Goal: Task Accomplishment & Management: Manage account settings

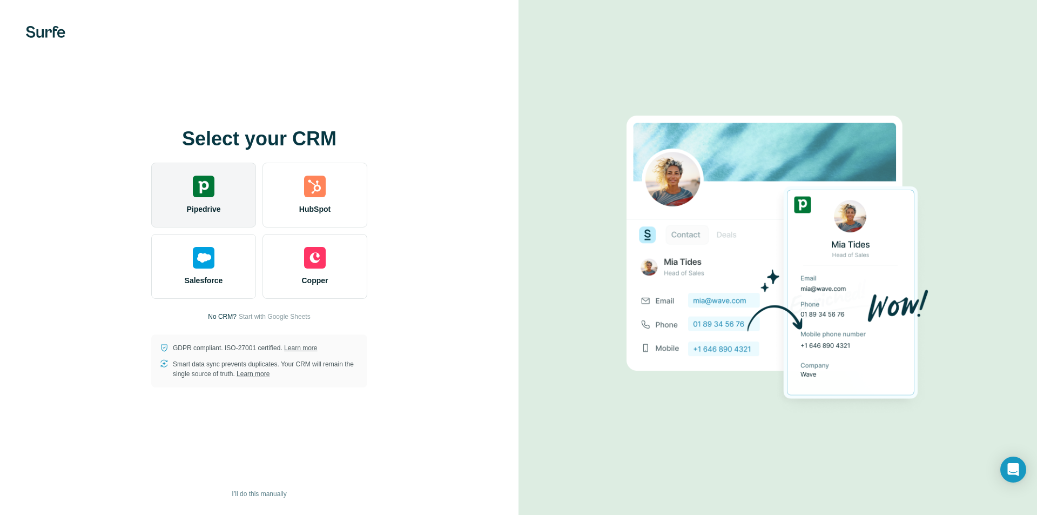
click at [211, 185] on img at bounding box center [204, 186] width 22 height 22
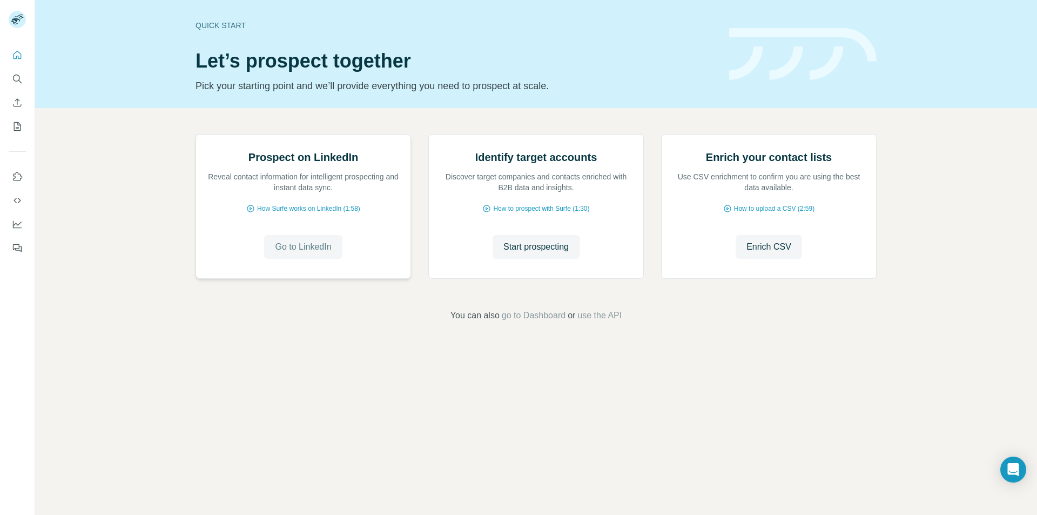
click at [301, 253] on span "Go to LinkedIn" at bounding box center [303, 246] width 56 height 13
click at [542, 253] on span "Start prospecting" at bounding box center [535, 246] width 65 height 13
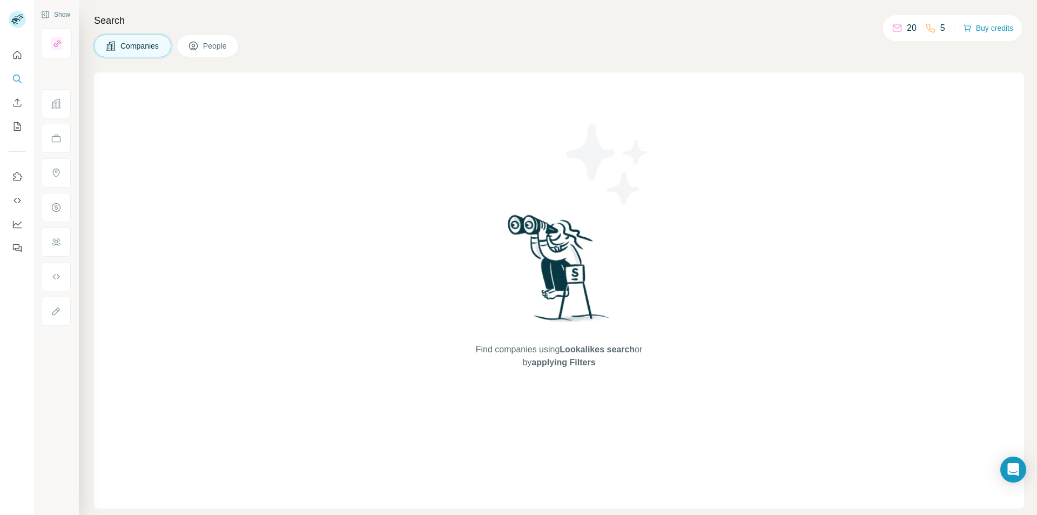
click at [578, 232] on img at bounding box center [559, 272] width 112 height 120
click at [574, 372] on div "Find companies using Lookalikes search or by applying Filters" at bounding box center [559, 290] width 194 height 436
click at [563, 359] on span "applying Filters" at bounding box center [563, 361] width 64 height 9
click at [579, 349] on span "Lookalikes search" at bounding box center [596, 349] width 75 height 9
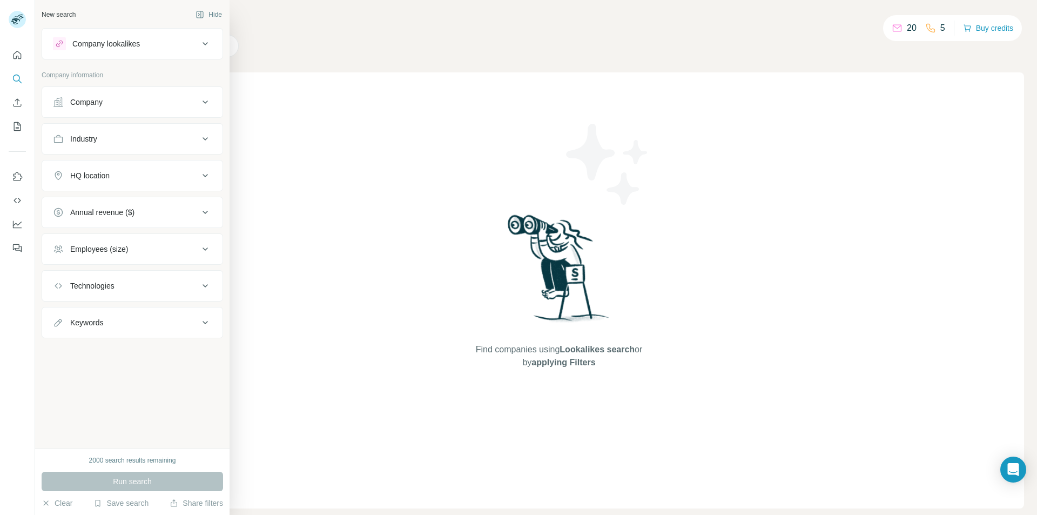
click at [199, 44] on icon at bounding box center [205, 43] width 13 height 13
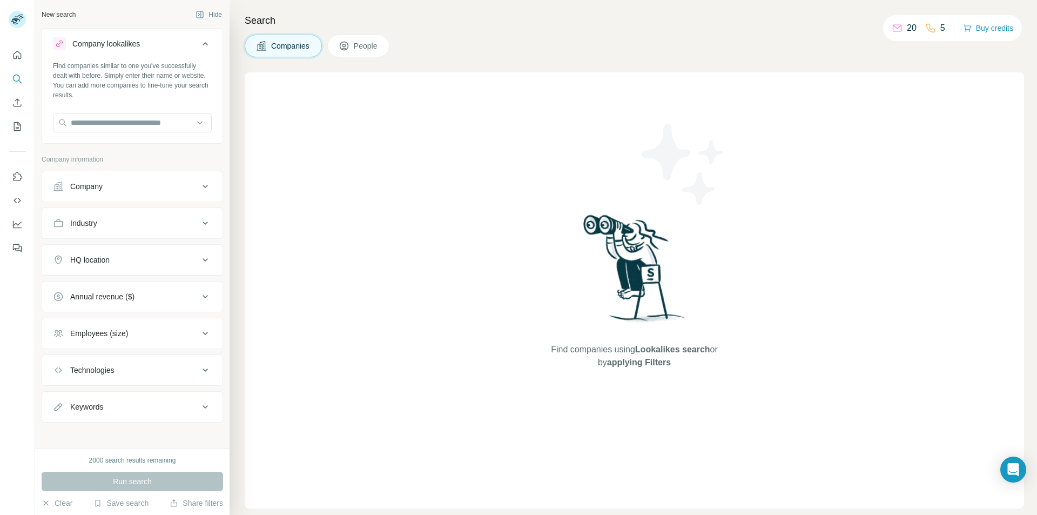
click at [183, 48] on div "Company lookalikes" at bounding box center [126, 43] width 146 height 13
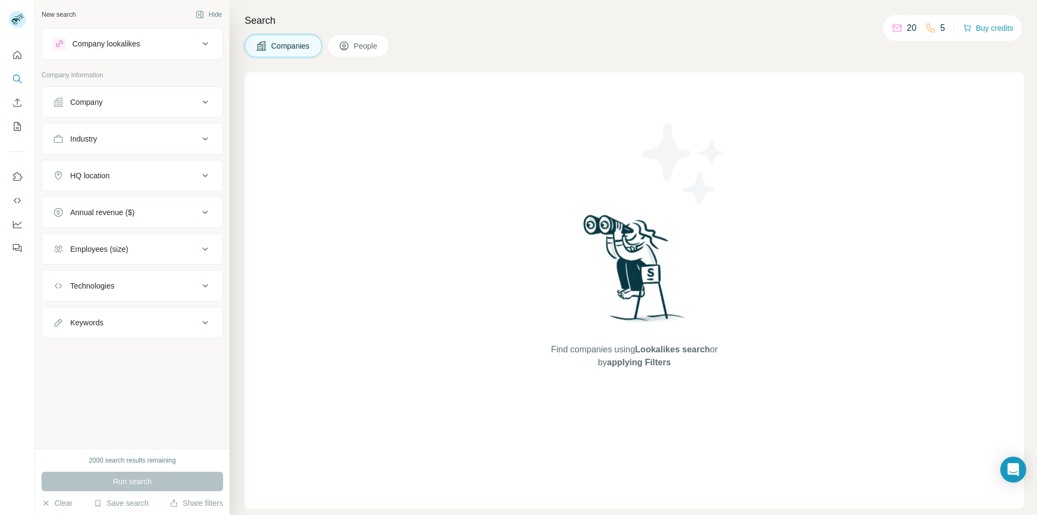
click at [167, 105] on div "Company" at bounding box center [126, 102] width 146 height 11
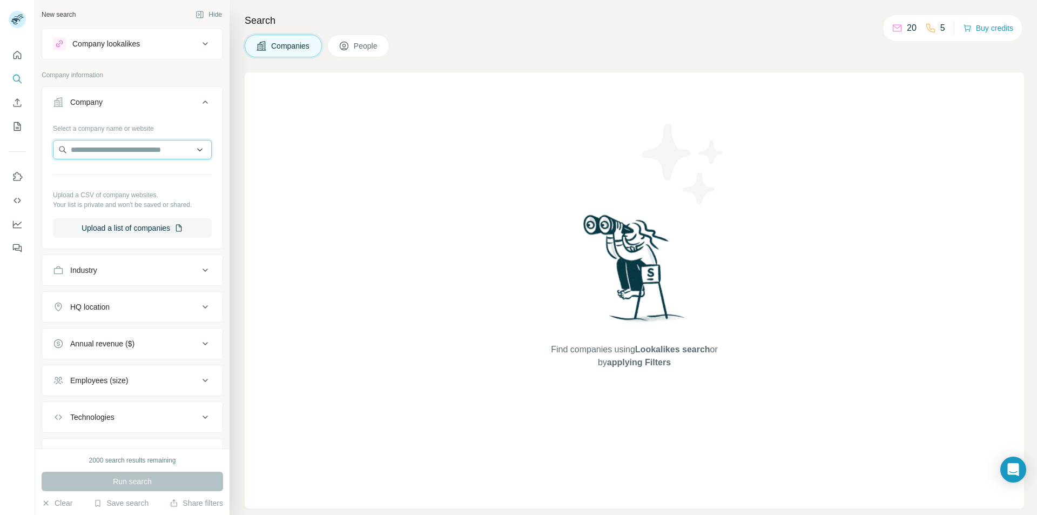
click at [152, 151] on input "text" at bounding box center [132, 149] width 159 height 19
type input "*"
type input "**********"
click at [148, 178] on p "4fin Better together" at bounding box center [116, 173] width 64 height 11
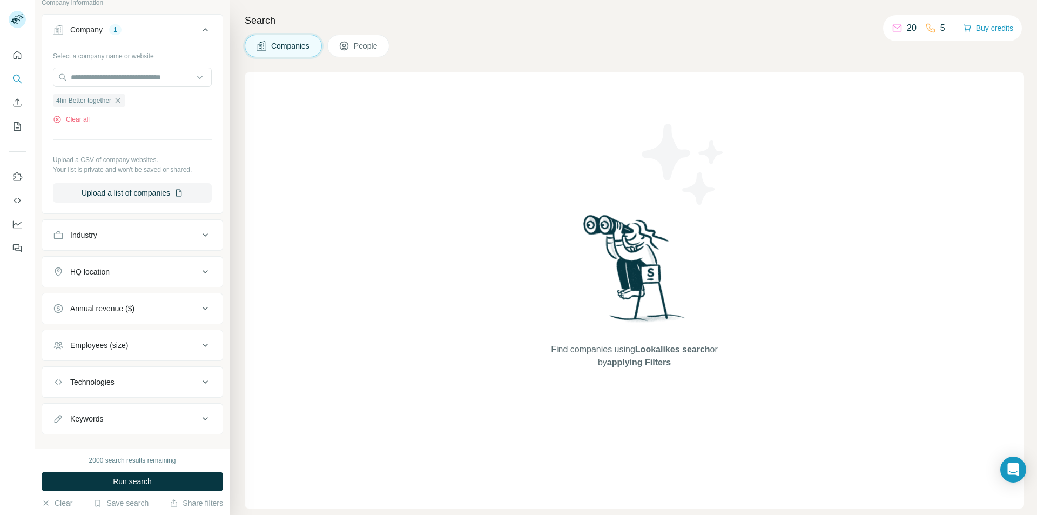
scroll to position [89, 0]
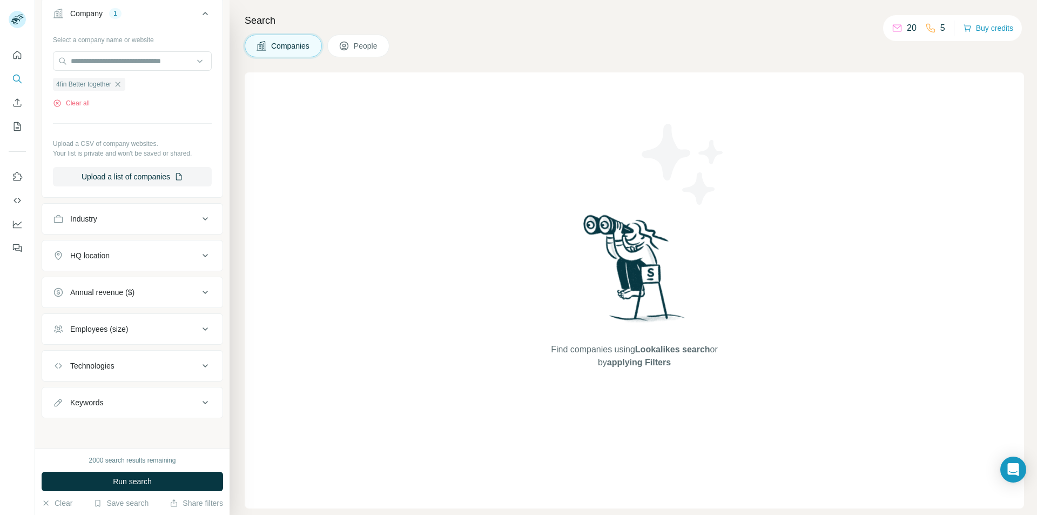
click at [143, 217] on div "Industry" at bounding box center [126, 218] width 146 height 11
click at [100, 242] on input at bounding box center [126, 245] width 133 height 12
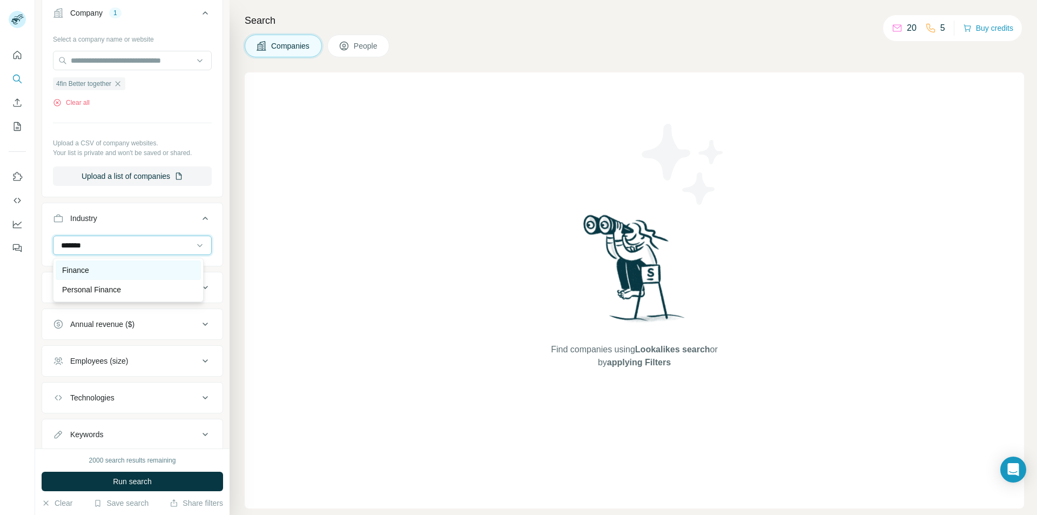
type input "*******"
drag, startPoint x: 91, startPoint y: 268, endPoint x: 98, endPoint y: 266, distance: 6.7
click at [91, 267] on div "Finance" at bounding box center [128, 270] width 132 height 11
click at [102, 242] on input at bounding box center [126, 245] width 133 height 12
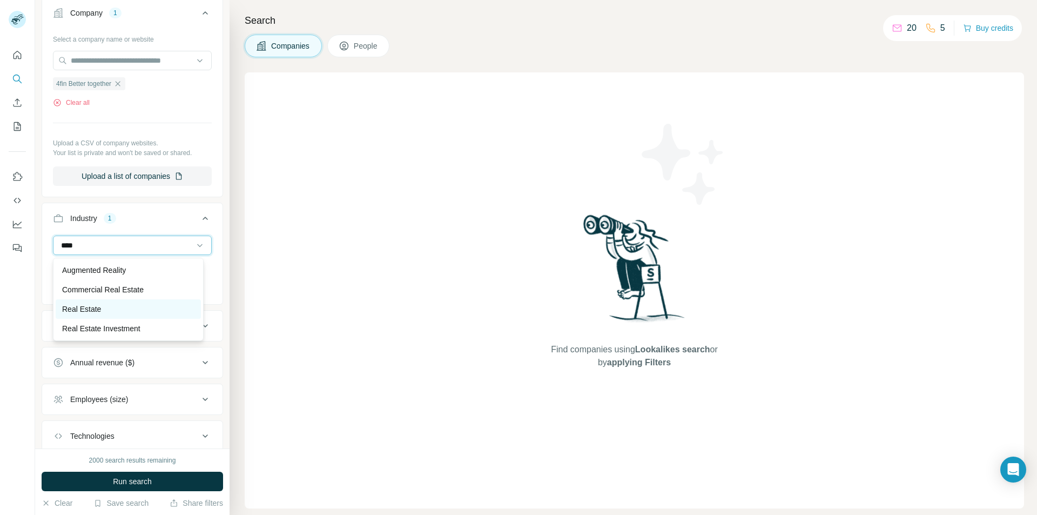
type input "****"
click at [88, 306] on p "Real Estate" at bounding box center [81, 308] width 39 height 11
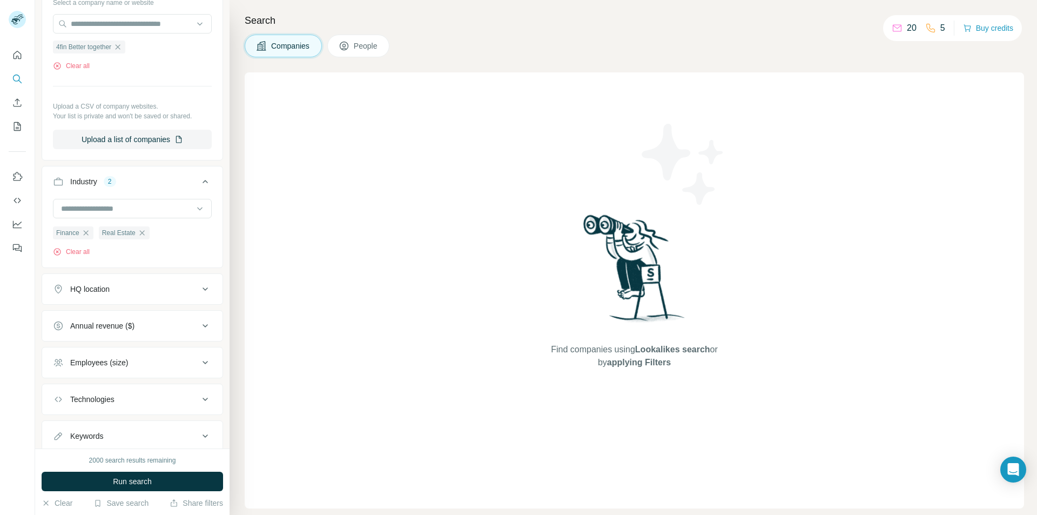
scroll to position [143, 0]
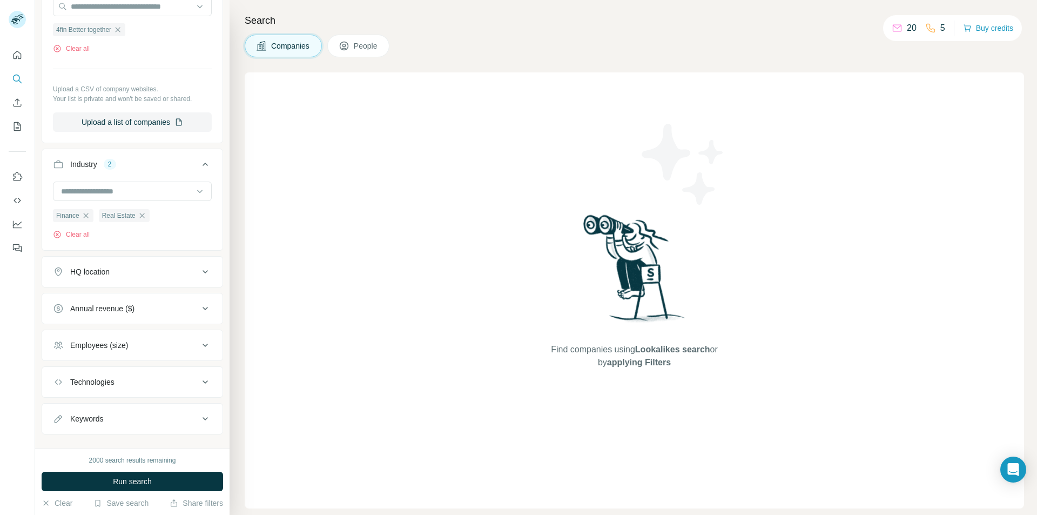
click at [120, 275] on div "HQ location" at bounding box center [126, 271] width 146 height 11
click at [105, 302] on input "text" at bounding box center [132, 298] width 159 height 19
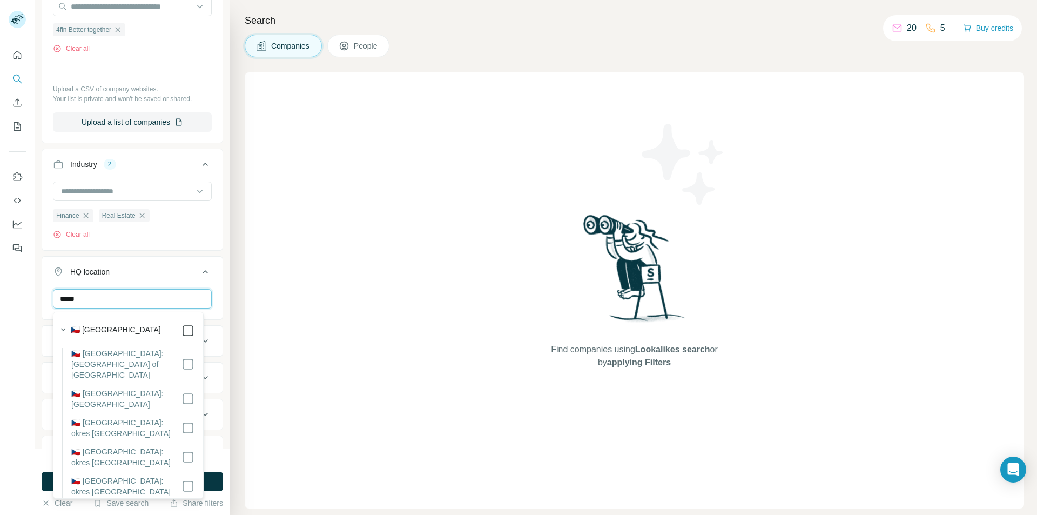
type input "*****"
click at [208, 274] on button "HQ location 1" at bounding box center [132, 274] width 180 height 30
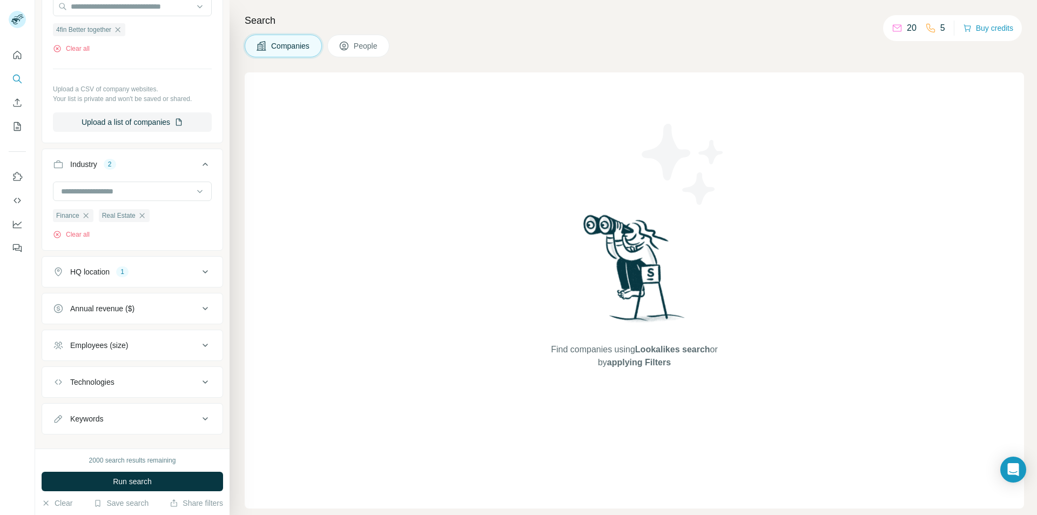
scroll to position [160, 0]
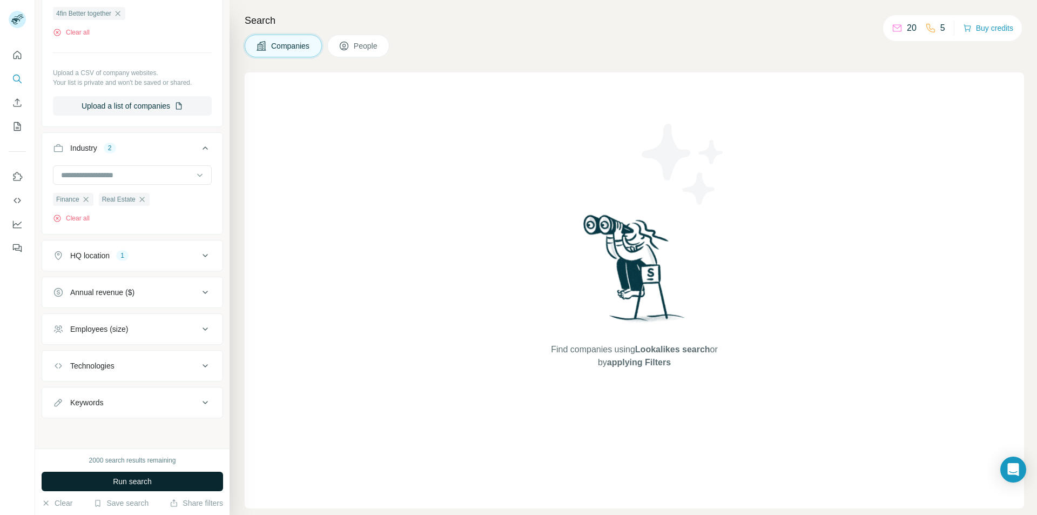
click at [141, 483] on span "Run search" at bounding box center [132, 481] width 39 height 11
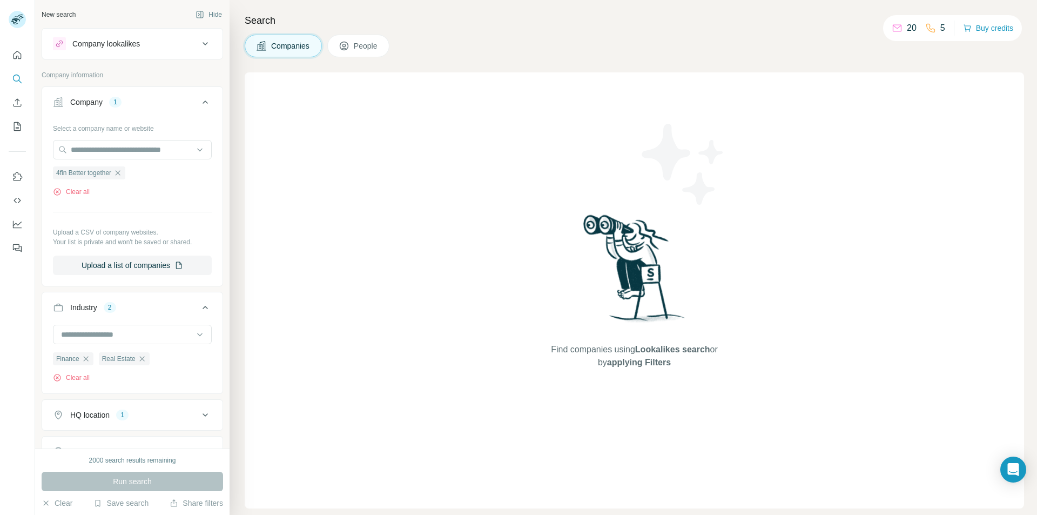
click at [199, 103] on icon at bounding box center [205, 102] width 13 height 13
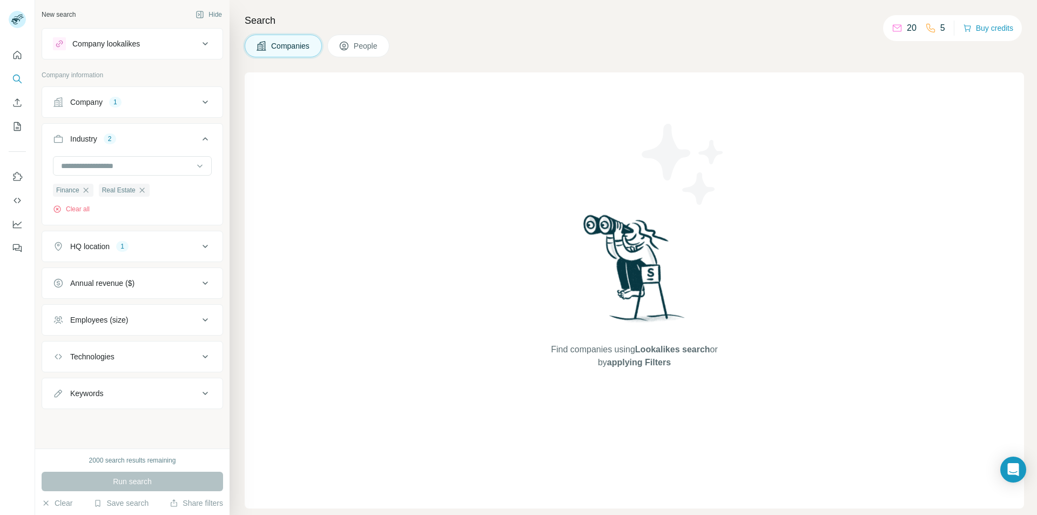
click at [201, 137] on icon at bounding box center [205, 138] width 13 height 13
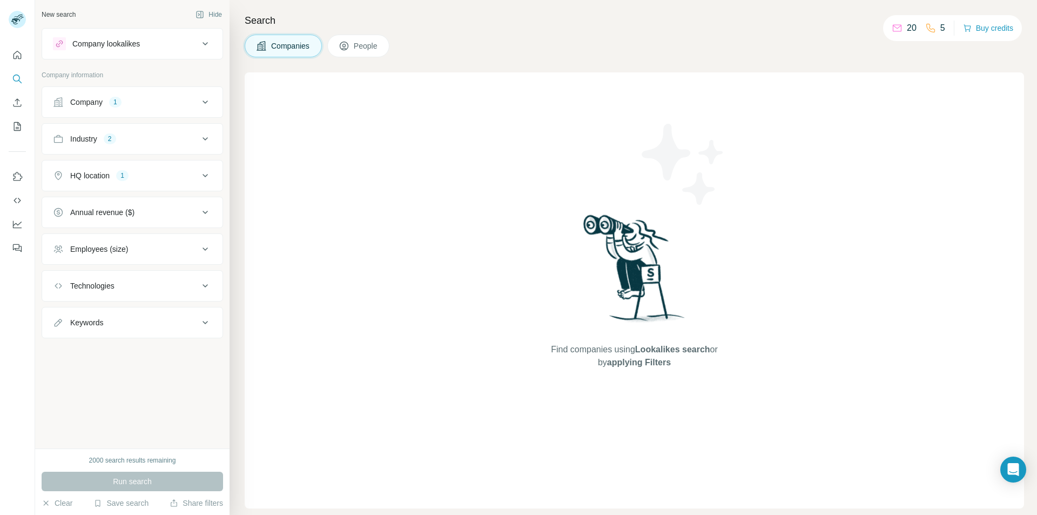
click at [199, 213] on icon at bounding box center [205, 212] width 13 height 13
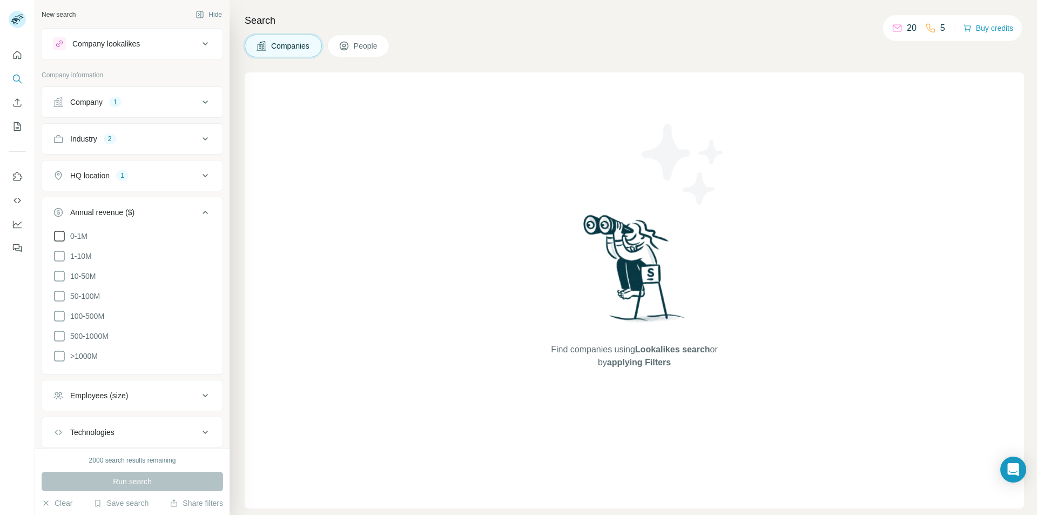
click at [62, 236] on icon at bounding box center [59, 235] width 13 height 13
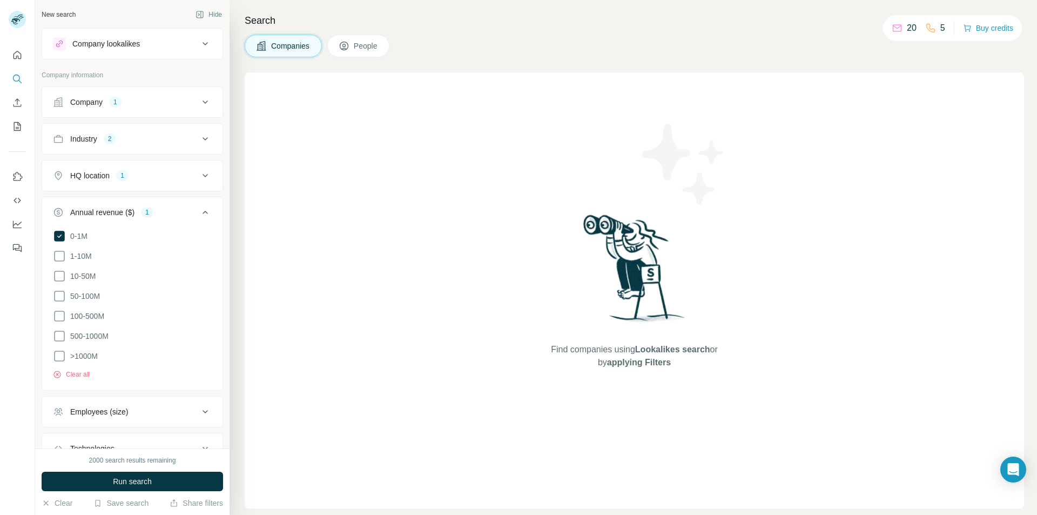
click at [199, 211] on icon at bounding box center [205, 212] width 13 height 13
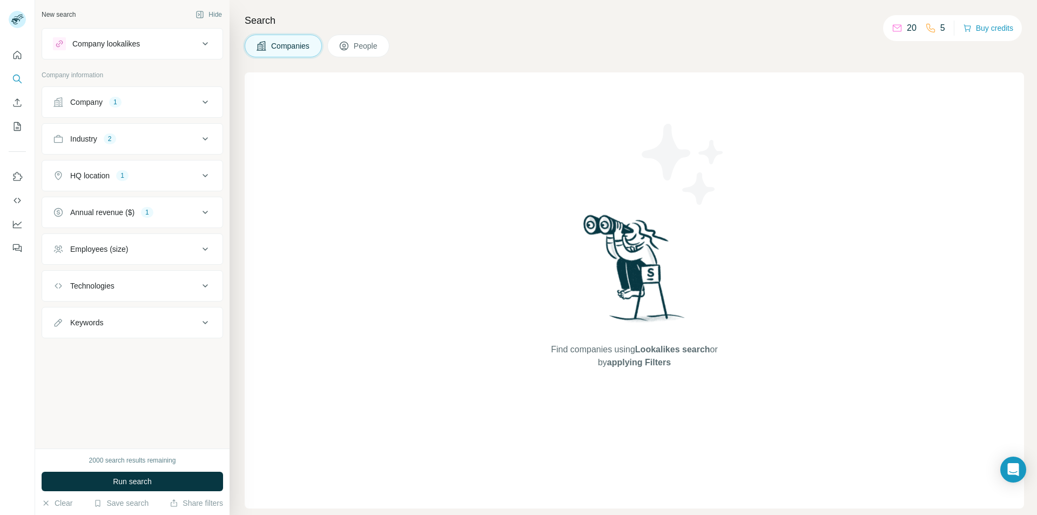
click at [195, 248] on div "Employees (size)" at bounding box center [126, 249] width 146 height 11
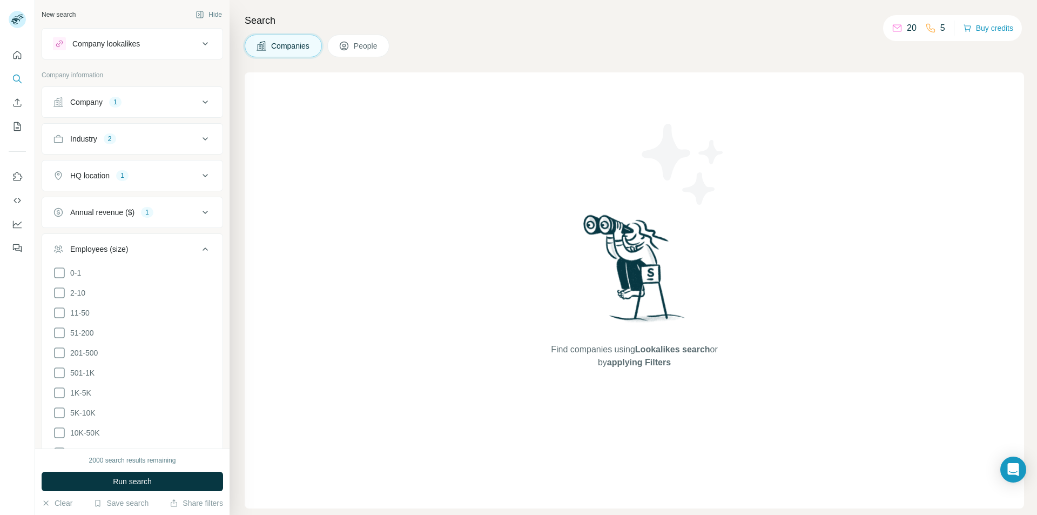
click at [202, 247] on icon at bounding box center [205, 248] width 13 height 13
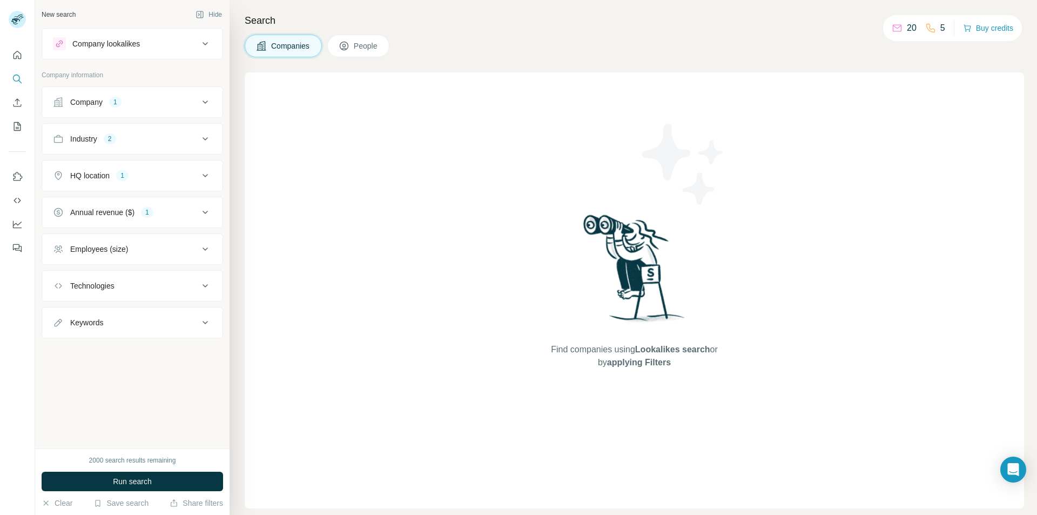
click at [202, 249] on icon at bounding box center [205, 248] width 13 height 13
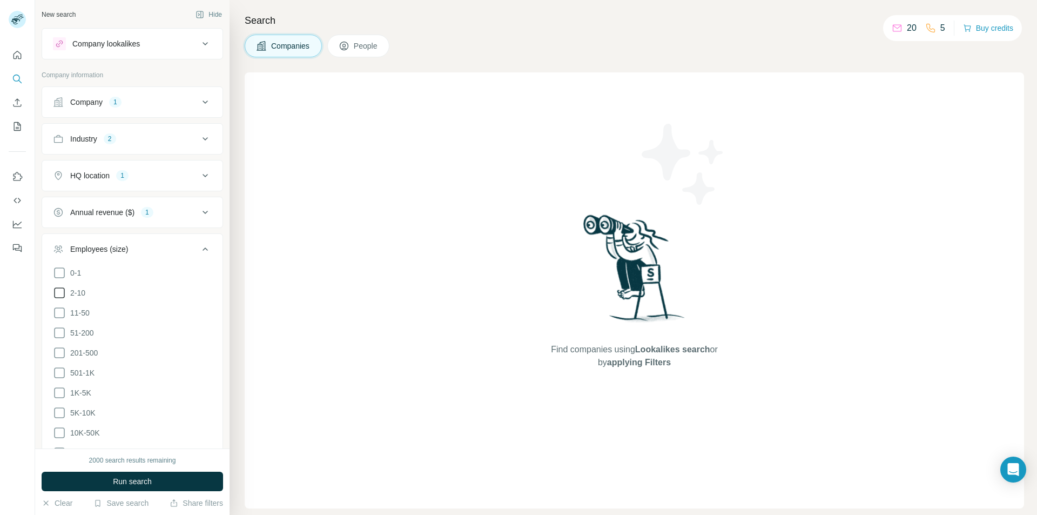
click at [62, 294] on icon at bounding box center [59, 292] width 13 height 13
click at [199, 248] on icon at bounding box center [205, 248] width 13 height 13
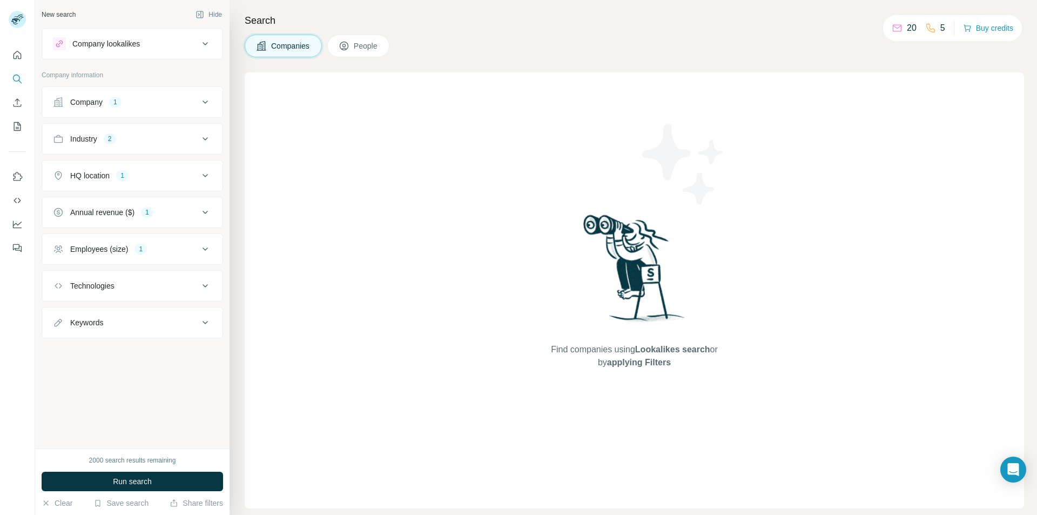
click at [166, 288] on div "Technologies" at bounding box center [126, 285] width 146 height 11
click at [206, 287] on icon at bounding box center [205, 285] width 13 height 13
click at [204, 323] on icon at bounding box center [205, 322] width 13 height 13
click at [203, 320] on icon at bounding box center [205, 322] width 13 height 13
click at [133, 477] on span "Run search" at bounding box center [132, 481] width 39 height 11
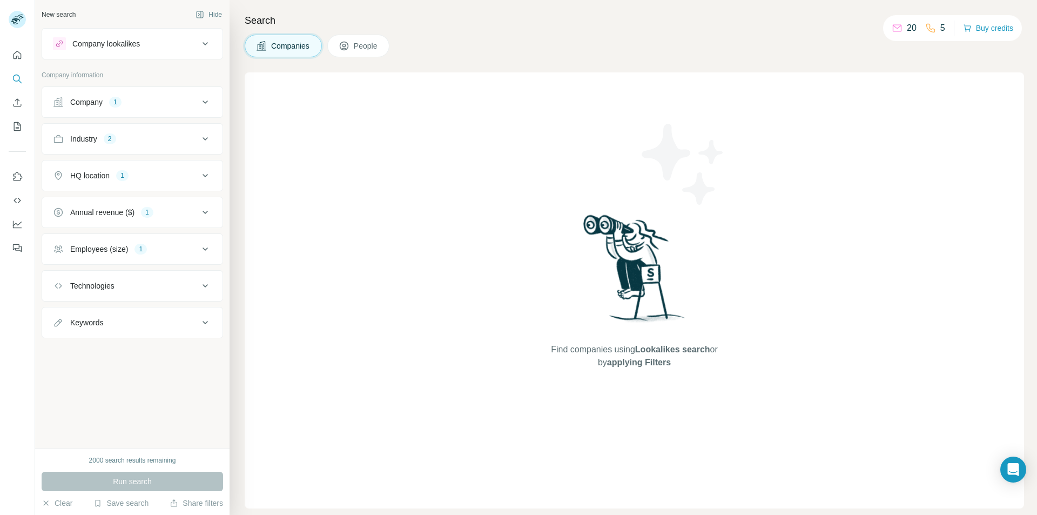
click at [364, 40] on span "People" at bounding box center [366, 45] width 25 height 11
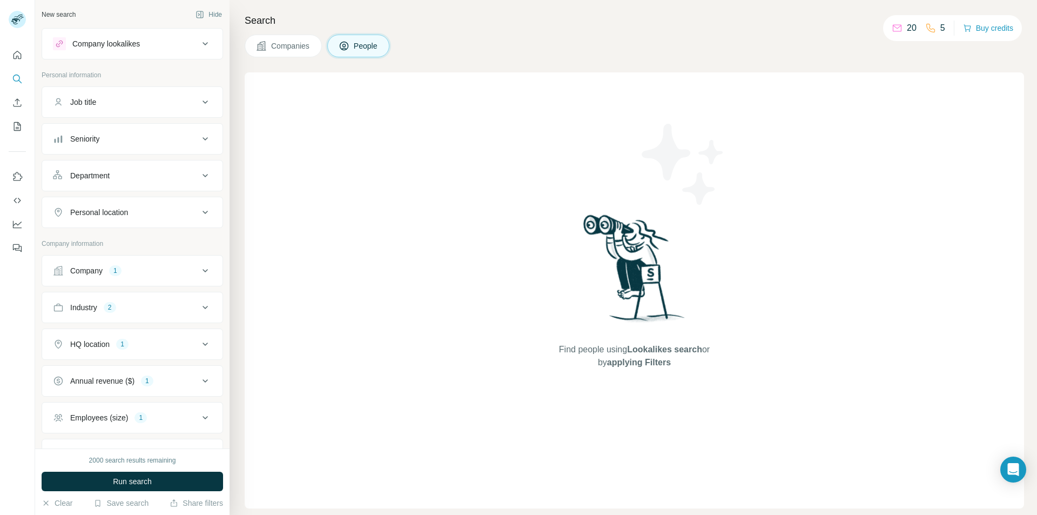
click at [160, 102] on div "Job title" at bounding box center [126, 102] width 146 height 11
click at [79, 126] on input "text" at bounding box center [121, 128] width 137 height 19
click at [199, 100] on icon at bounding box center [205, 102] width 13 height 13
click at [217, 101] on div "New search Hide Company lookalikes Personal information Job title Seniority Dep…" at bounding box center [132, 224] width 194 height 448
click at [208, 105] on button "Job title" at bounding box center [132, 102] width 180 height 26
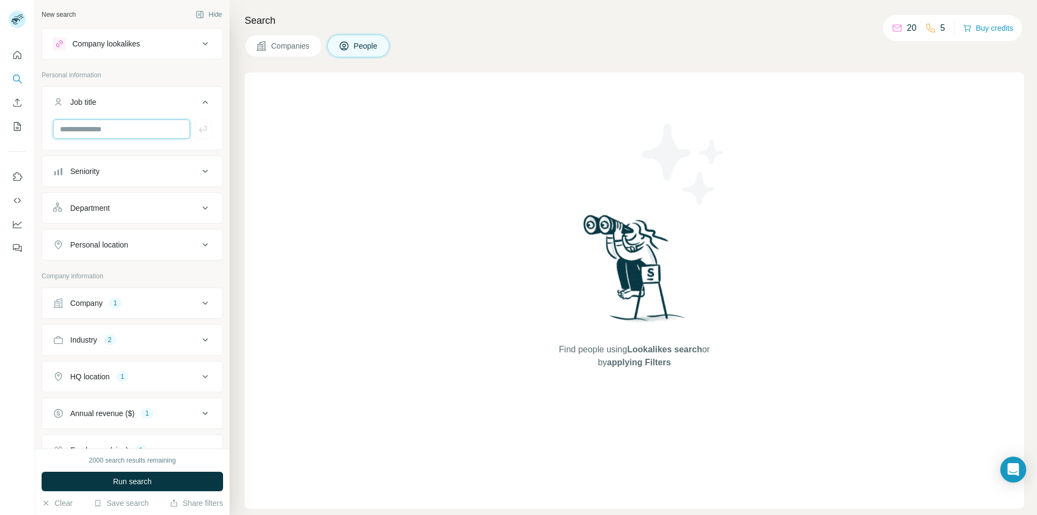
click at [94, 125] on input "text" at bounding box center [121, 128] width 137 height 19
type input "*"
type input "*******"
click at [198, 130] on icon "button" at bounding box center [203, 129] width 11 height 11
click at [199, 100] on icon at bounding box center [205, 102] width 13 height 13
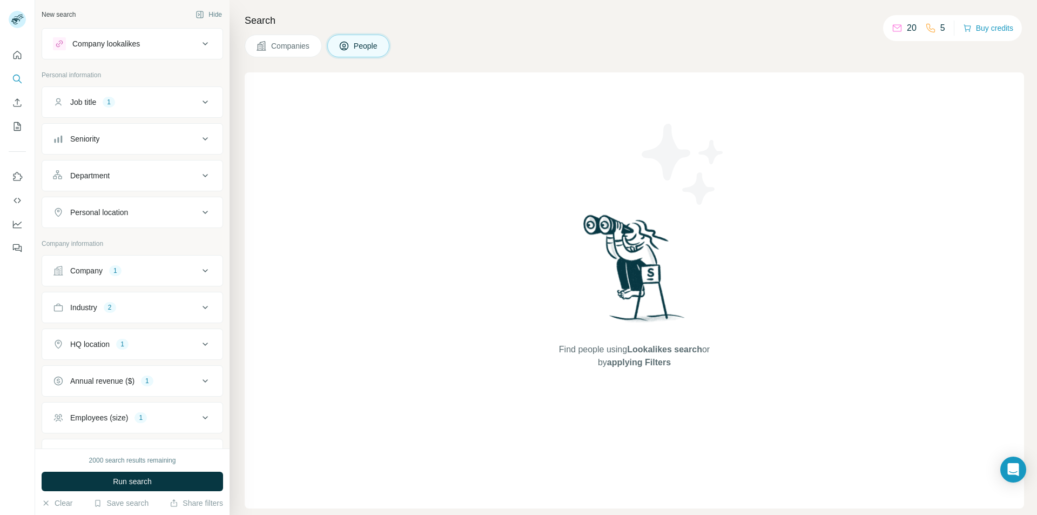
click at [201, 140] on icon at bounding box center [205, 138] width 13 height 13
click at [60, 205] on icon at bounding box center [59, 205] width 13 height 13
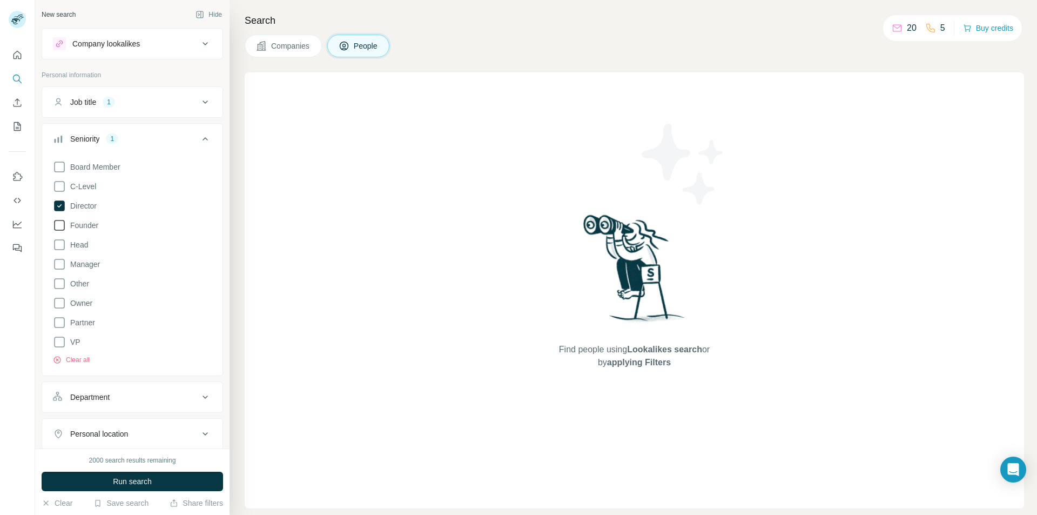
click at [61, 226] on icon at bounding box center [59, 225] width 13 height 13
drag, startPoint x: 62, startPoint y: 242, endPoint x: 56, endPoint y: 250, distance: 9.6
click at [61, 242] on icon at bounding box center [59, 244] width 13 height 13
click at [58, 262] on icon at bounding box center [59, 264] width 13 height 13
click at [62, 305] on icon at bounding box center [59, 302] width 13 height 13
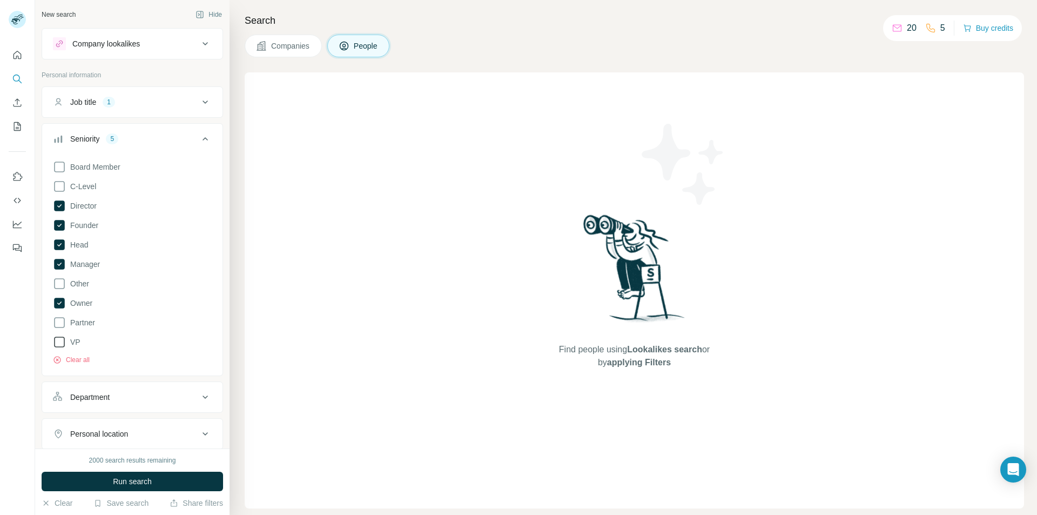
click at [60, 340] on icon at bounding box center [59, 341] width 13 height 13
click at [59, 321] on icon at bounding box center [59, 322] width 13 height 13
click at [202, 140] on icon at bounding box center [204, 138] width 5 height 3
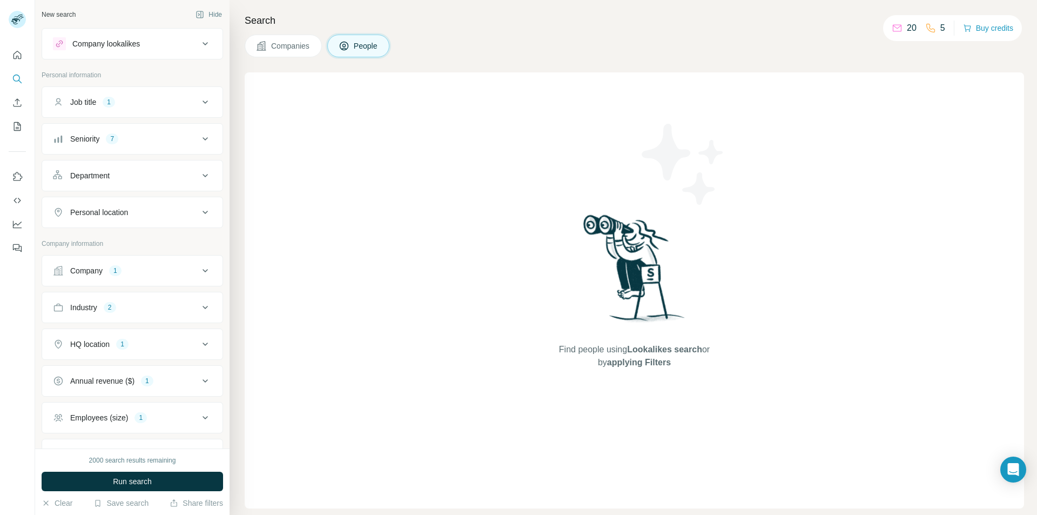
click at [120, 174] on div "Department" at bounding box center [126, 175] width 146 height 11
click at [151, 206] on input at bounding box center [126, 203] width 133 height 12
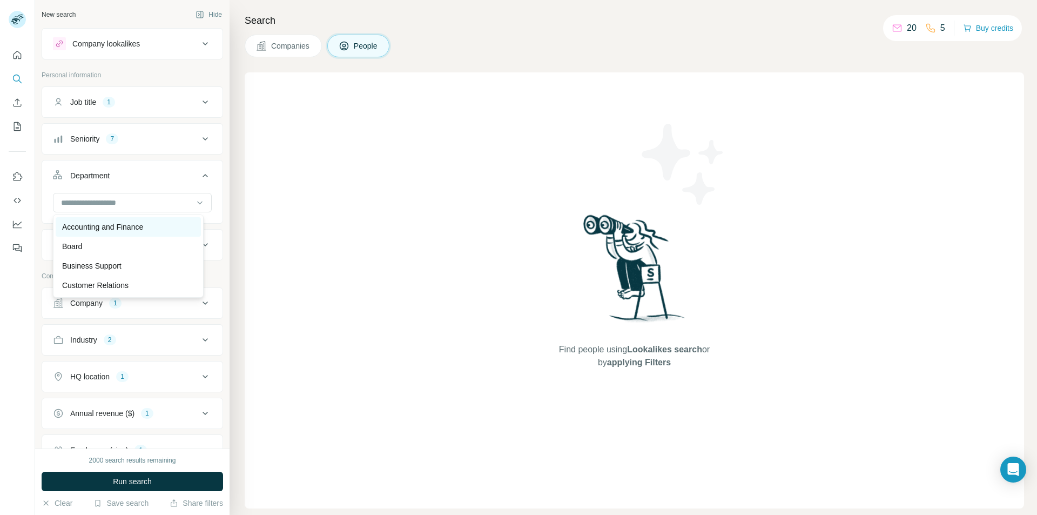
click at [151, 224] on div "Accounting and Finance" at bounding box center [128, 226] width 132 height 11
click at [170, 281] on div "Personal location" at bounding box center [126, 283] width 146 height 11
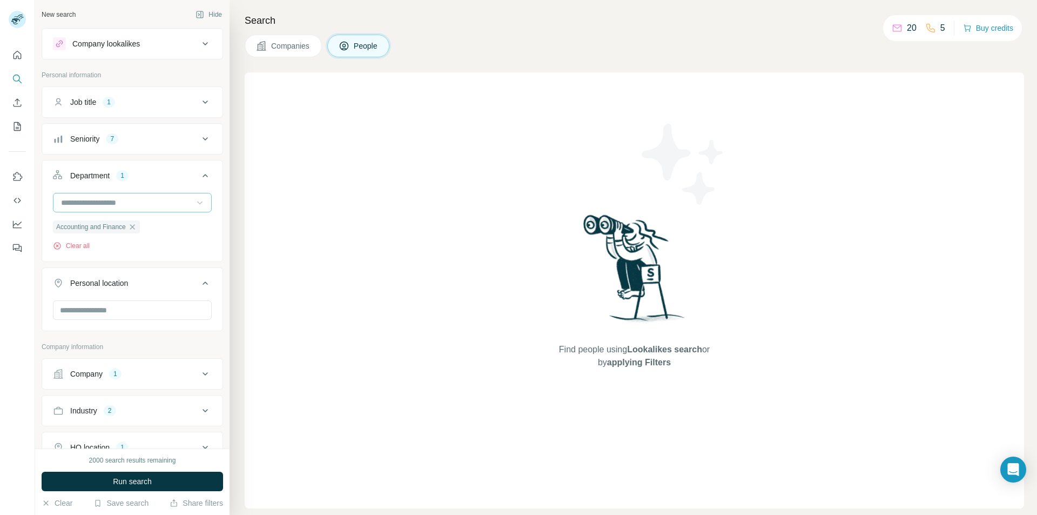
click at [111, 320] on div at bounding box center [132, 311] width 159 height 22
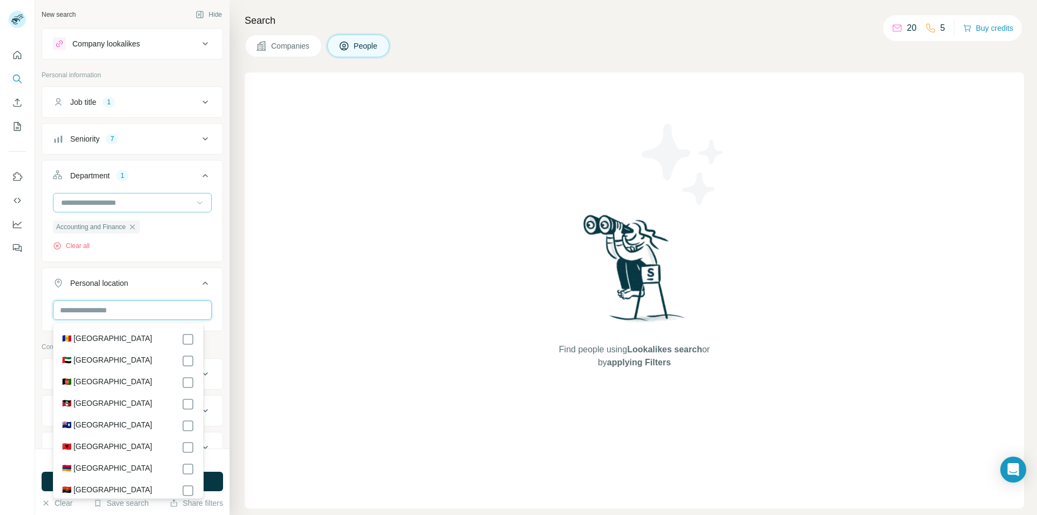
click at [110, 313] on input "text" at bounding box center [132, 309] width 159 height 19
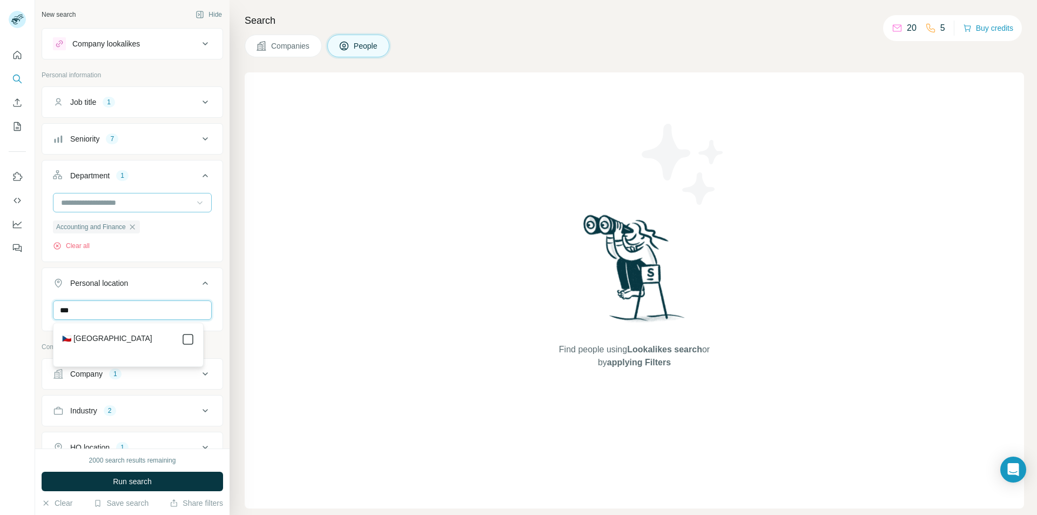
type input "***"
click at [201, 283] on icon at bounding box center [205, 282] width 13 height 13
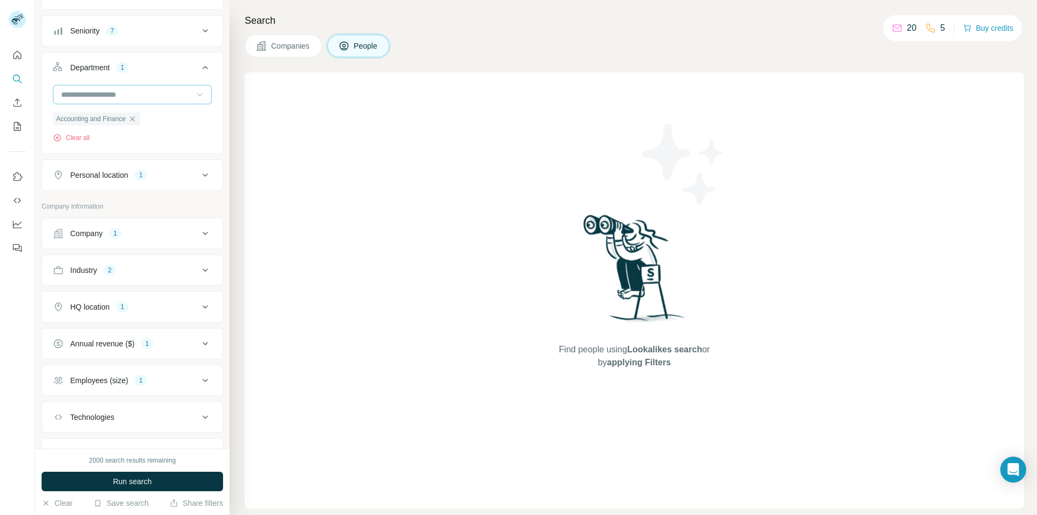
scroll to position [160, 0]
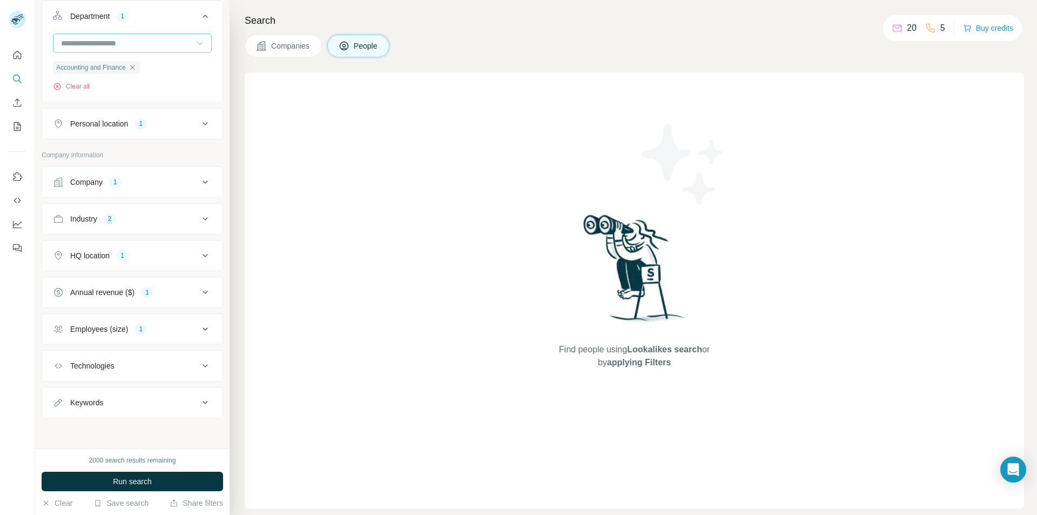
click at [168, 333] on div "Employees (size) 1" at bounding box center [126, 328] width 146 height 11
click at [59, 372] on icon at bounding box center [59, 372] width 11 height 11
click at [214, 329] on button "Employees (size)" at bounding box center [132, 330] width 180 height 30
click at [204, 319] on button "Employees (size)" at bounding box center [132, 329] width 180 height 26
click at [200, 322] on button "Employees (size)" at bounding box center [132, 330] width 180 height 30
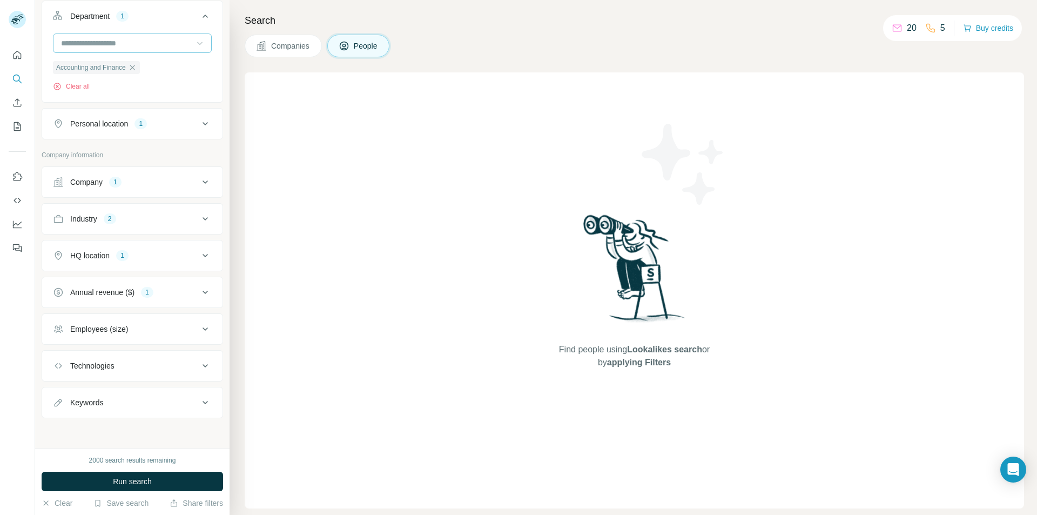
click at [201, 294] on icon at bounding box center [205, 292] width 13 height 13
click at [59, 314] on icon at bounding box center [59, 315] width 11 height 11
click at [202, 287] on icon at bounding box center [205, 291] width 13 height 13
click at [202, 219] on icon at bounding box center [204, 218] width 5 height 3
click at [199, 215] on icon at bounding box center [205, 218] width 13 height 13
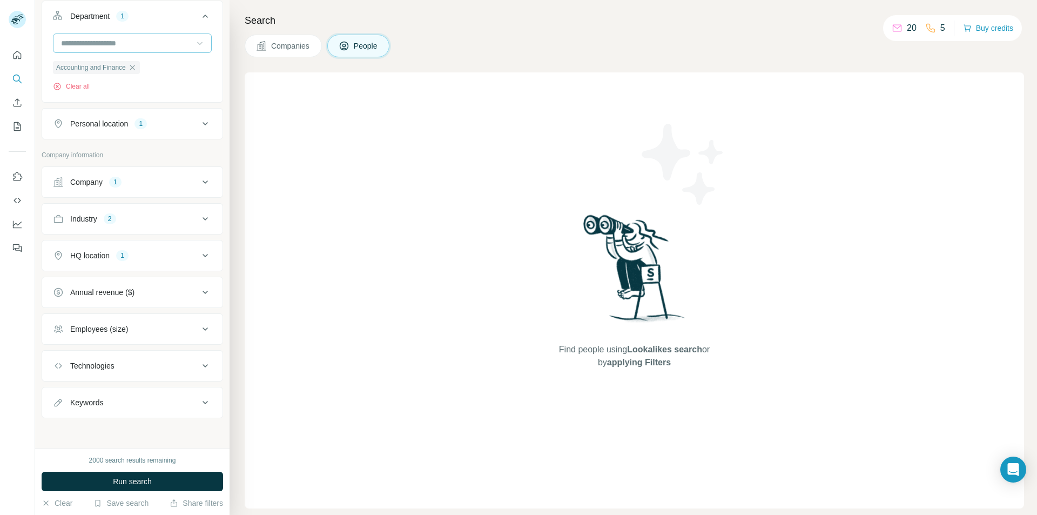
click at [202, 183] on icon at bounding box center [204, 181] width 5 height 3
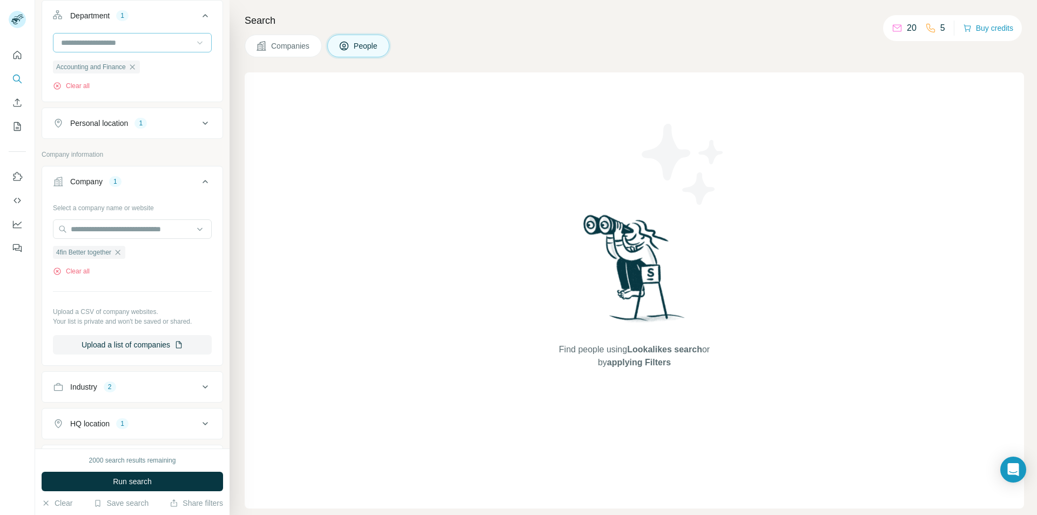
click at [199, 183] on icon at bounding box center [205, 181] width 13 height 13
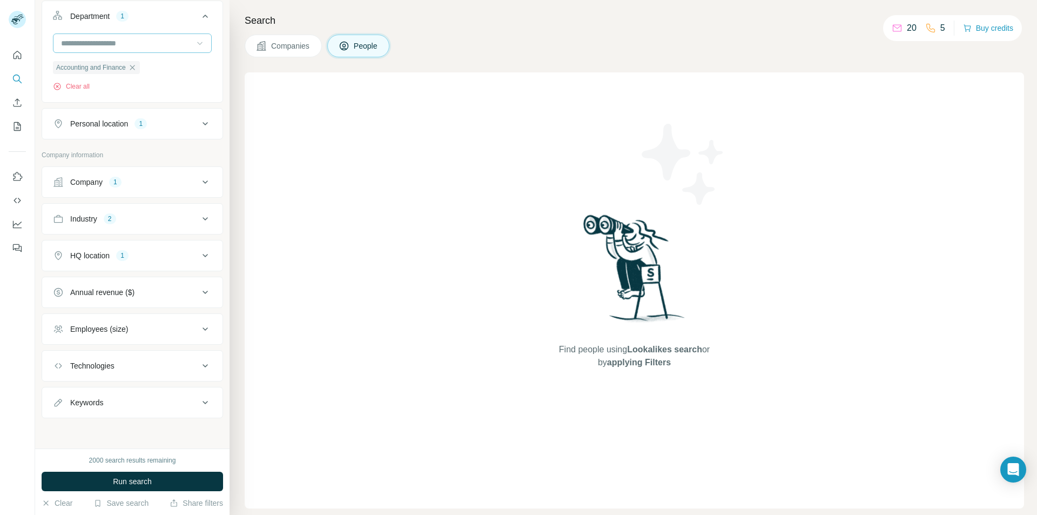
click at [202, 255] on icon at bounding box center [204, 255] width 5 height 3
click at [202, 256] on icon at bounding box center [204, 254] width 5 height 3
click at [147, 481] on span "Run search" at bounding box center [132, 481] width 39 height 11
click at [205, 177] on button "Company 1" at bounding box center [132, 182] width 180 height 26
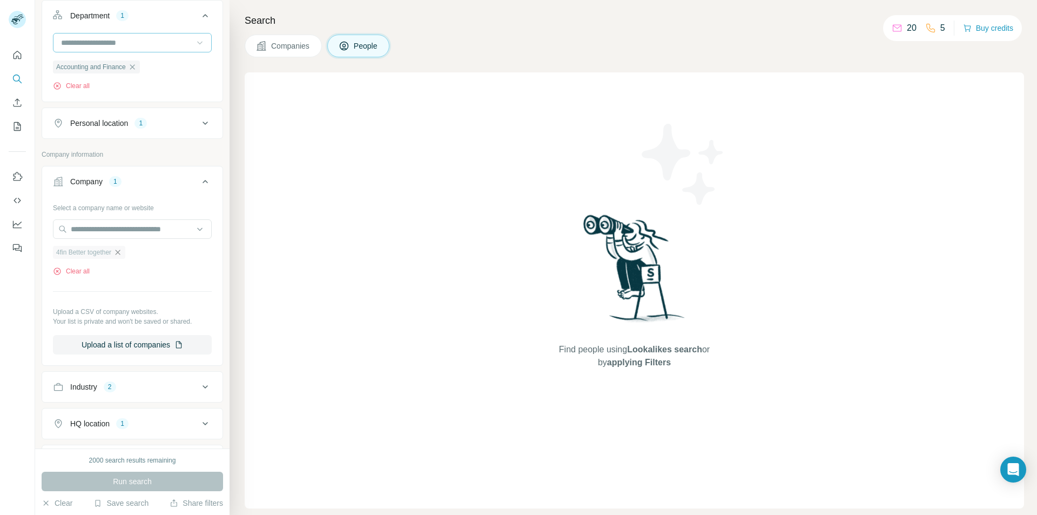
click at [122, 251] on icon "button" at bounding box center [117, 252] width 9 height 9
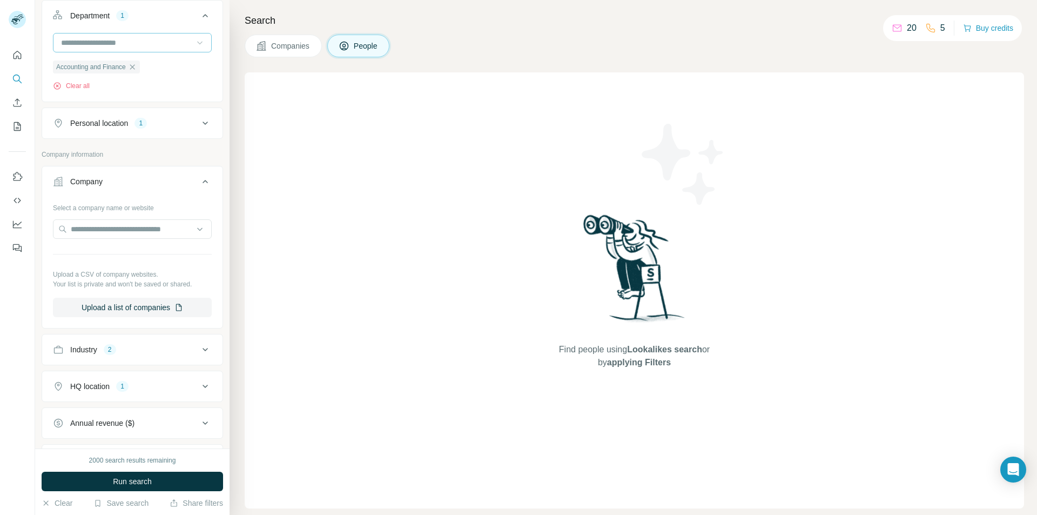
click at [199, 179] on icon at bounding box center [205, 181] width 13 height 13
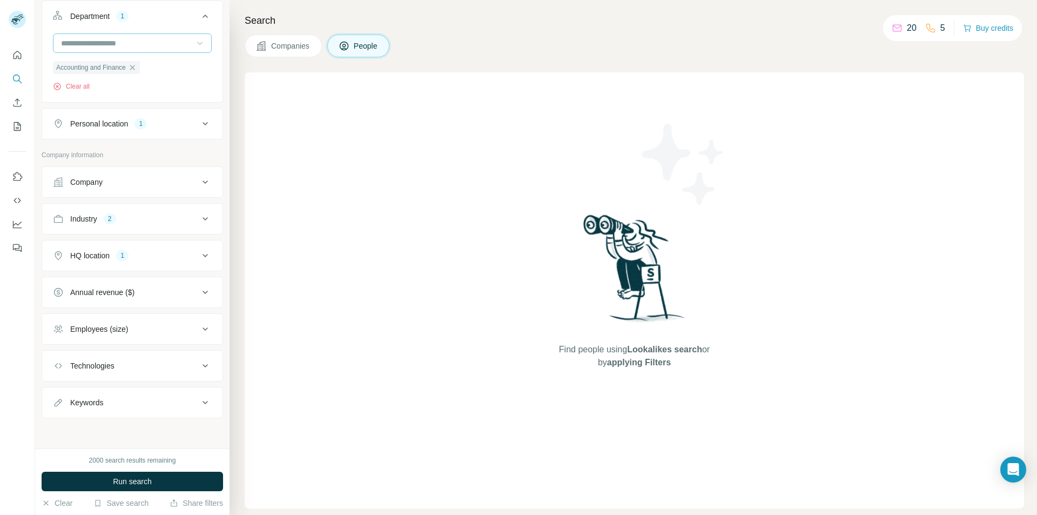
click at [199, 220] on icon at bounding box center [205, 218] width 13 height 13
click at [141, 271] on icon "button" at bounding box center [142, 269] width 9 height 9
click at [199, 221] on icon at bounding box center [205, 218] width 13 height 13
click at [202, 256] on icon at bounding box center [204, 255] width 5 height 3
click at [126, 307] on icon "button" at bounding box center [130, 306] width 9 height 9
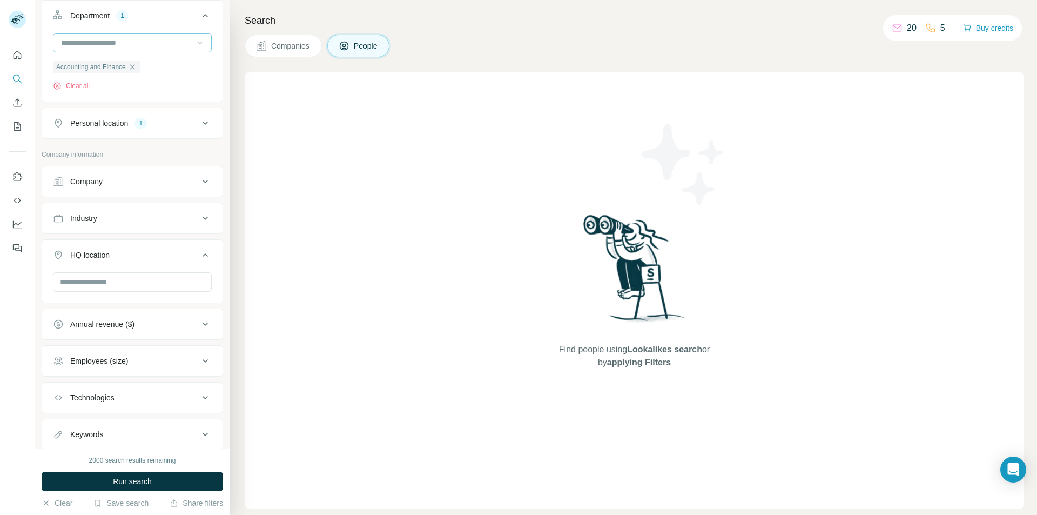
click at [199, 253] on icon at bounding box center [205, 254] width 13 height 13
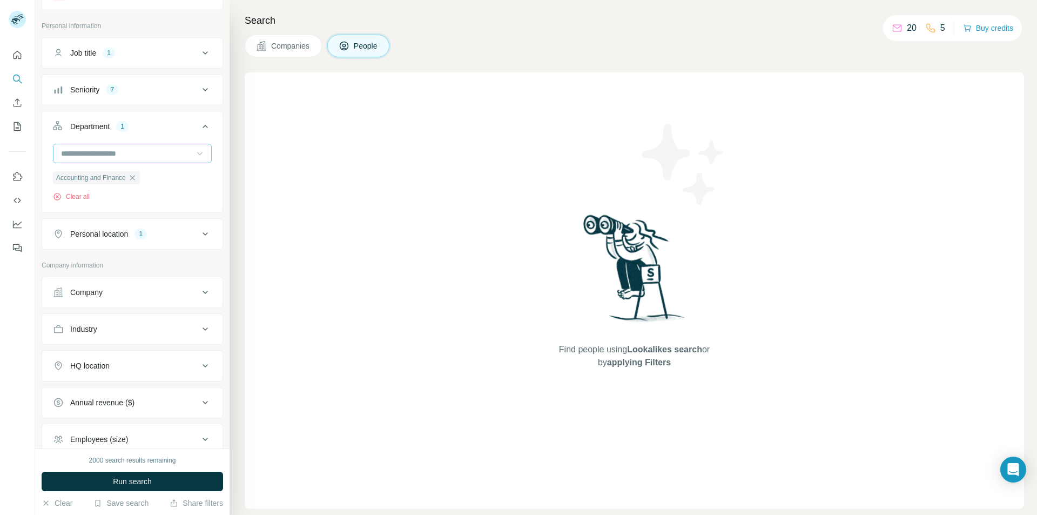
scroll to position [160, 0]
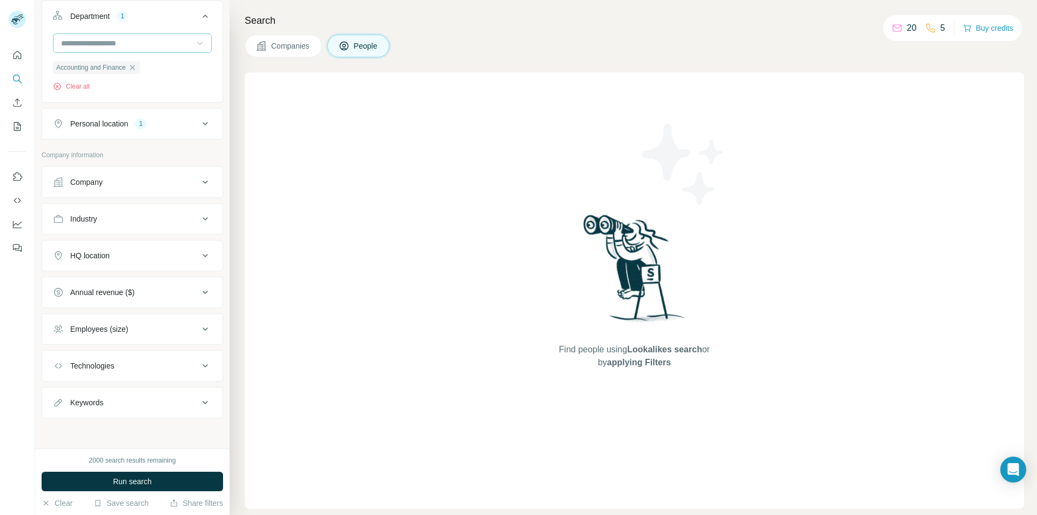
click at [136, 482] on span "Run search" at bounding box center [132, 481] width 39 height 11
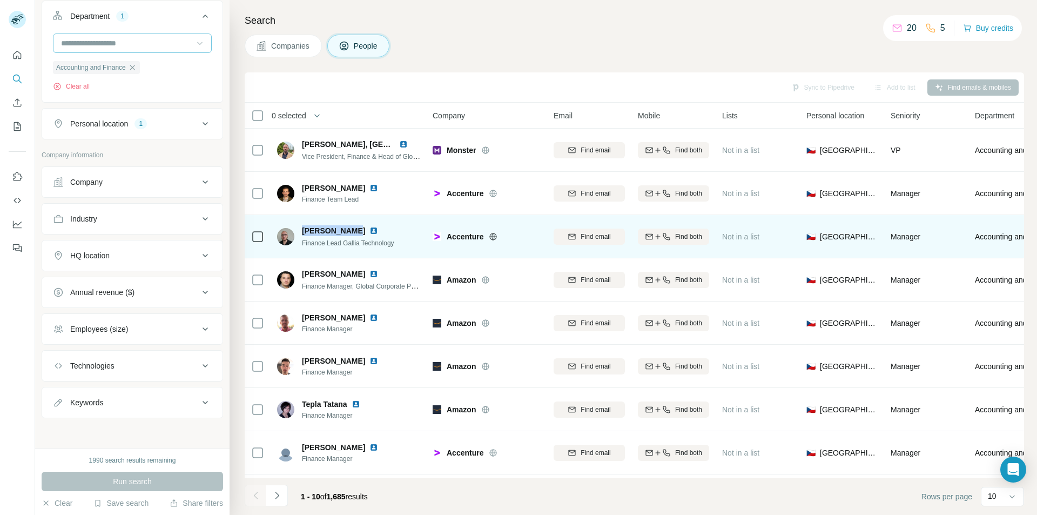
drag, startPoint x: 305, startPoint y: 228, endPoint x: 352, endPoint y: 227, distance: 47.5
click at [352, 227] on div "[PERSON_NAME]" at bounding box center [348, 230] width 92 height 11
copy span "[PERSON_NAME]"
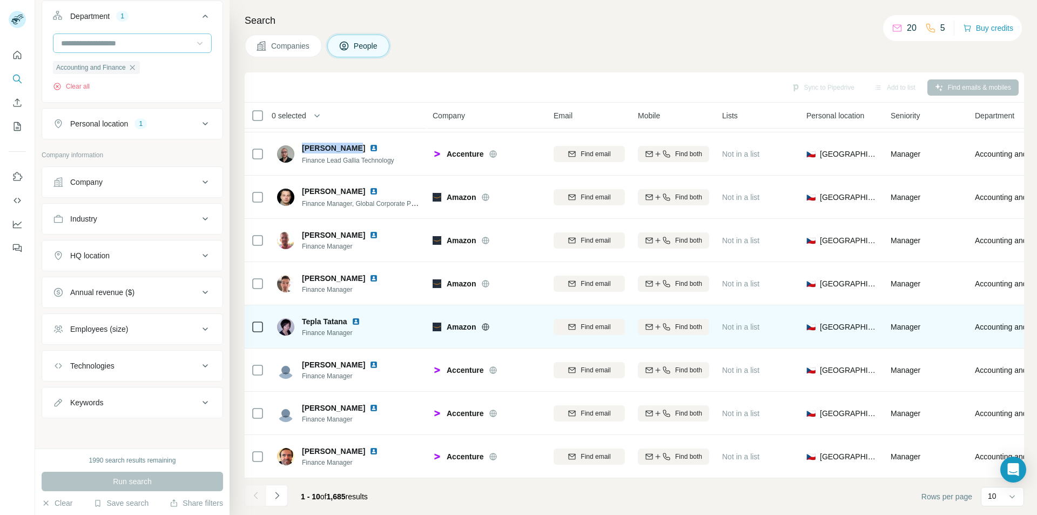
scroll to position [0, 0]
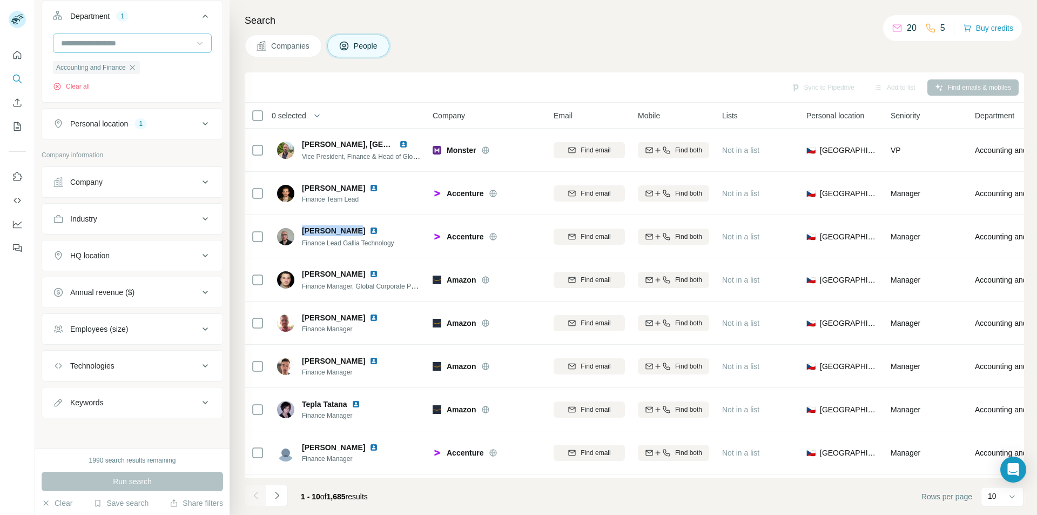
click at [199, 183] on icon at bounding box center [205, 181] width 13 height 13
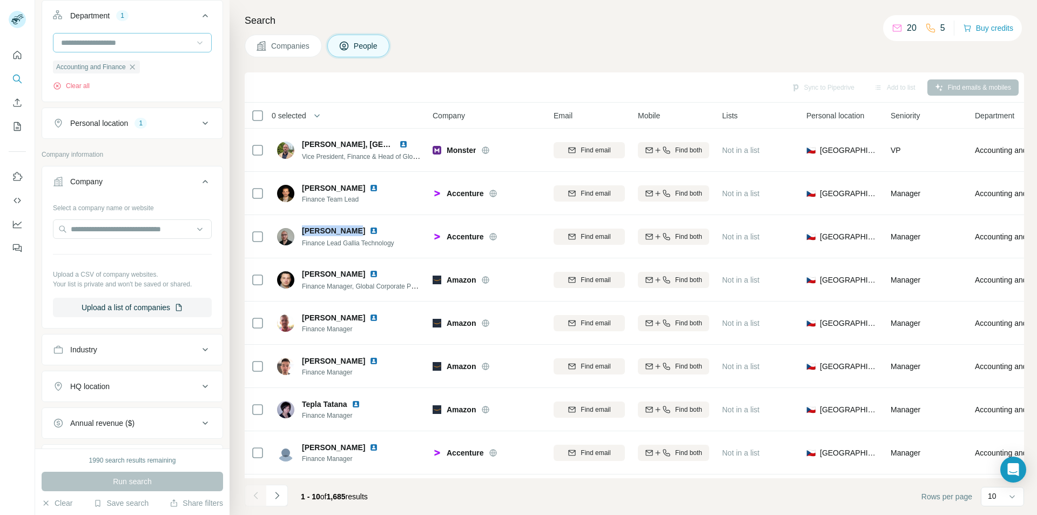
click at [202, 183] on icon at bounding box center [204, 181] width 5 height 3
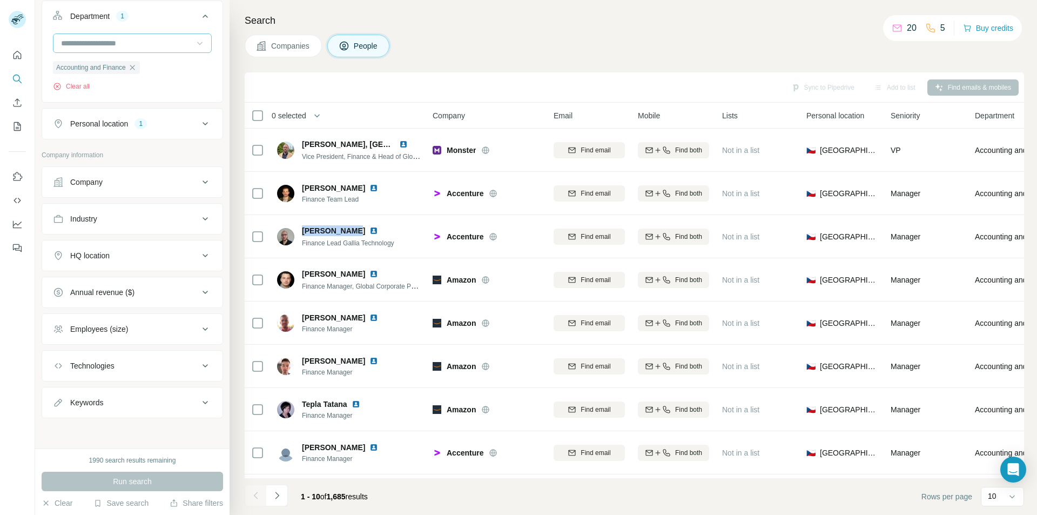
click at [202, 182] on icon at bounding box center [204, 181] width 5 height 3
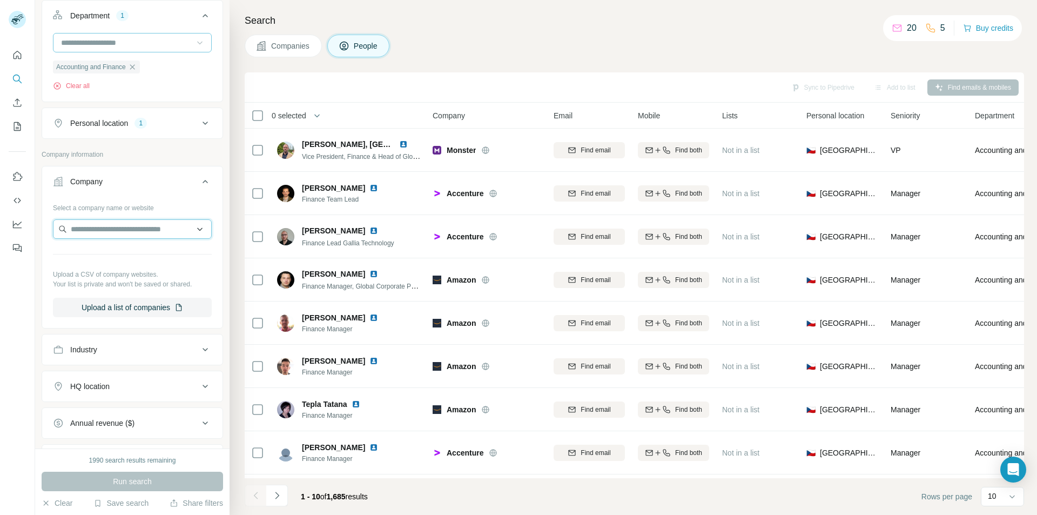
click at [97, 228] on input "text" at bounding box center [132, 228] width 159 height 19
type input "**********"
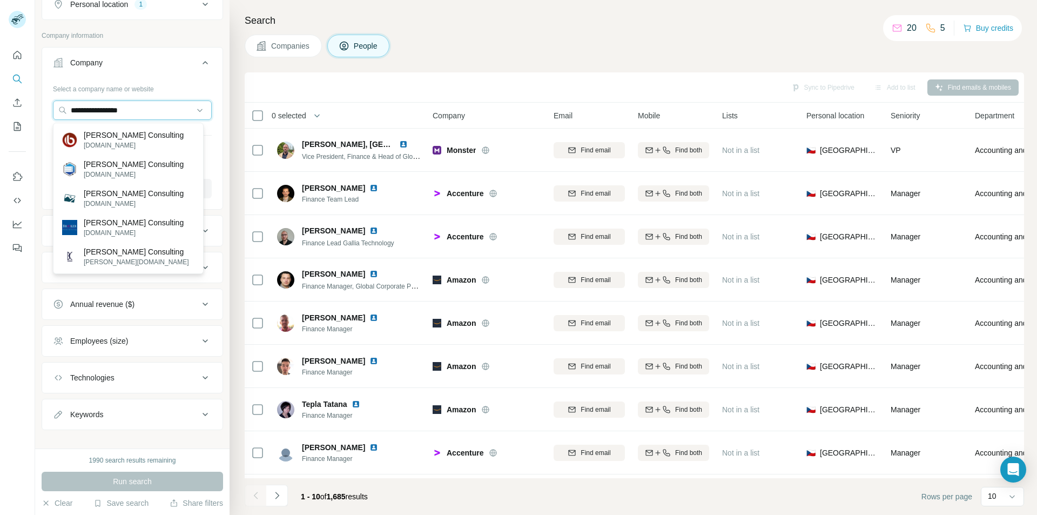
scroll to position [291, 0]
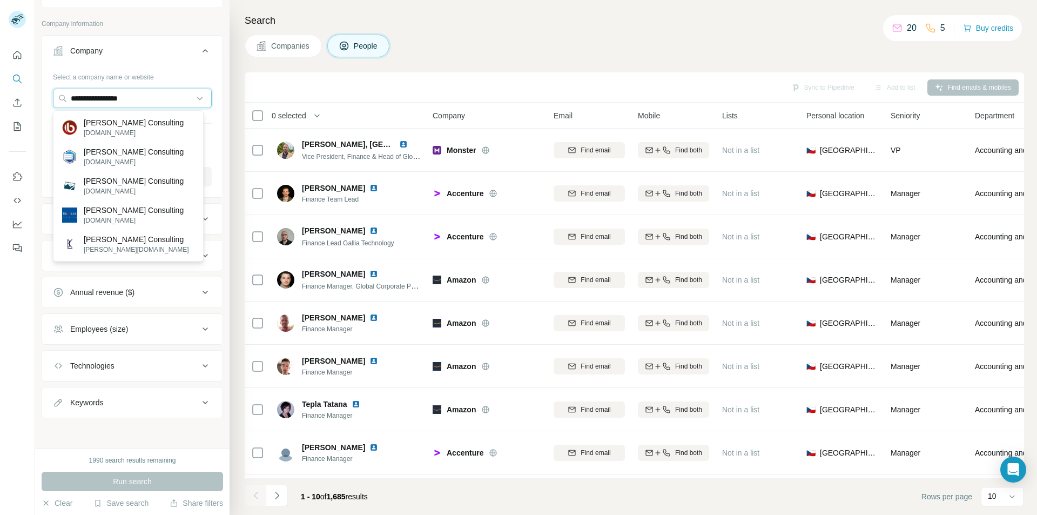
drag, startPoint x: 153, startPoint y: 97, endPoint x: 35, endPoint y: 97, distance: 118.3
click at [35, 97] on div "**********" at bounding box center [518, 257] width 1037 height 515
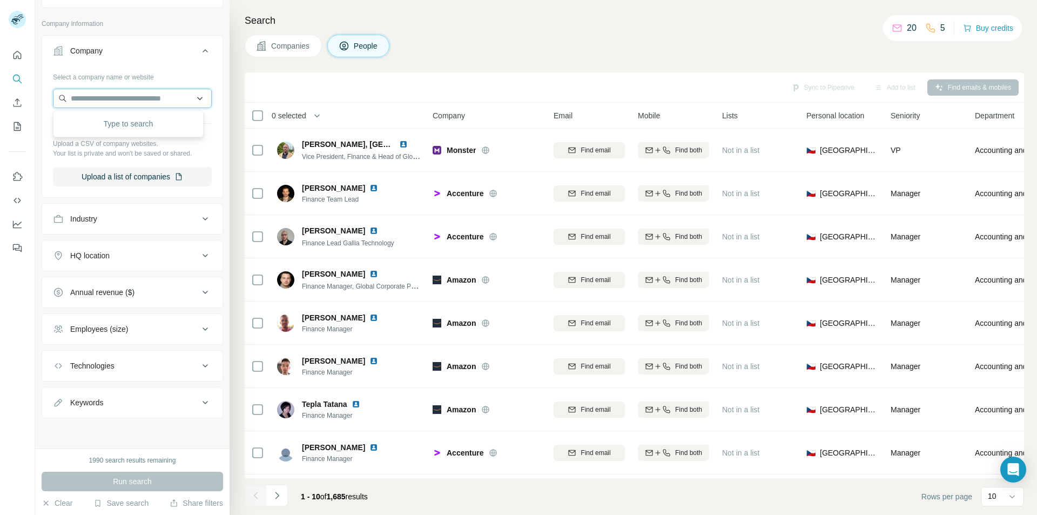
click at [195, 96] on input "text" at bounding box center [132, 98] width 159 height 19
click at [141, 98] on input "text" at bounding box center [132, 98] width 159 height 19
type input "*"
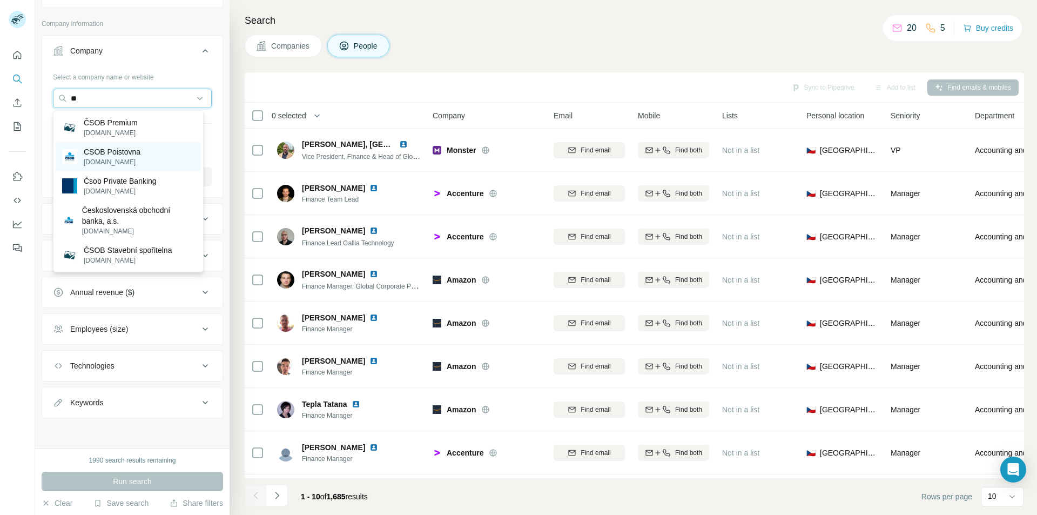
type input "**"
click at [125, 157] on p "CSOB Poistovna" at bounding box center [112, 151] width 57 height 11
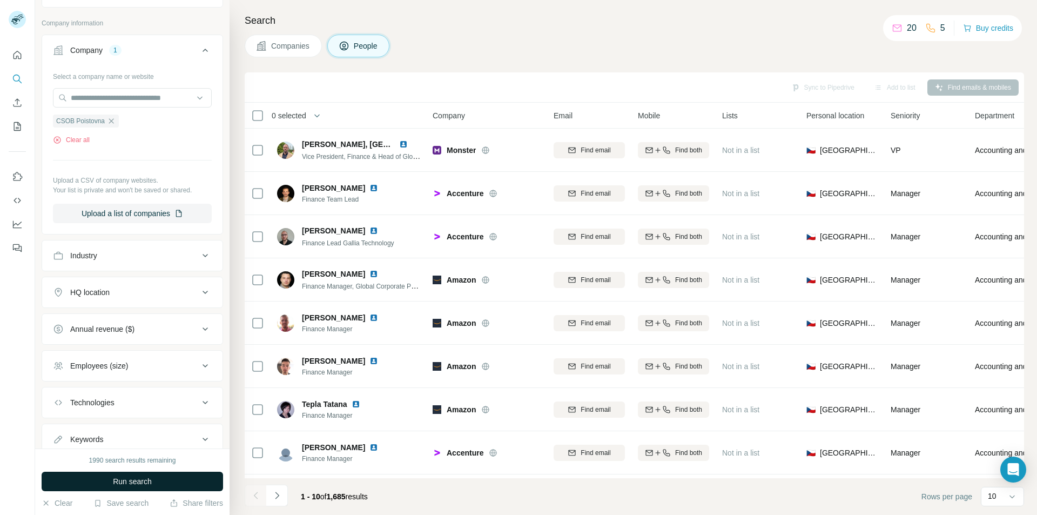
click at [145, 482] on span "Run search" at bounding box center [132, 481] width 39 height 11
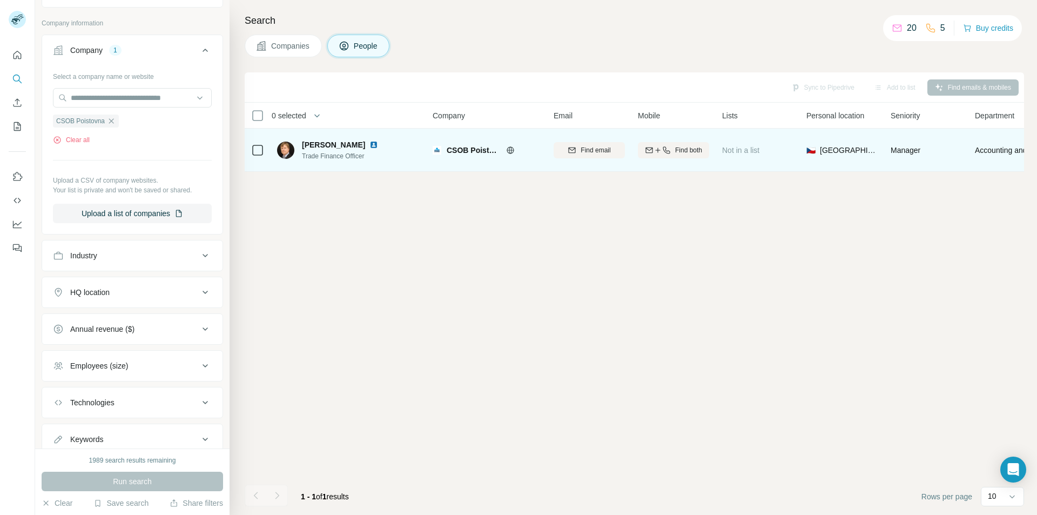
drag, startPoint x: 302, startPoint y: 144, endPoint x: 361, endPoint y: 144, distance: 58.9
click at [361, 144] on span "[PERSON_NAME]" at bounding box center [333, 144] width 63 height 11
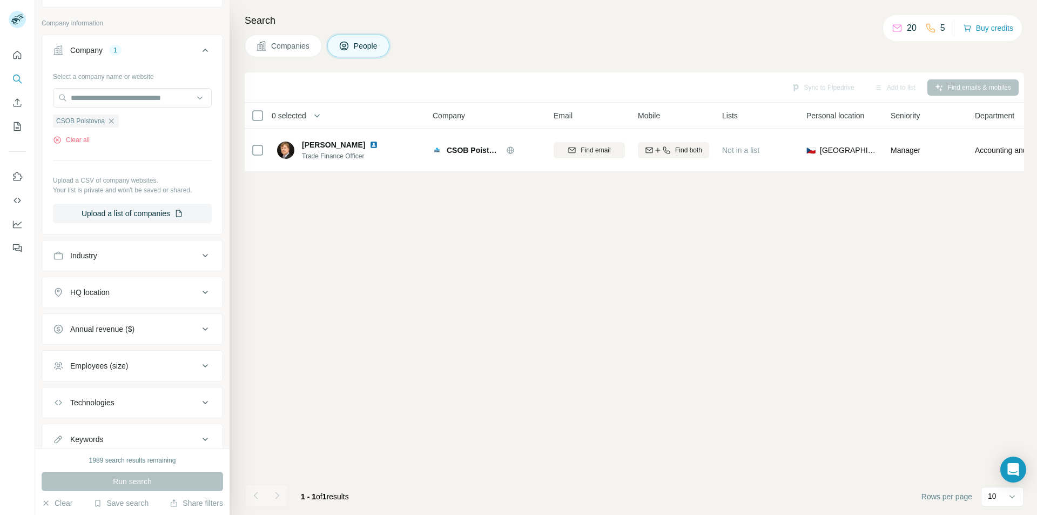
copy span "[PERSON_NAME]"
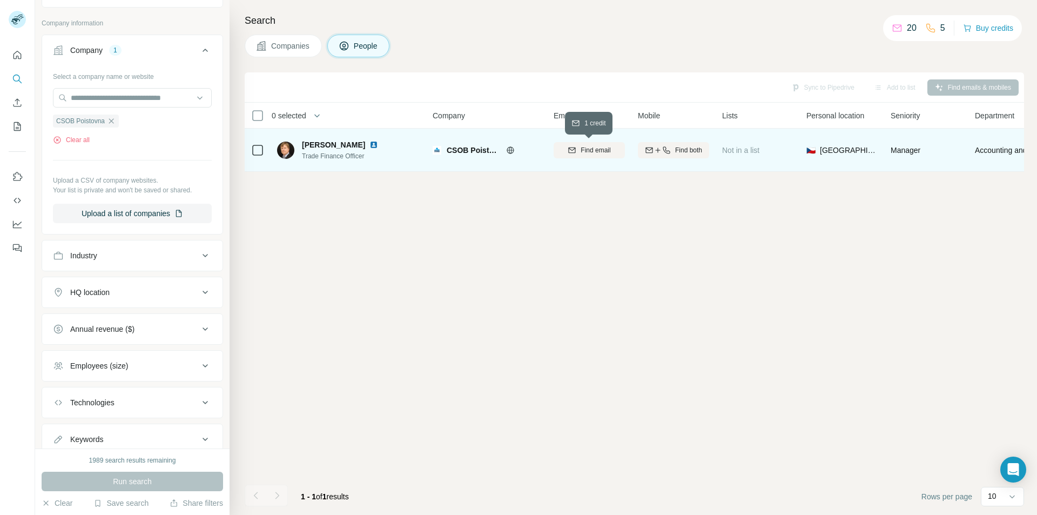
click at [587, 146] on span "Find email" at bounding box center [595, 150] width 30 height 10
click at [129, 98] on input "text" at bounding box center [132, 97] width 159 height 19
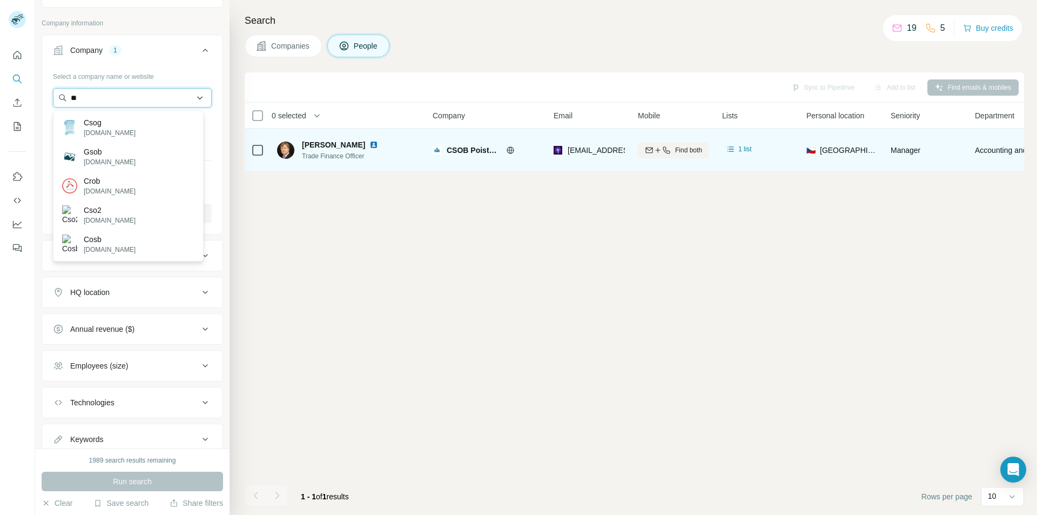
type input "*"
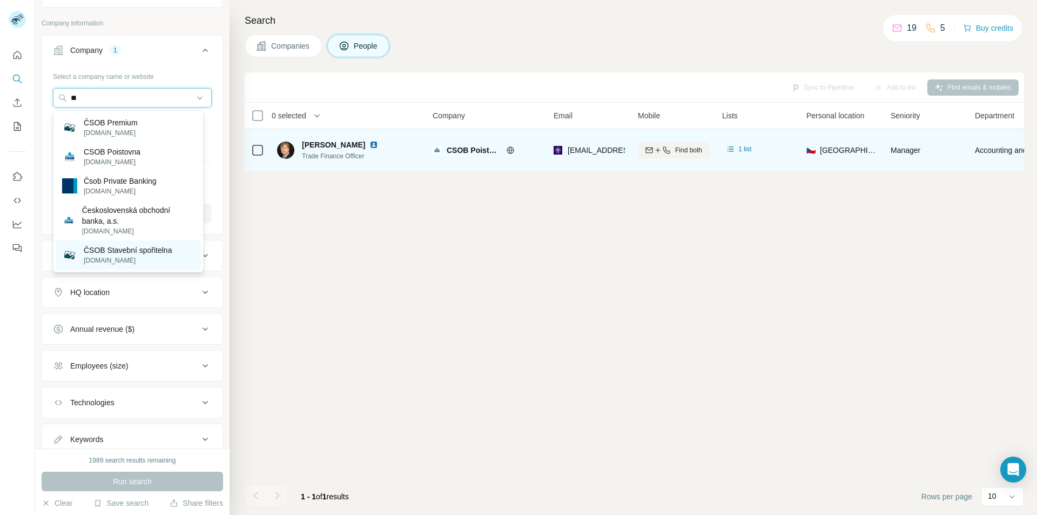
type input "**"
click at [144, 253] on p "ČSOB Stavební spořitelna" at bounding box center [128, 250] width 88 height 11
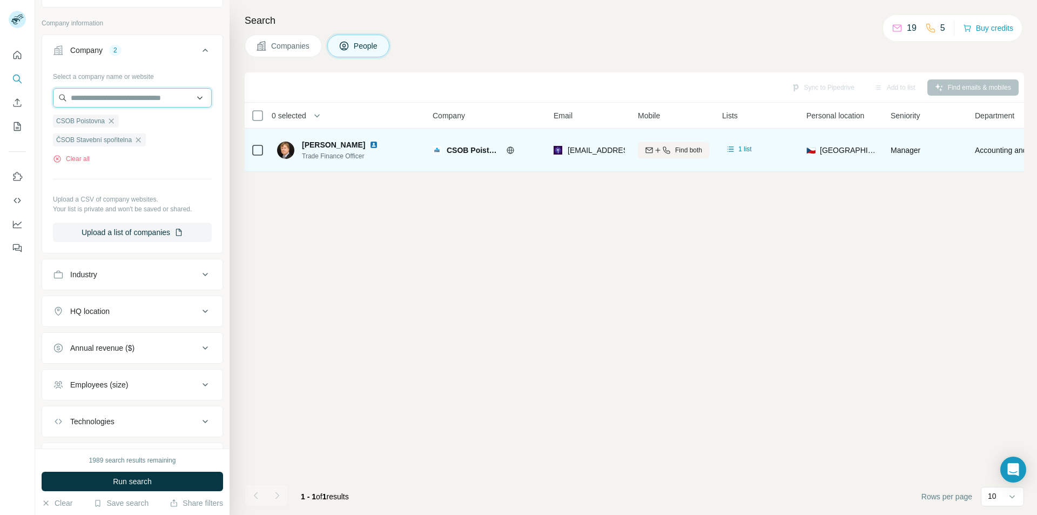
click at [115, 94] on input "text" at bounding box center [132, 97] width 159 height 19
type input "**********"
click at [115, 123] on p "4fin Better together" at bounding box center [116, 122] width 64 height 11
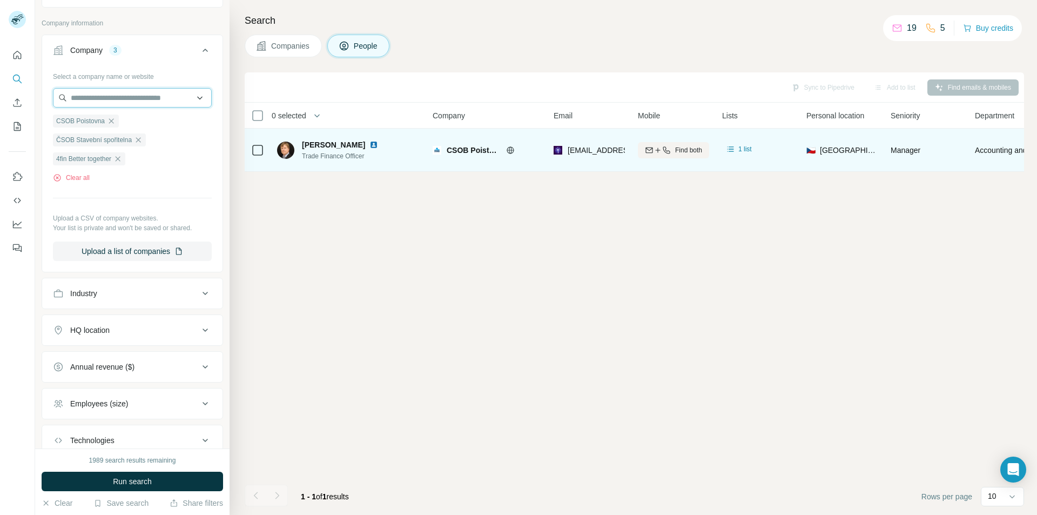
click at [127, 99] on input "text" at bounding box center [132, 97] width 159 height 19
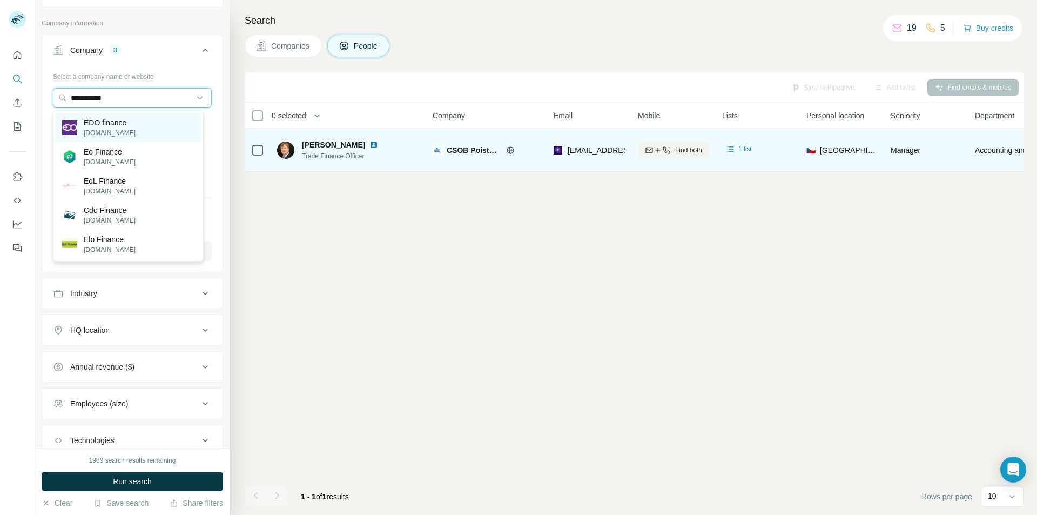
type input "**********"
click at [139, 128] on div "EDO finance [DOMAIN_NAME]" at bounding box center [128, 127] width 145 height 29
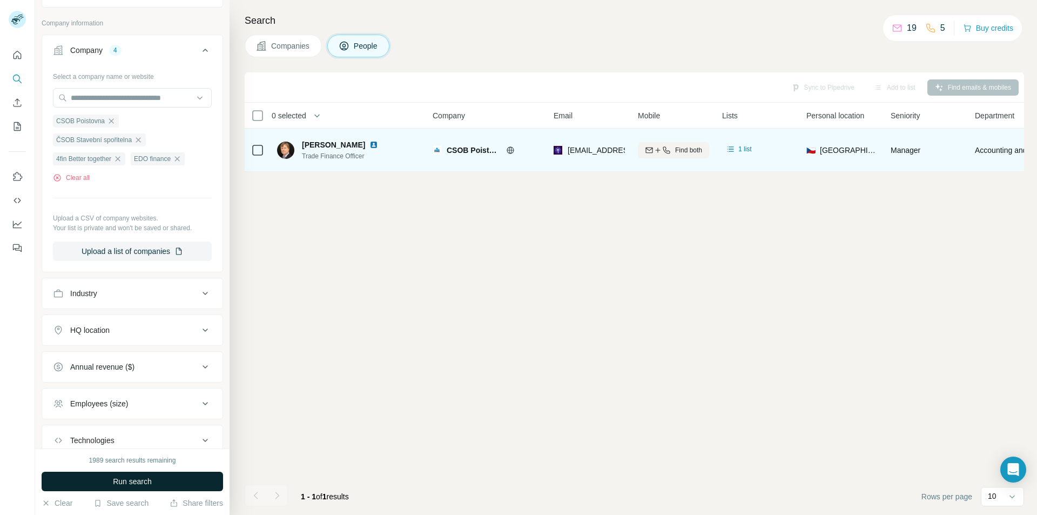
click at [136, 481] on span "Run search" at bounding box center [132, 481] width 39 height 11
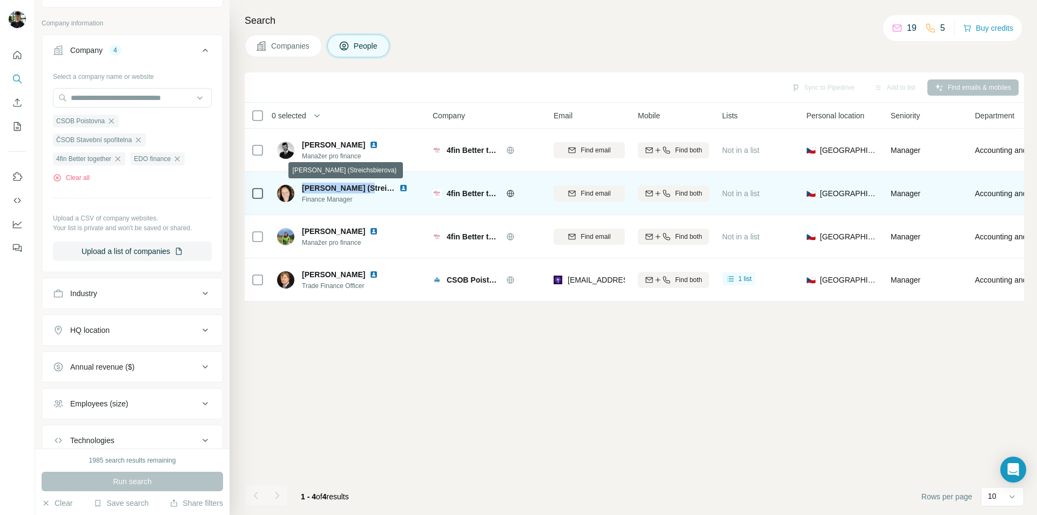
drag, startPoint x: 302, startPoint y: 188, endPoint x: 367, endPoint y: 186, distance: 64.8
click at [367, 186] on span "[PERSON_NAME] (Streichsbierova)" at bounding box center [365, 188] width 127 height 9
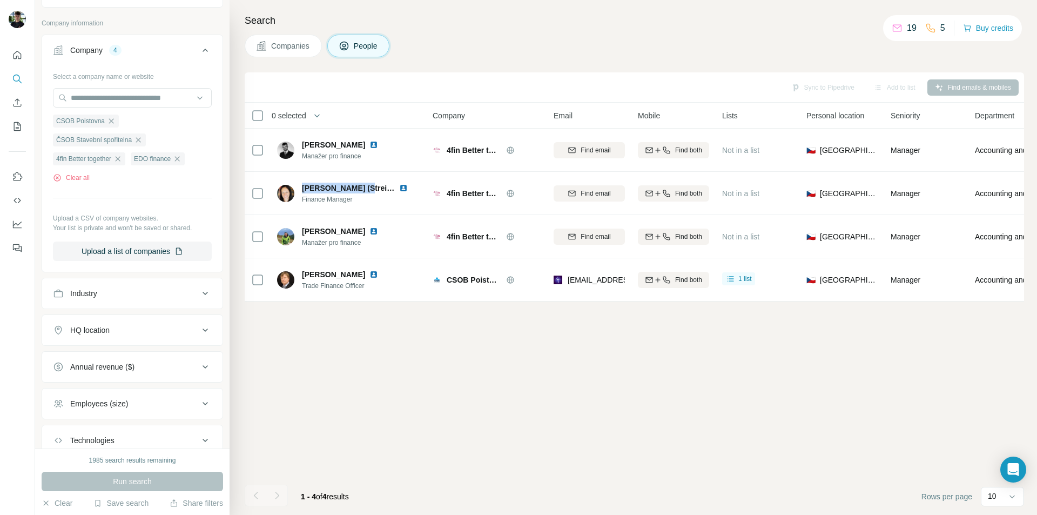
copy span "[PERSON_NAME]"
click at [886, 85] on button "Add to list (4)" at bounding box center [880, 87] width 66 height 16
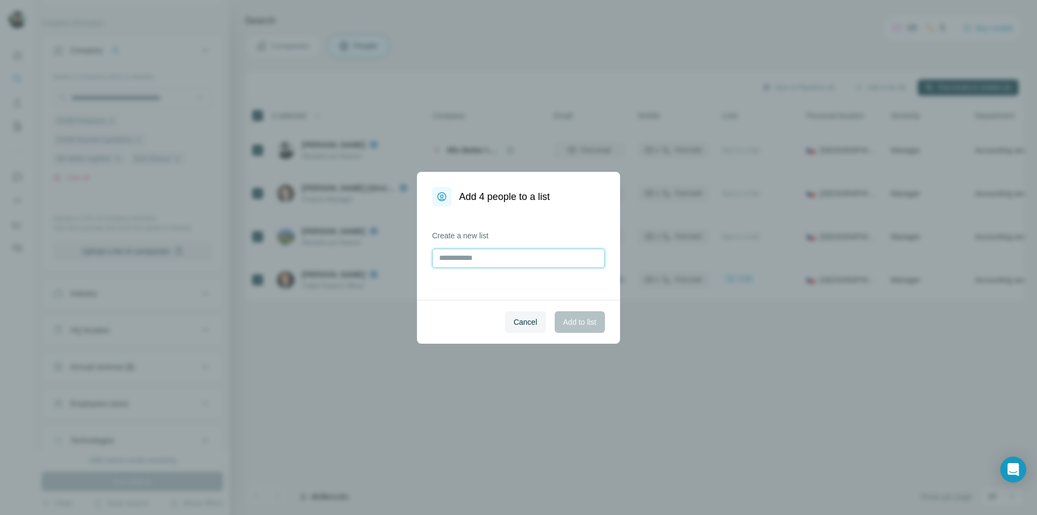
click at [461, 256] on input "text" at bounding box center [518, 257] width 173 height 19
type input "**********"
click at [577, 314] on button "Add to list" at bounding box center [580, 322] width 50 height 22
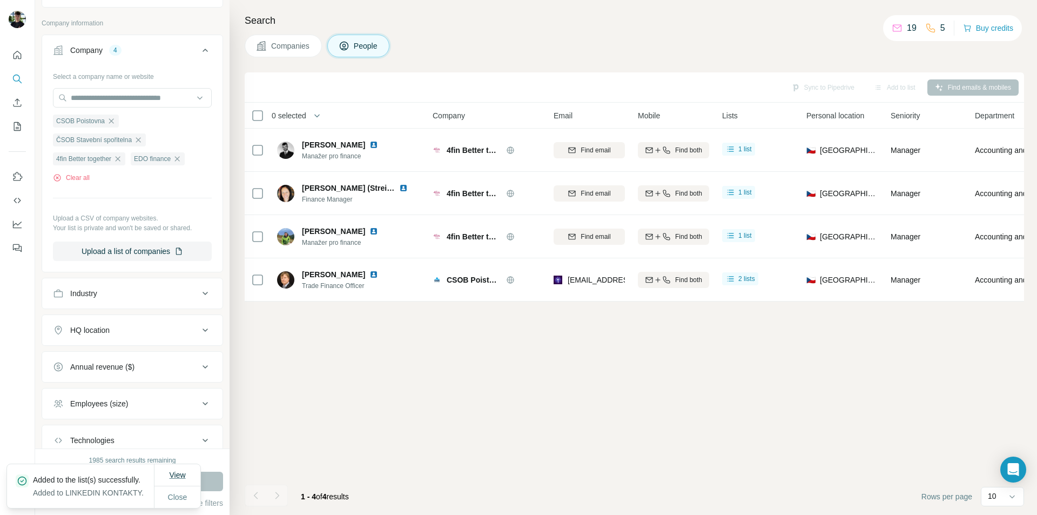
click at [172, 470] on span "View" at bounding box center [177, 474] width 16 height 9
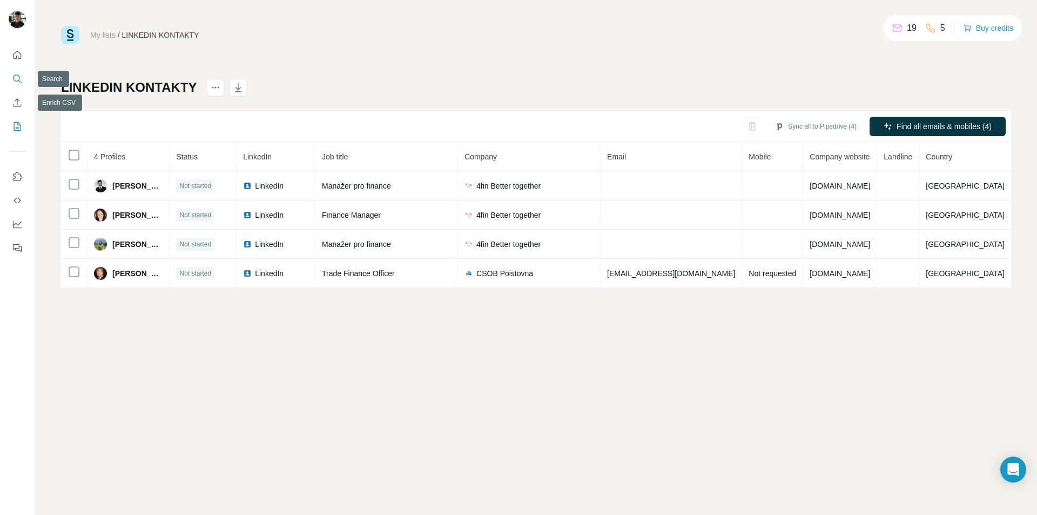
click at [24, 72] on button "Search" at bounding box center [17, 78] width 17 height 19
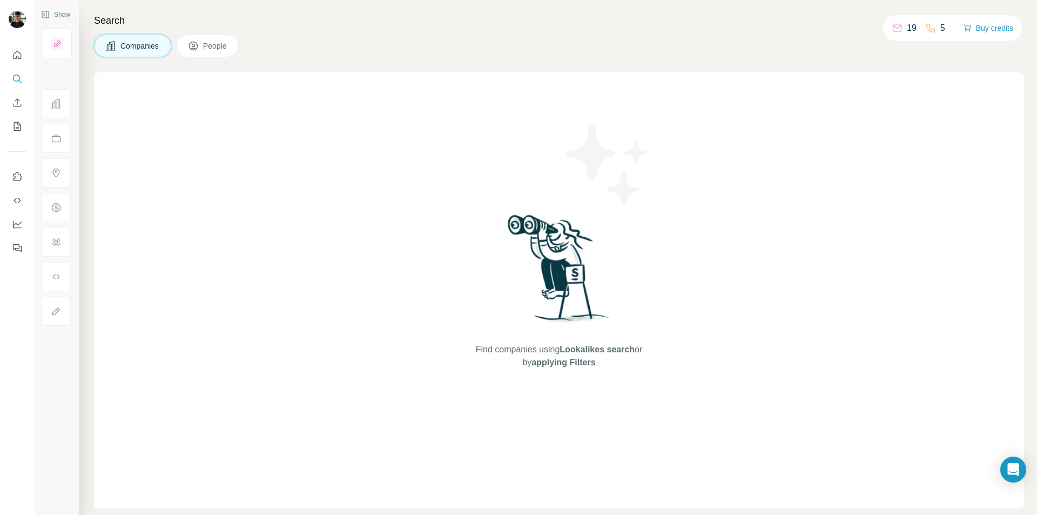
click at [223, 43] on span "People" at bounding box center [215, 45] width 25 height 11
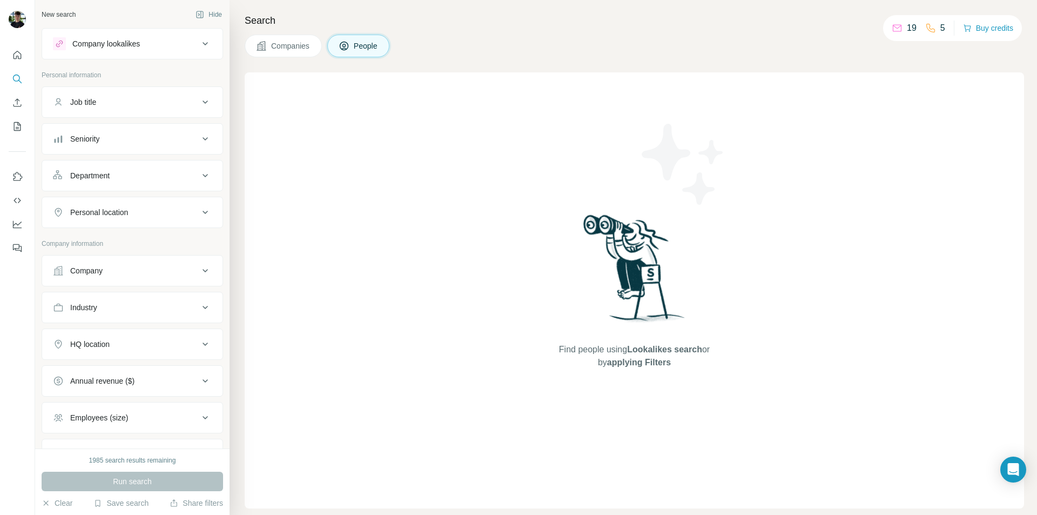
click at [126, 105] on div "Job title" at bounding box center [126, 102] width 146 height 11
click at [91, 135] on input "text" at bounding box center [121, 128] width 137 height 19
type input "*******"
click at [199, 137] on button "button" at bounding box center [202, 128] width 17 height 19
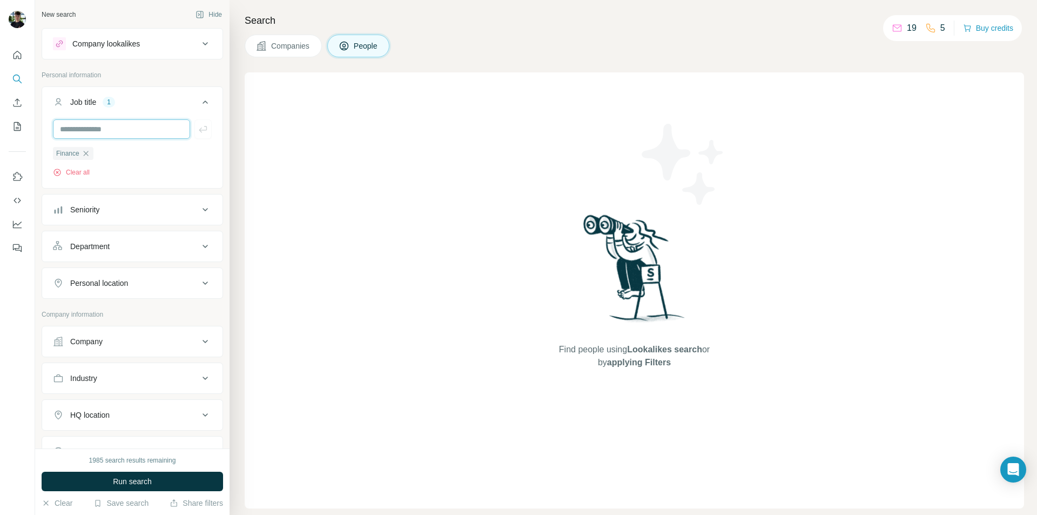
click at [77, 125] on input "text" at bounding box center [121, 128] width 137 height 19
type input "*******"
click at [198, 129] on icon "button" at bounding box center [203, 129] width 11 height 11
click at [104, 133] on input "text" at bounding box center [121, 128] width 137 height 19
type input "*******"
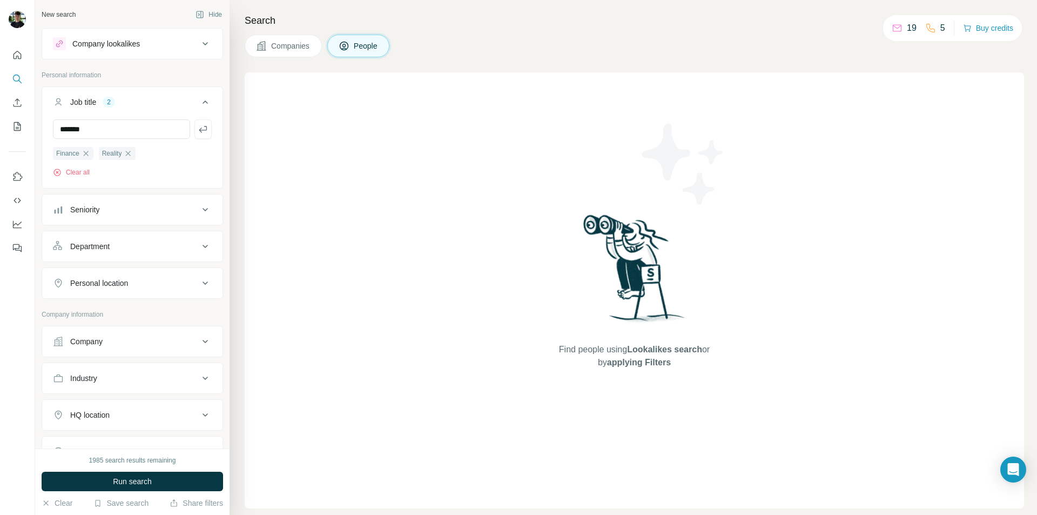
drag, startPoint x: 191, startPoint y: 130, endPoint x: 200, endPoint y: 129, distance: 8.7
click at [200, 129] on icon "button" at bounding box center [203, 129] width 11 height 11
click at [120, 130] on input "text" at bounding box center [121, 128] width 137 height 19
click at [108, 132] on input "text" at bounding box center [121, 128] width 137 height 19
click at [104, 132] on input "text" at bounding box center [121, 128] width 137 height 19
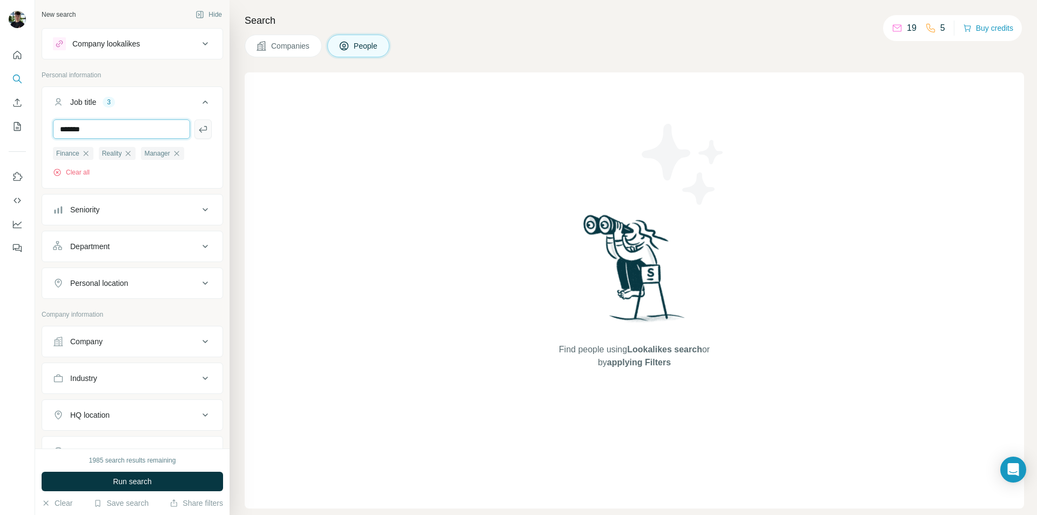
type input "*******"
click at [198, 124] on icon "button" at bounding box center [203, 129] width 11 height 11
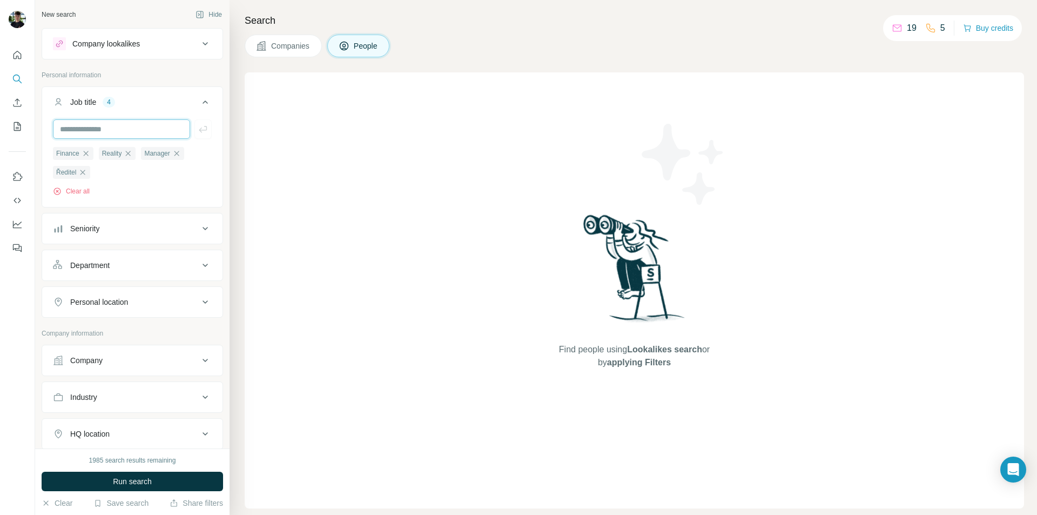
click at [85, 129] on input "text" at bounding box center [121, 128] width 137 height 19
click at [197, 167] on ul "Finance Reality Manager Ředitel" at bounding box center [132, 162] width 159 height 32
click at [104, 129] on input "text" at bounding box center [121, 128] width 137 height 19
type input "*********"
click at [198, 126] on icon "button" at bounding box center [203, 129] width 11 height 11
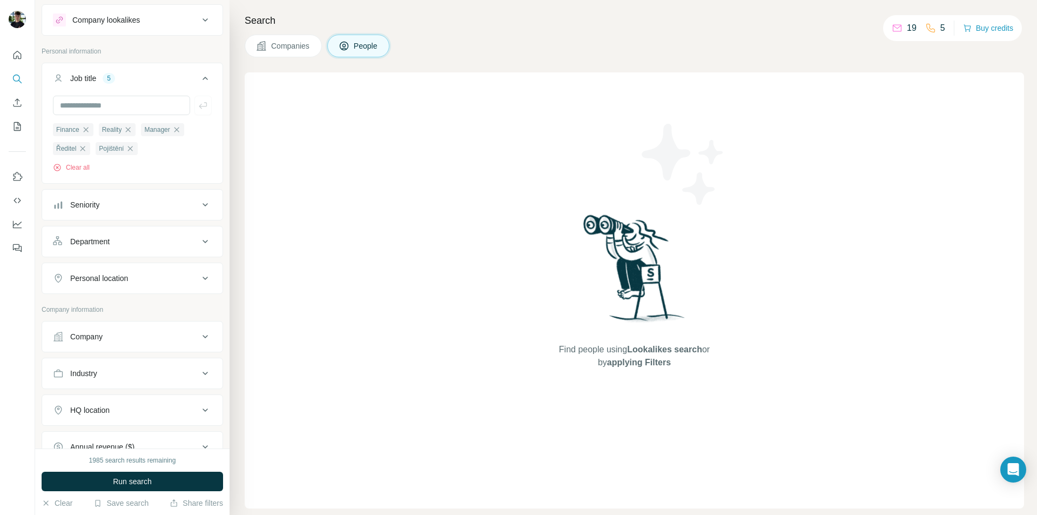
scroll to position [54, 0]
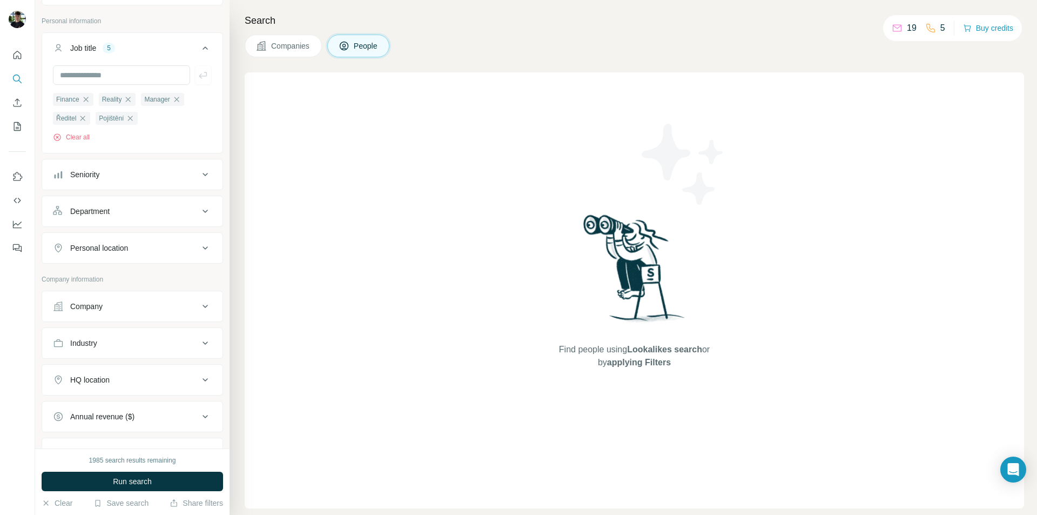
click at [199, 178] on icon at bounding box center [205, 174] width 13 height 13
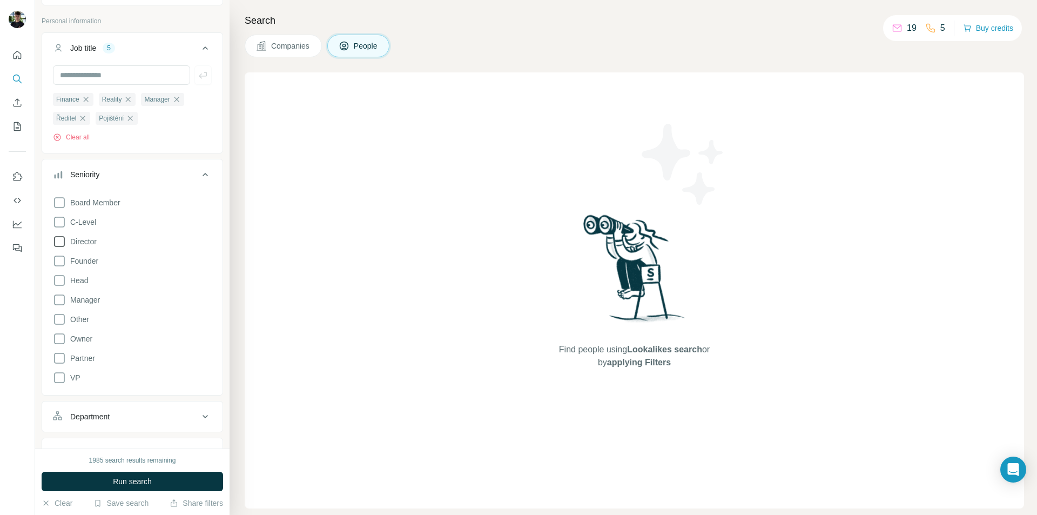
click at [60, 242] on icon at bounding box center [59, 241] width 13 height 13
click at [59, 263] on icon at bounding box center [59, 260] width 13 height 13
click at [60, 278] on icon at bounding box center [59, 280] width 13 height 13
click at [60, 301] on icon at bounding box center [59, 299] width 13 height 13
click at [58, 339] on icon at bounding box center [59, 338] width 13 height 13
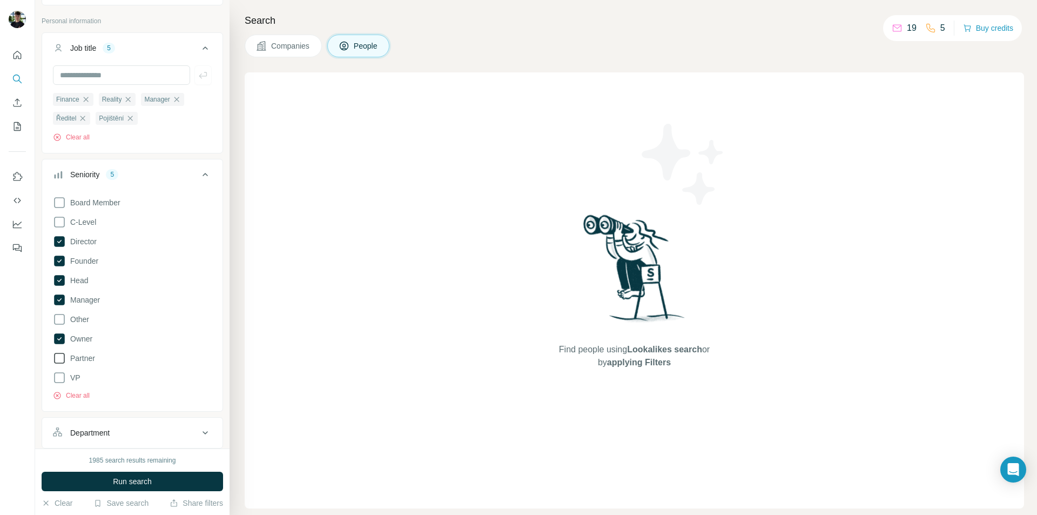
drag, startPoint x: 58, startPoint y: 356, endPoint x: 60, endPoint y: 362, distance: 6.3
click at [58, 356] on icon at bounding box center [59, 358] width 13 height 13
click at [60, 378] on icon at bounding box center [59, 377] width 13 height 13
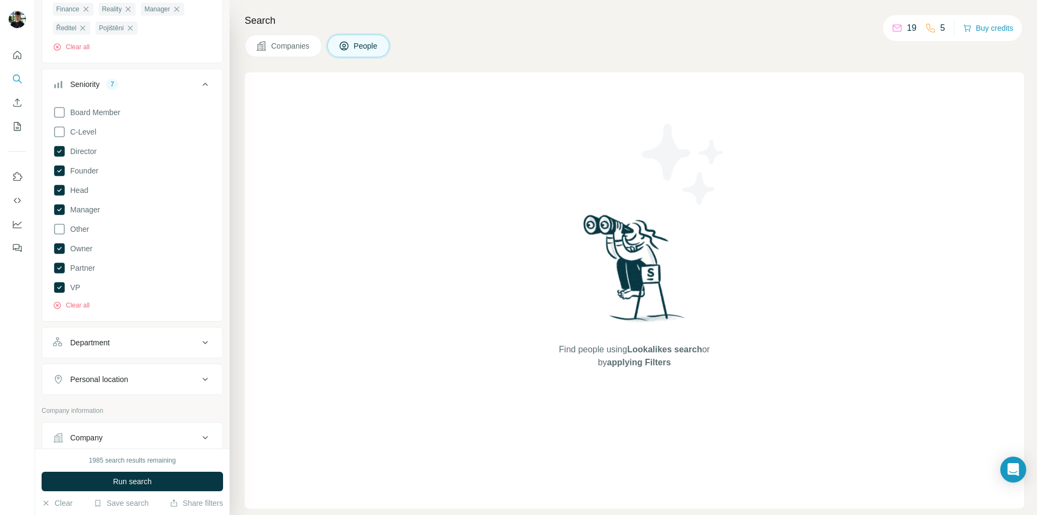
scroll to position [162, 0]
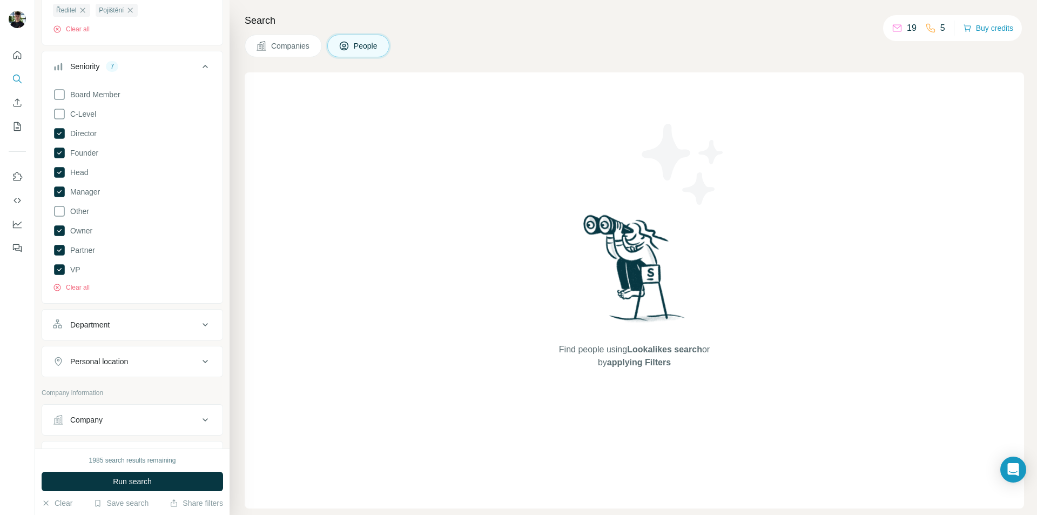
click at [199, 64] on icon at bounding box center [205, 66] width 13 height 13
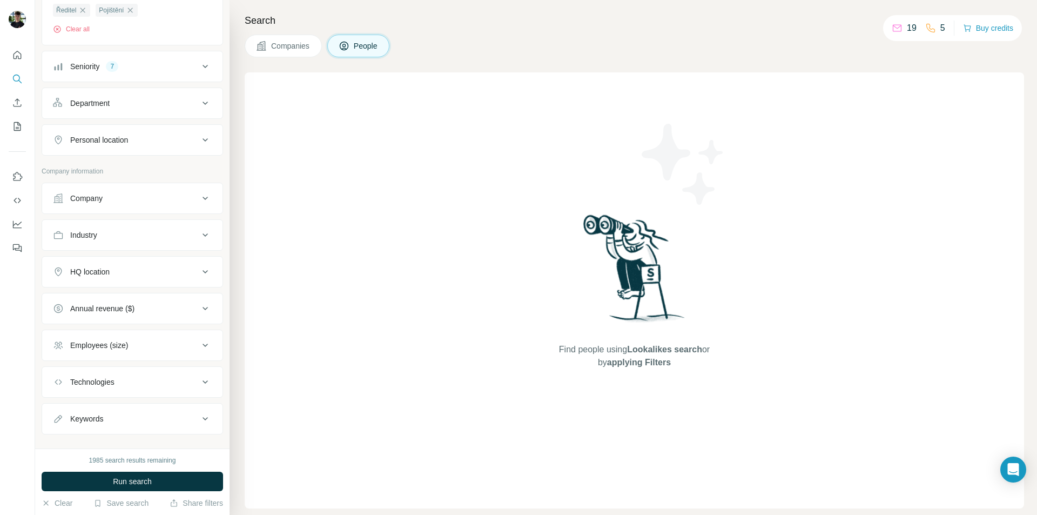
click at [166, 104] on div "Department" at bounding box center [126, 103] width 146 height 11
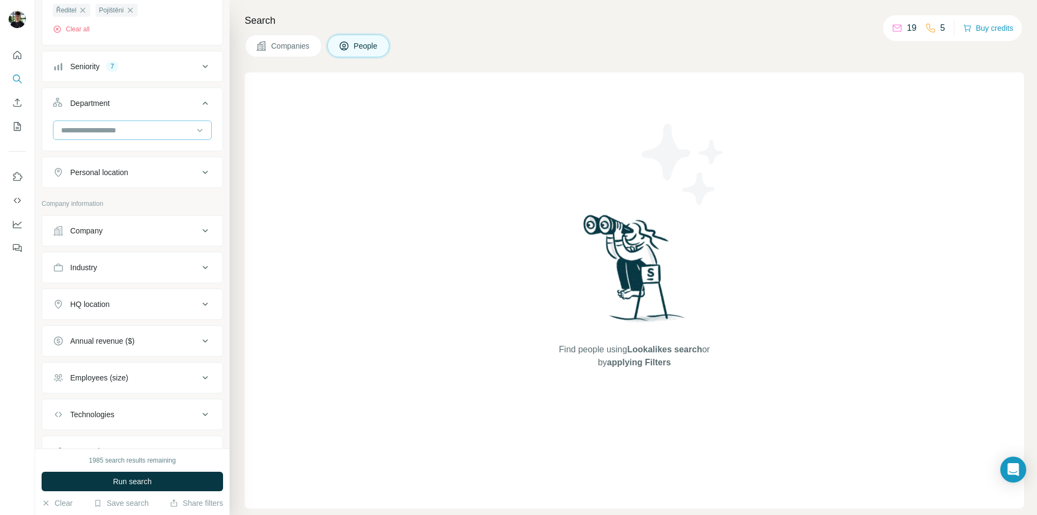
click at [151, 133] on input at bounding box center [126, 130] width 133 height 12
click at [199, 100] on icon at bounding box center [205, 103] width 13 height 13
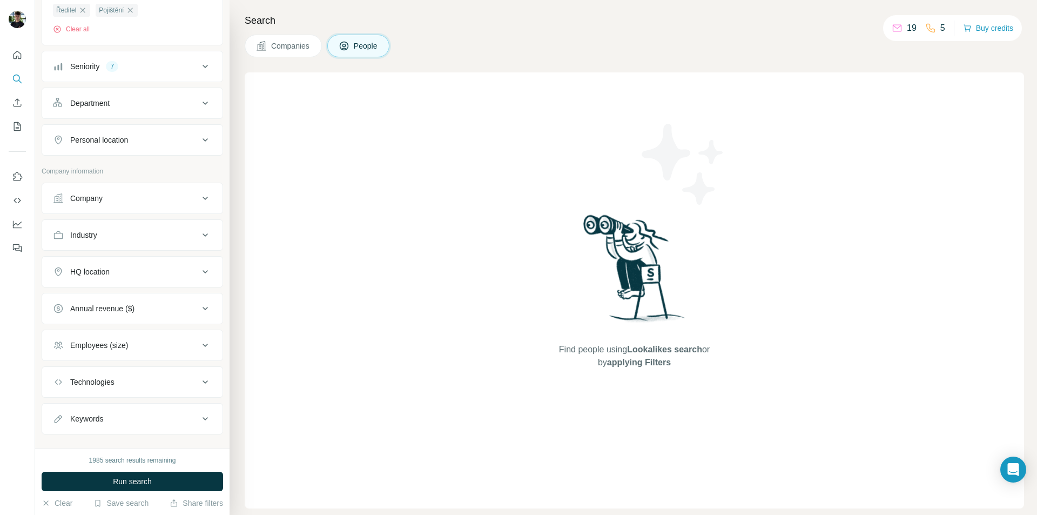
click at [183, 133] on button "Personal location" at bounding box center [132, 140] width 180 height 26
click at [118, 168] on input "text" at bounding box center [132, 166] width 159 height 19
type input "*****"
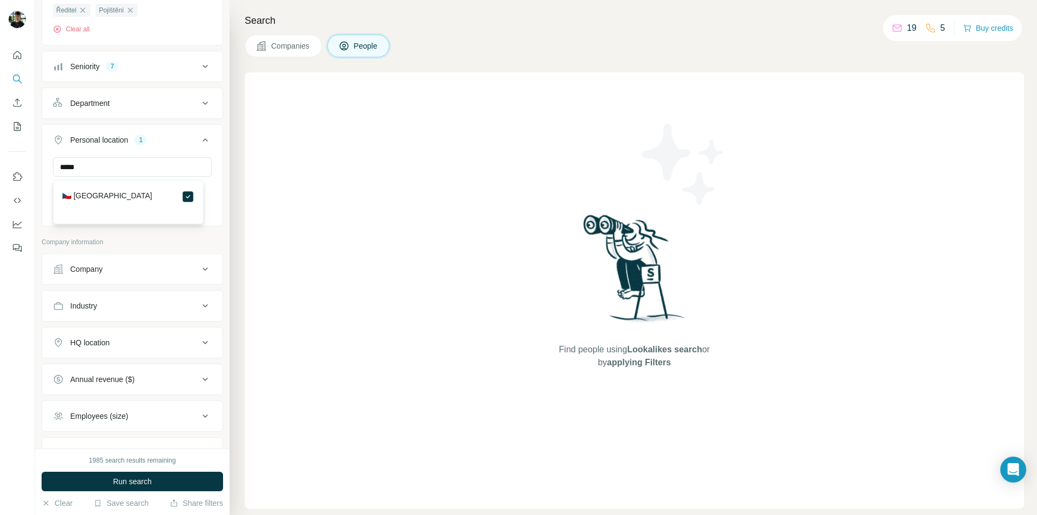
click at [200, 142] on icon at bounding box center [205, 139] width 13 height 13
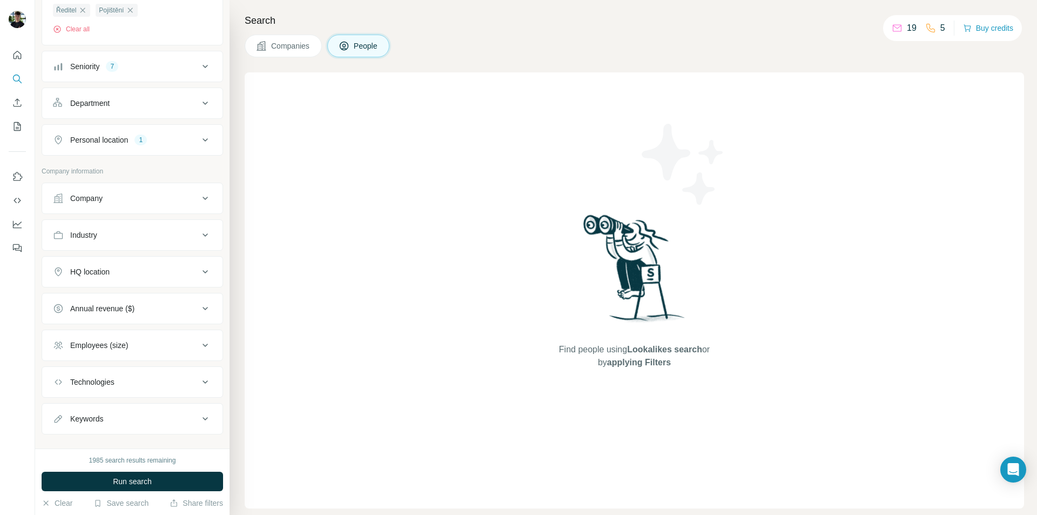
scroll to position [179, 0]
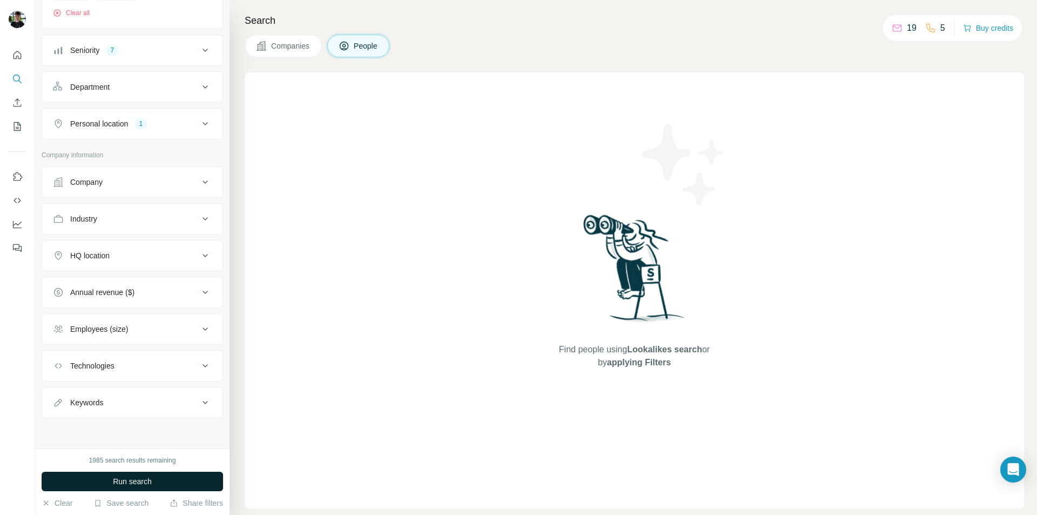
click at [147, 483] on span "Run search" at bounding box center [132, 481] width 39 height 11
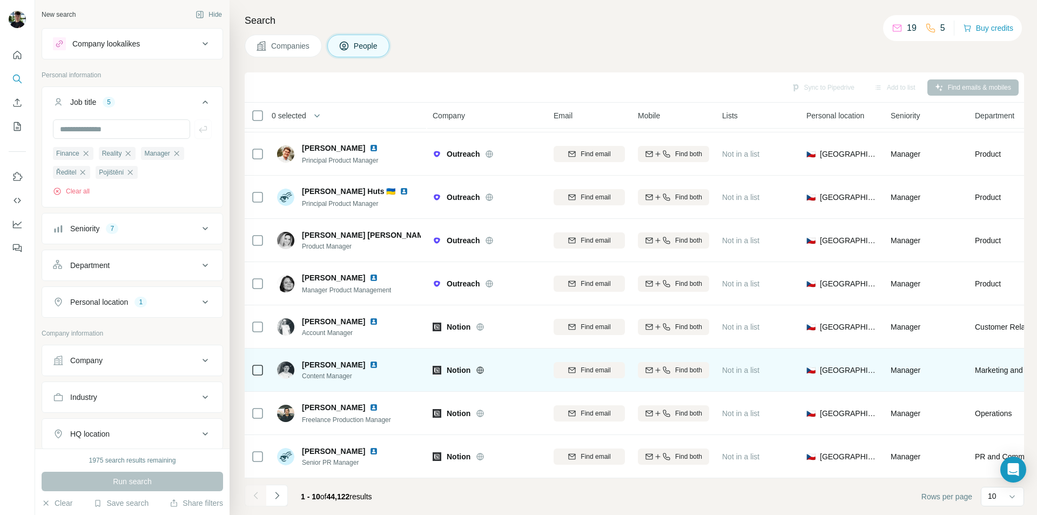
scroll to position [0, 0]
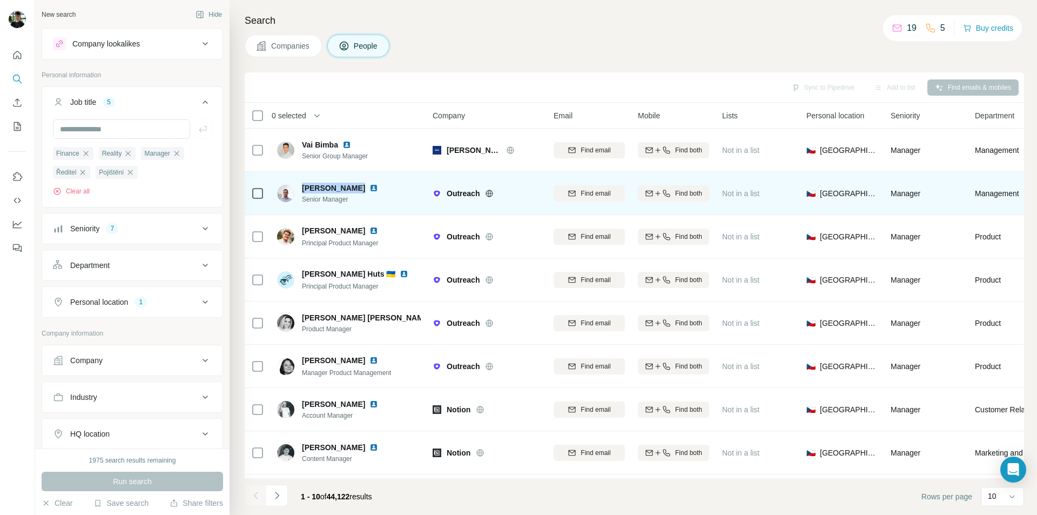
drag, startPoint x: 302, startPoint y: 186, endPoint x: 352, endPoint y: 185, distance: 49.1
click at [352, 185] on div "[PERSON_NAME]" at bounding box center [346, 188] width 89 height 11
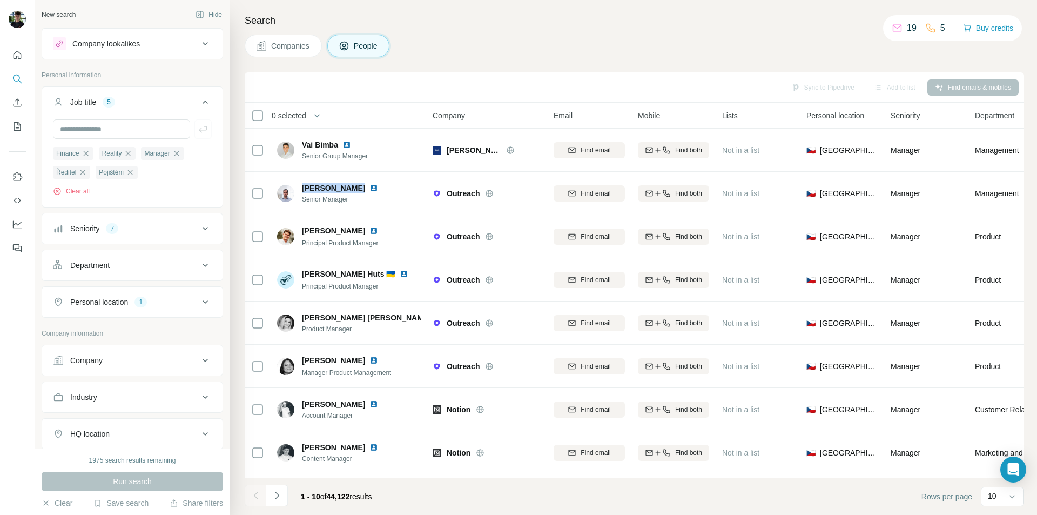
copy span "[PERSON_NAME]"
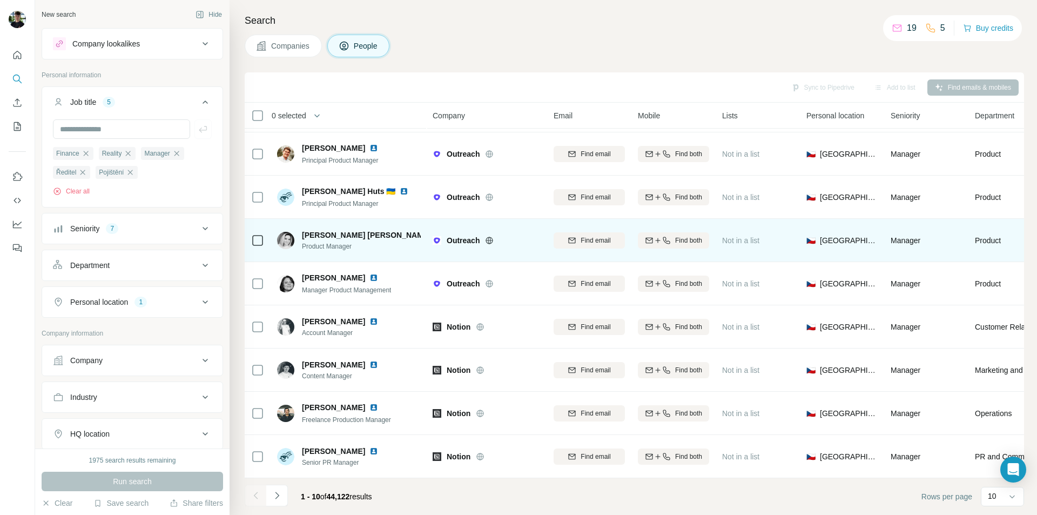
scroll to position [88, 0]
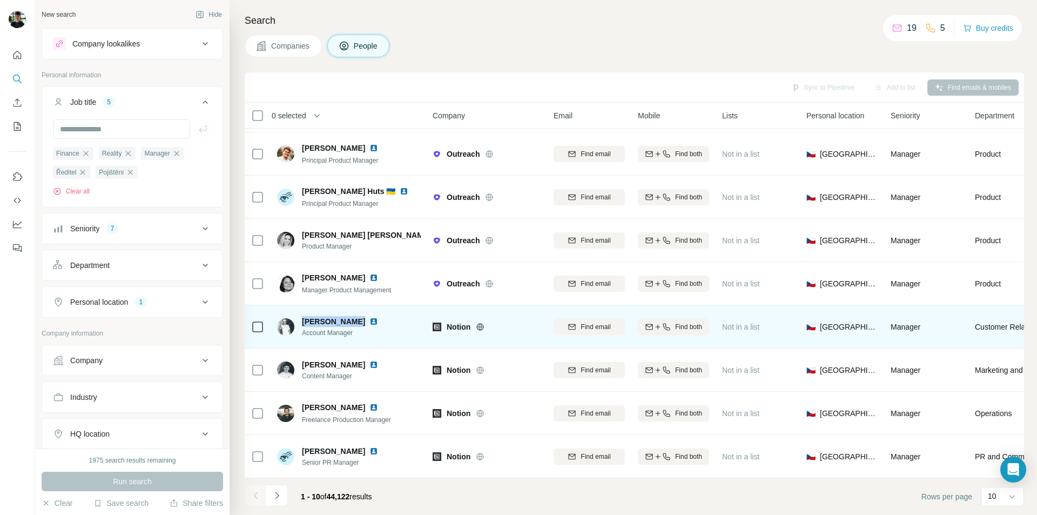
drag, startPoint x: 308, startPoint y: 313, endPoint x: 352, endPoint y: 316, distance: 43.9
click at [352, 316] on span "[PERSON_NAME]" at bounding box center [333, 321] width 63 height 11
copy span "[PERSON_NAME]"
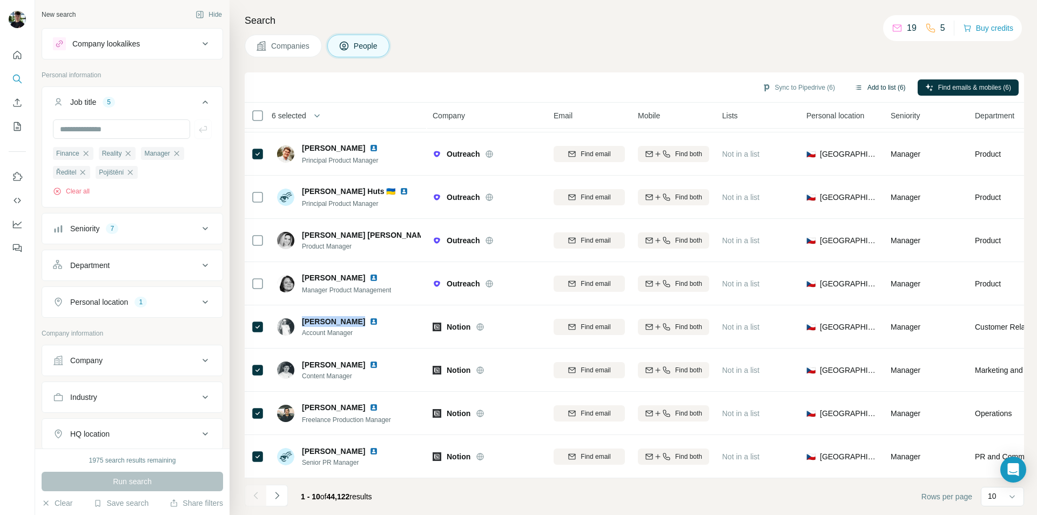
click at [884, 86] on button "Add to list (6)" at bounding box center [880, 87] width 66 height 16
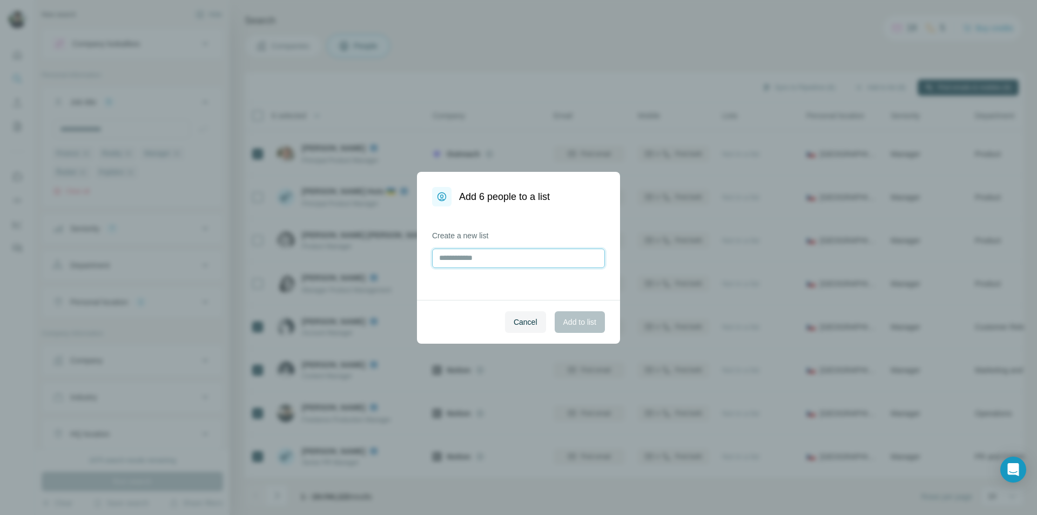
click at [494, 255] on input "text" at bounding box center [518, 257] width 173 height 19
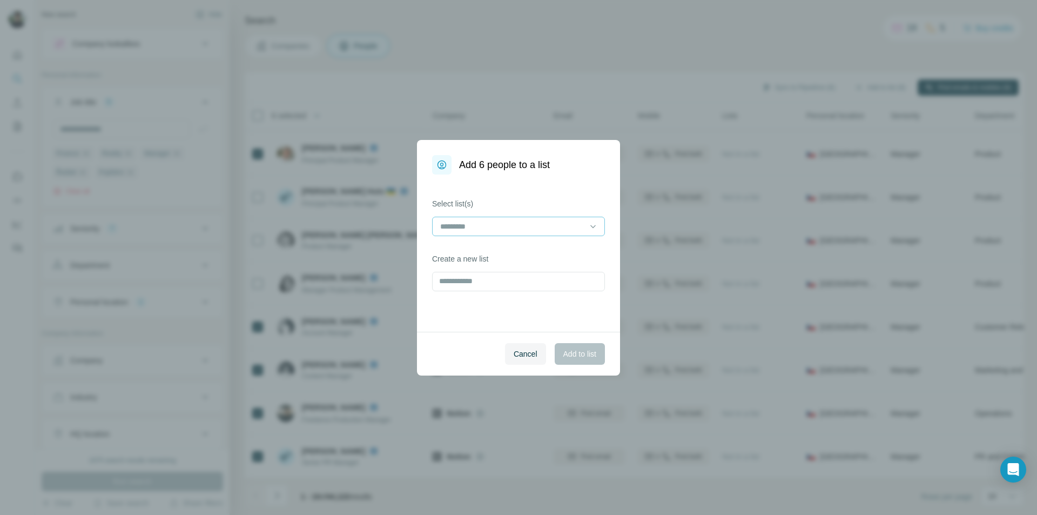
click at [489, 226] on input at bounding box center [512, 226] width 146 height 12
click at [475, 250] on p "LINKEDIN KONTAKTY" at bounding box center [479, 250] width 77 height 11
click at [586, 360] on button "Add to list" at bounding box center [580, 354] width 50 height 22
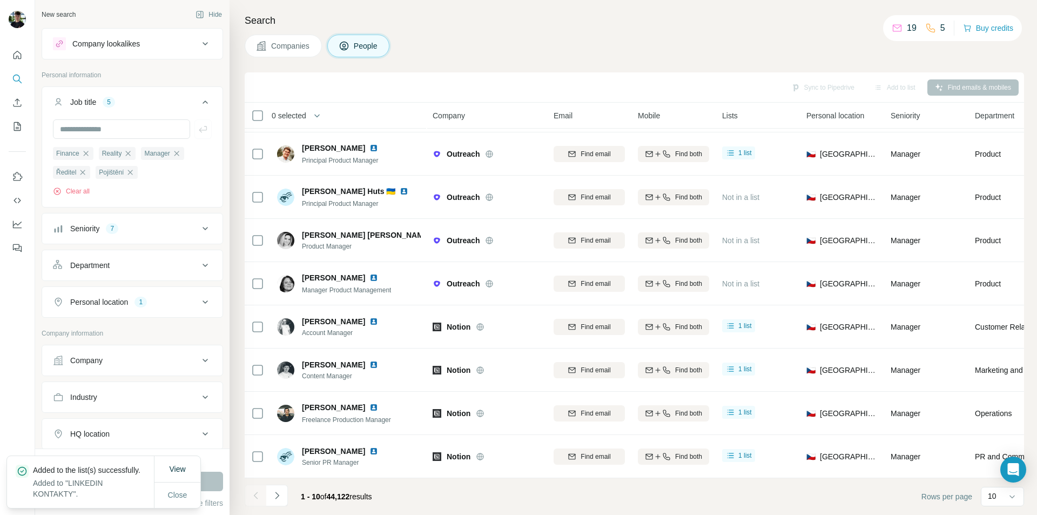
scroll to position [108, 0]
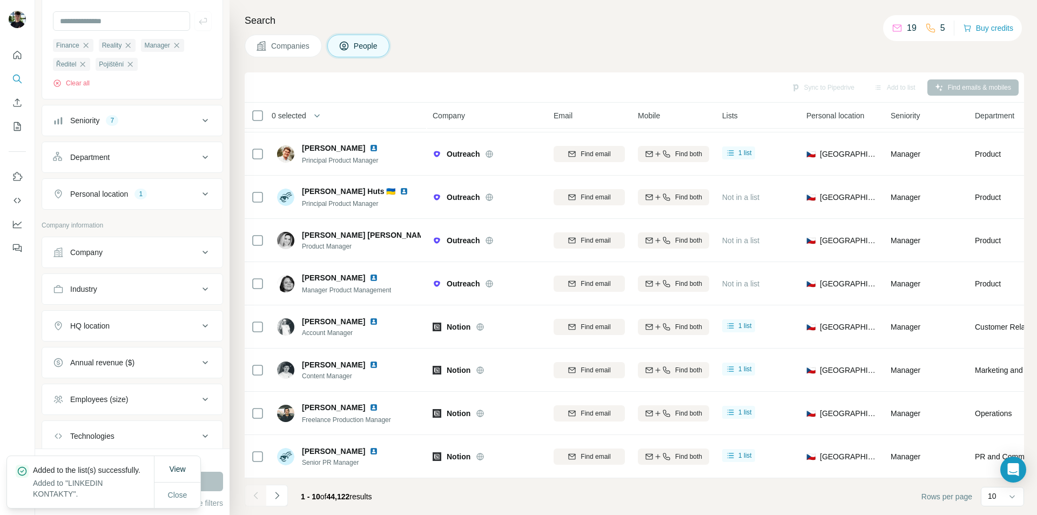
click at [186, 160] on div "Department" at bounding box center [126, 157] width 146 height 11
click at [114, 190] on input at bounding box center [126, 184] width 133 height 12
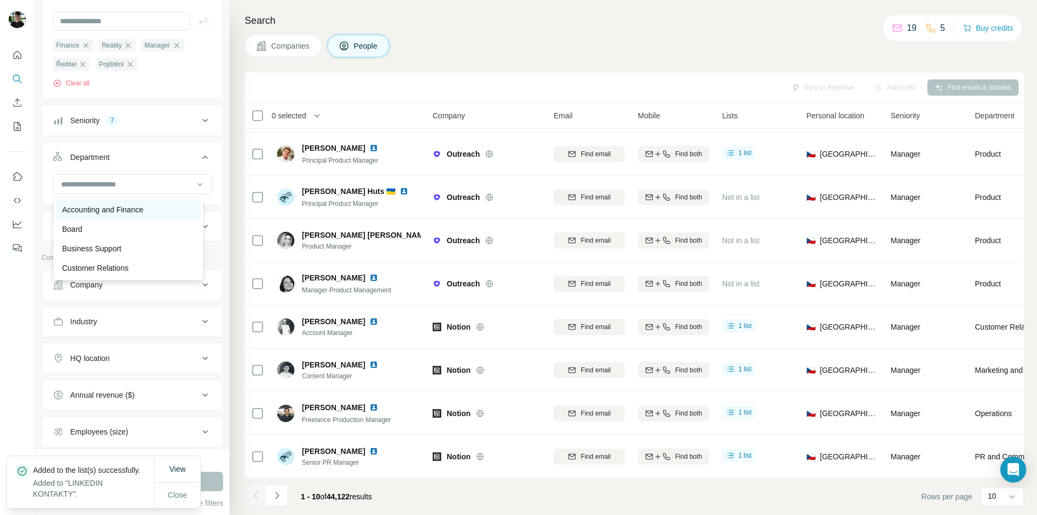
click at [143, 207] on p "Accounting and Finance" at bounding box center [102, 209] width 81 height 11
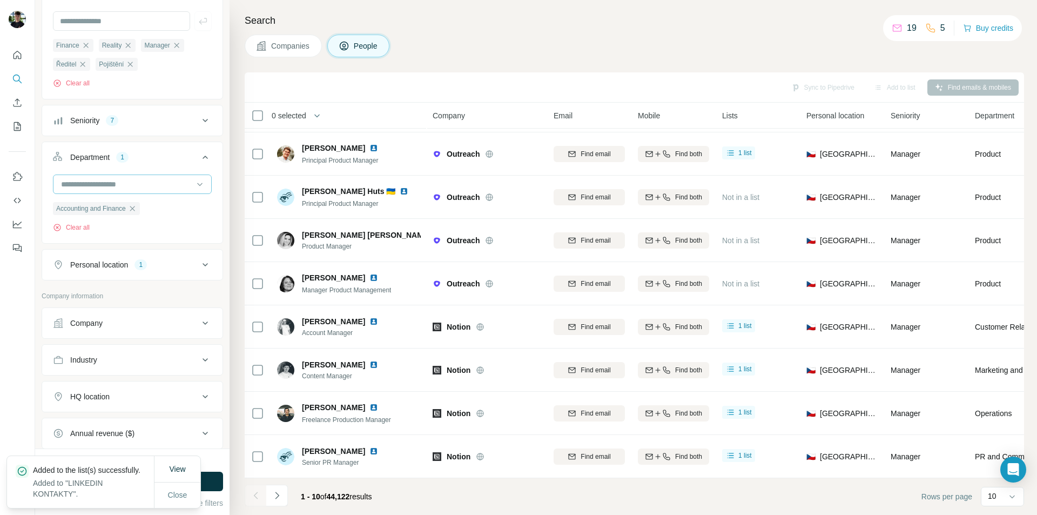
click at [161, 181] on input at bounding box center [126, 184] width 133 height 12
click at [126, 250] on div "Business Support" at bounding box center [128, 248] width 132 height 11
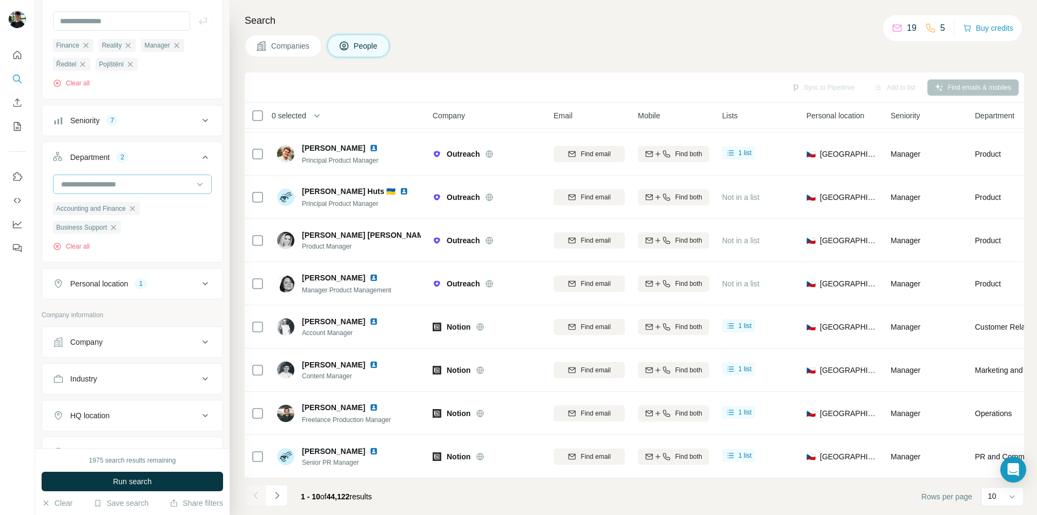
click at [163, 188] on input at bounding box center [126, 184] width 133 height 12
click at [102, 235] on div "Board" at bounding box center [128, 228] width 145 height 19
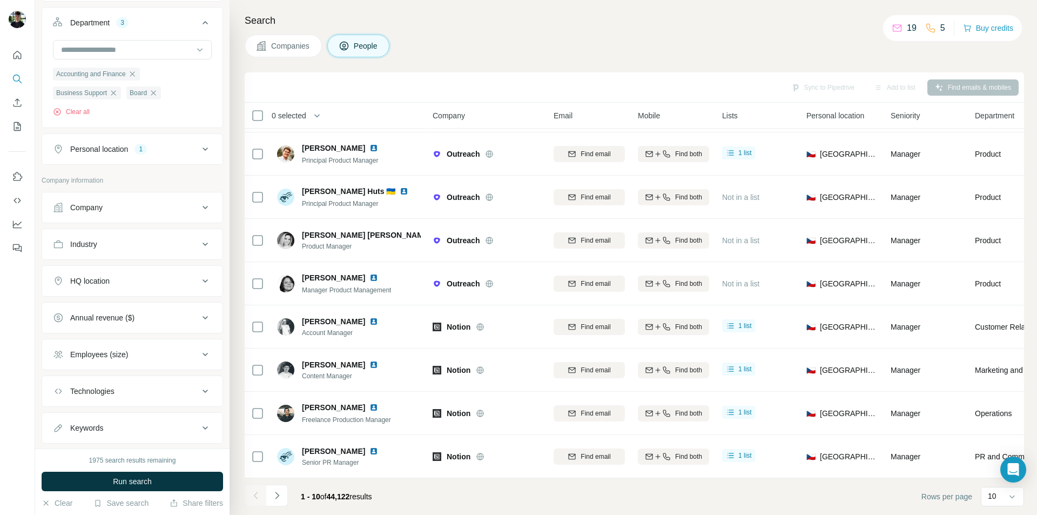
scroll to position [270, 0]
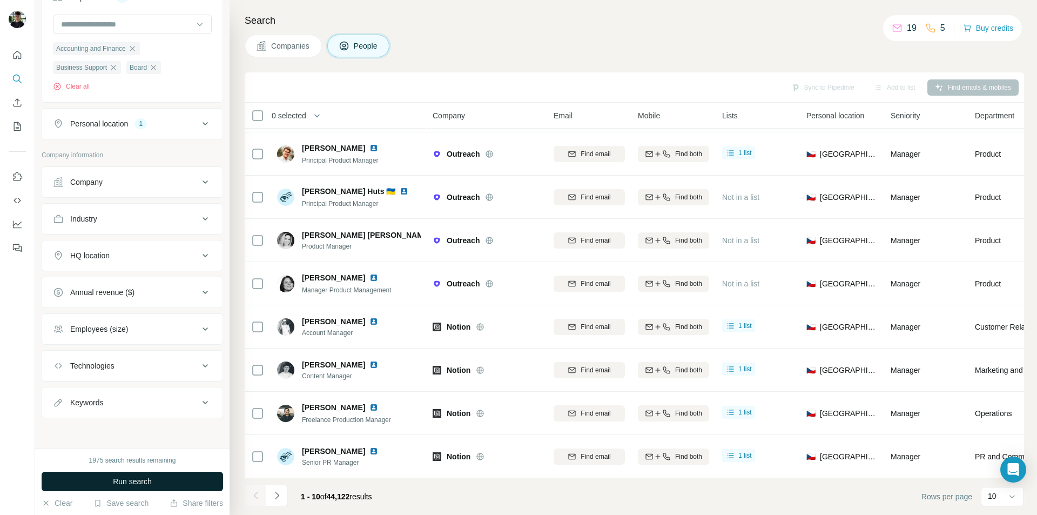
click at [158, 479] on button "Run search" at bounding box center [132, 480] width 181 height 19
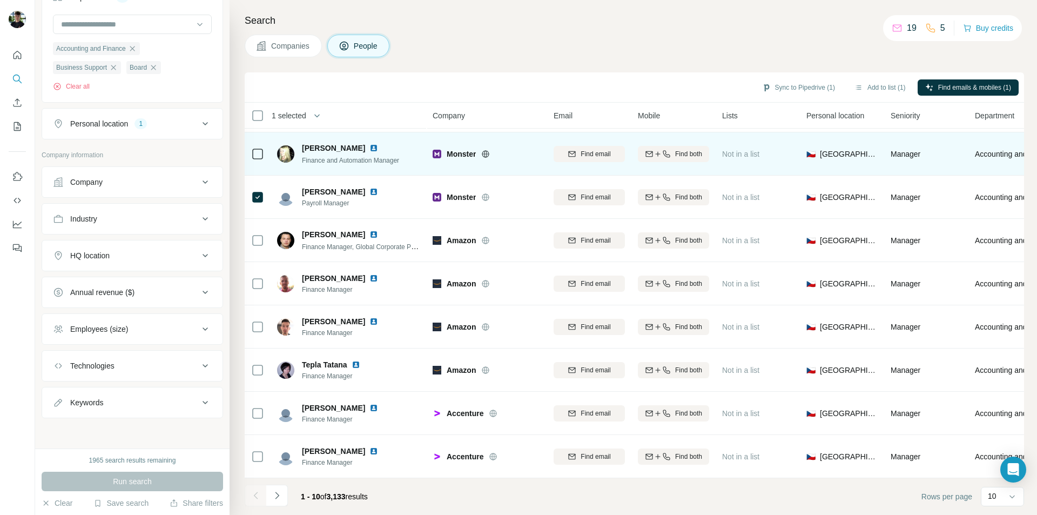
scroll to position [88, 0]
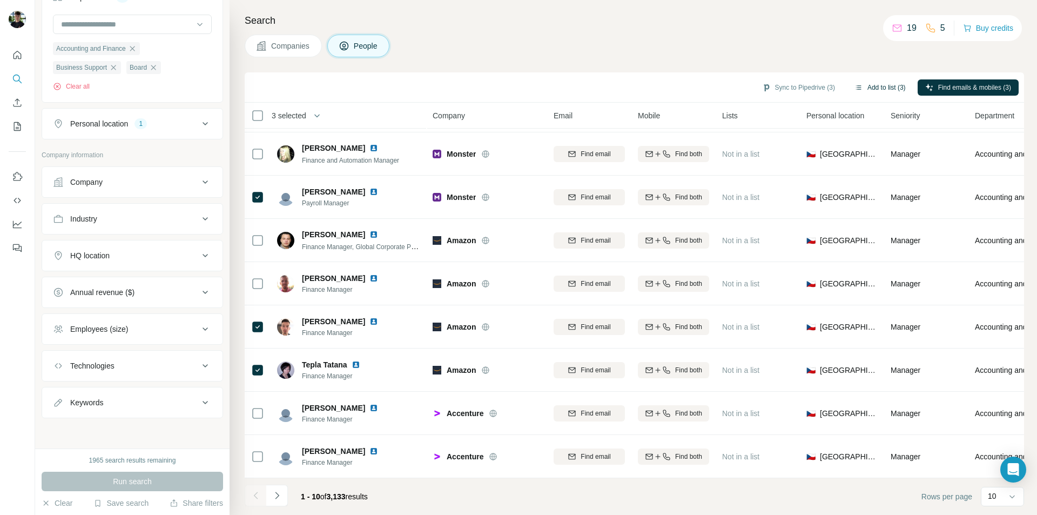
click at [874, 86] on button "Add to list (3)" at bounding box center [880, 87] width 66 height 16
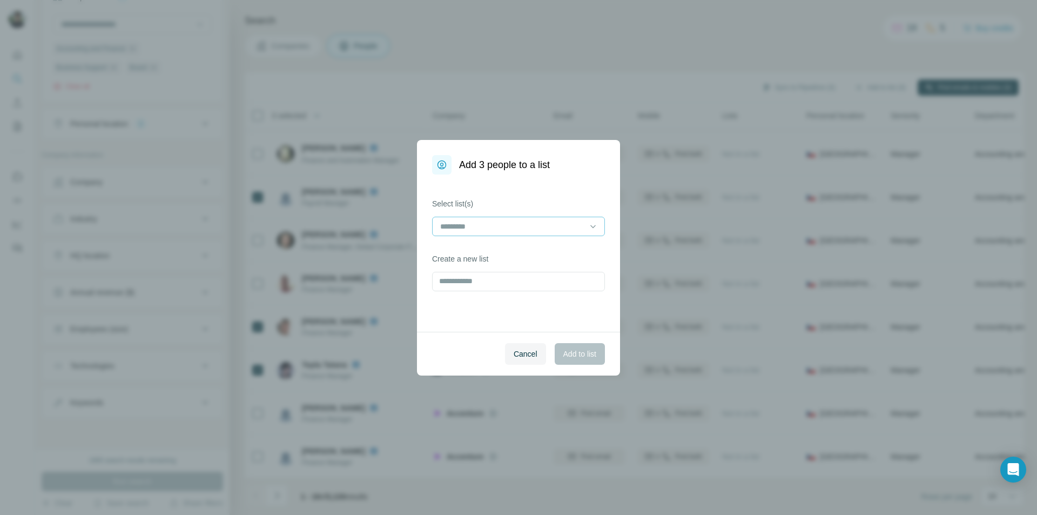
click at [498, 228] on input at bounding box center [512, 226] width 146 height 12
click at [482, 252] on p "LINKEDIN KONTAKTY" at bounding box center [479, 250] width 77 height 11
click at [578, 348] on span "Add to list" at bounding box center [579, 353] width 33 height 11
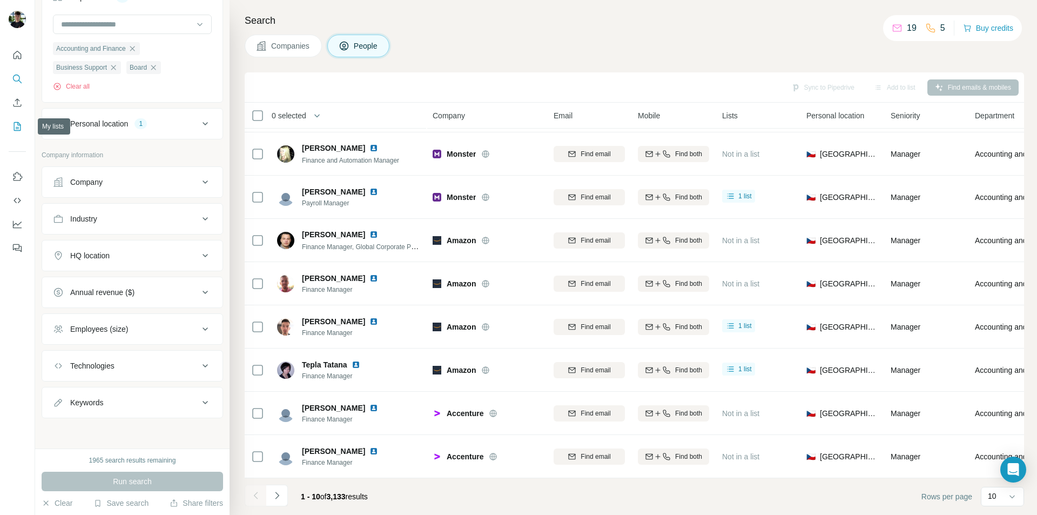
click at [22, 125] on icon "My lists" at bounding box center [17, 126] width 11 height 11
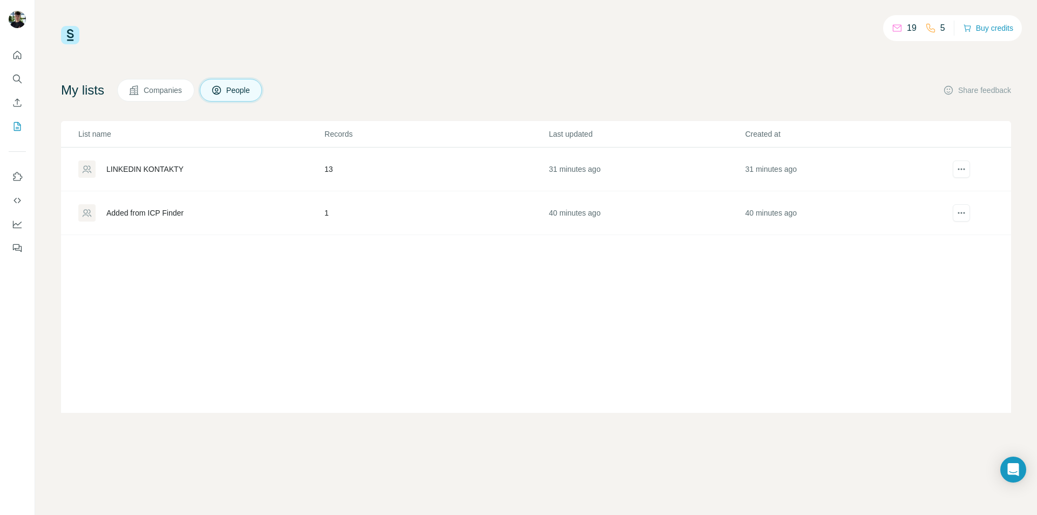
click at [319, 181] on td "LINKEDIN KONTAKTY" at bounding box center [192, 169] width 263 height 44
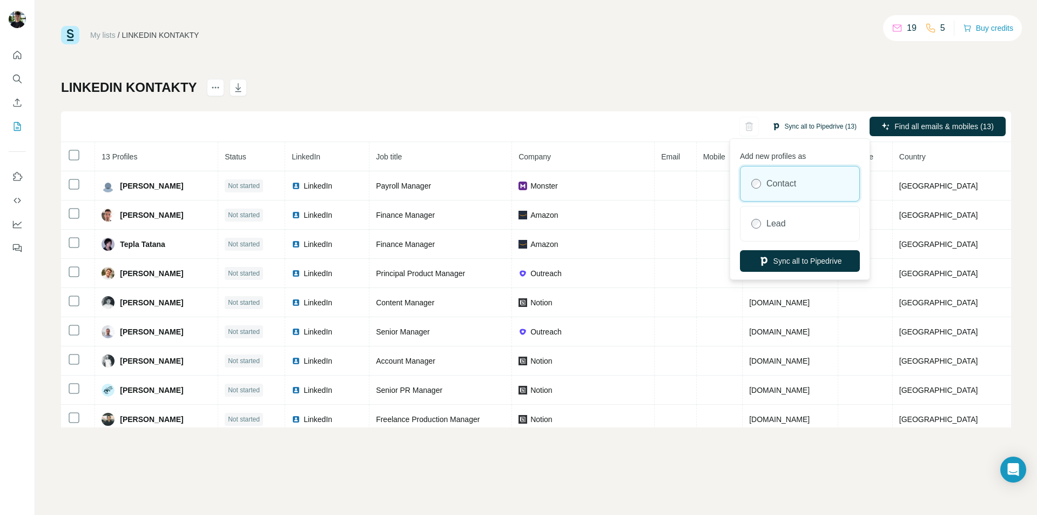
click at [811, 123] on button "Sync all to Pipedrive (13)" at bounding box center [814, 126] width 100 height 16
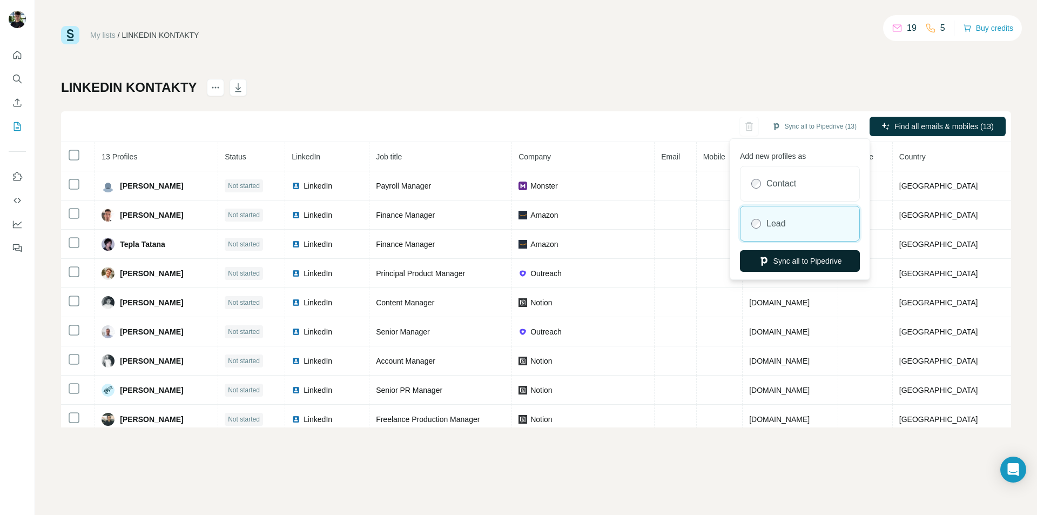
click at [815, 264] on button "Sync all to Pipedrive" at bounding box center [800, 261] width 120 height 22
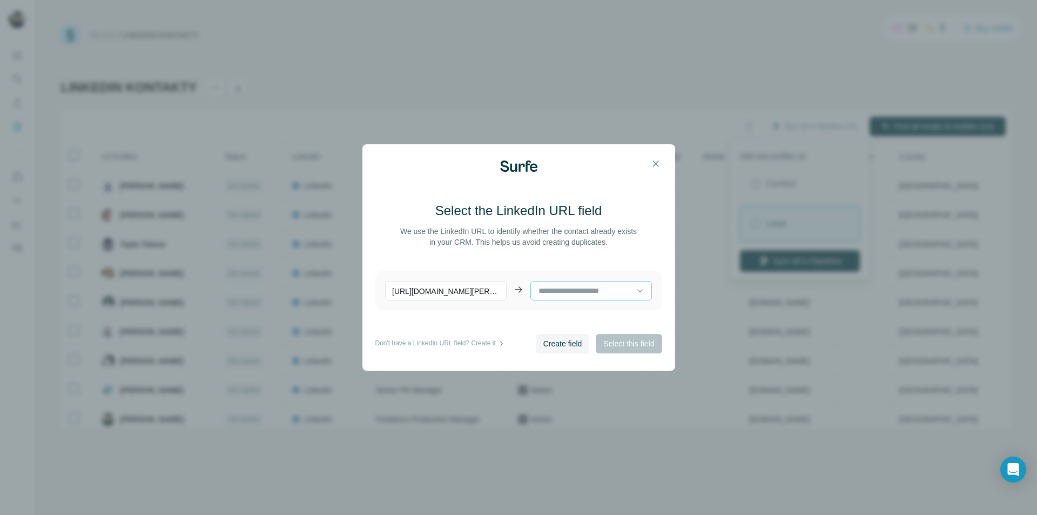
click at [600, 289] on input at bounding box center [586, 291] width 99 height 12
click at [617, 167] on header at bounding box center [518, 165] width 287 height 11
click at [562, 348] on span "Create field" at bounding box center [562, 343] width 39 height 11
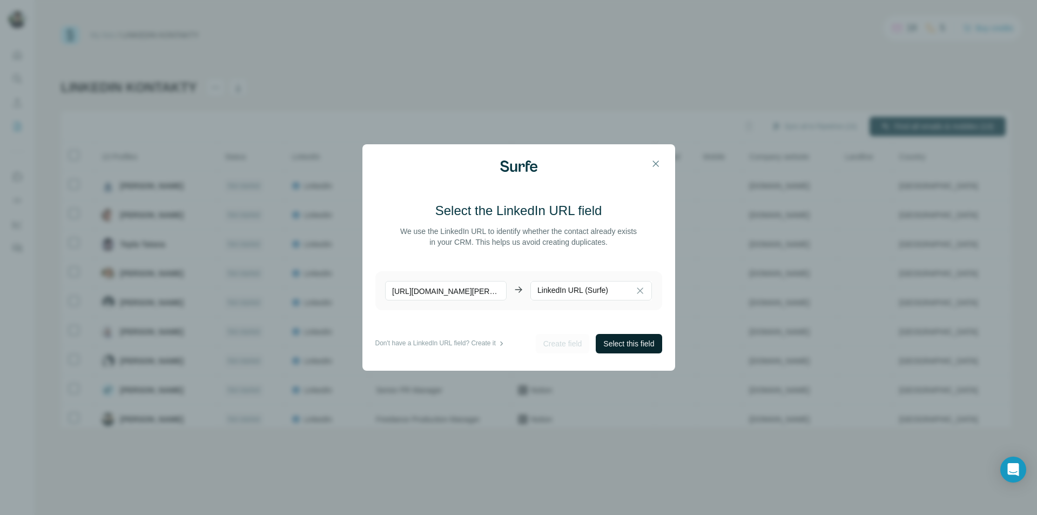
click at [636, 346] on span "Select this field" at bounding box center [628, 343] width 51 height 11
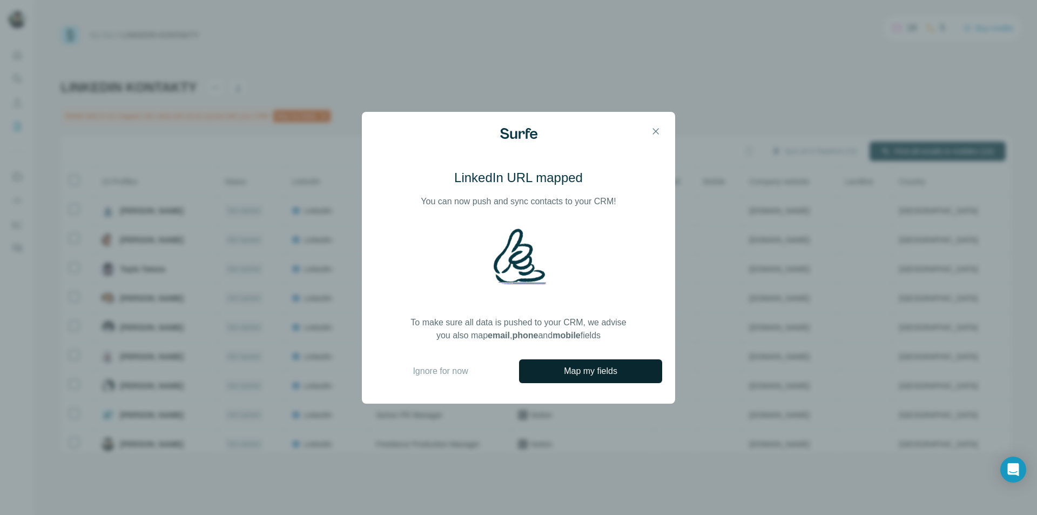
click at [575, 374] on span "Map my fields" at bounding box center [590, 370] width 53 height 13
click at [463, 374] on span "Ignore for now" at bounding box center [440, 370] width 55 height 13
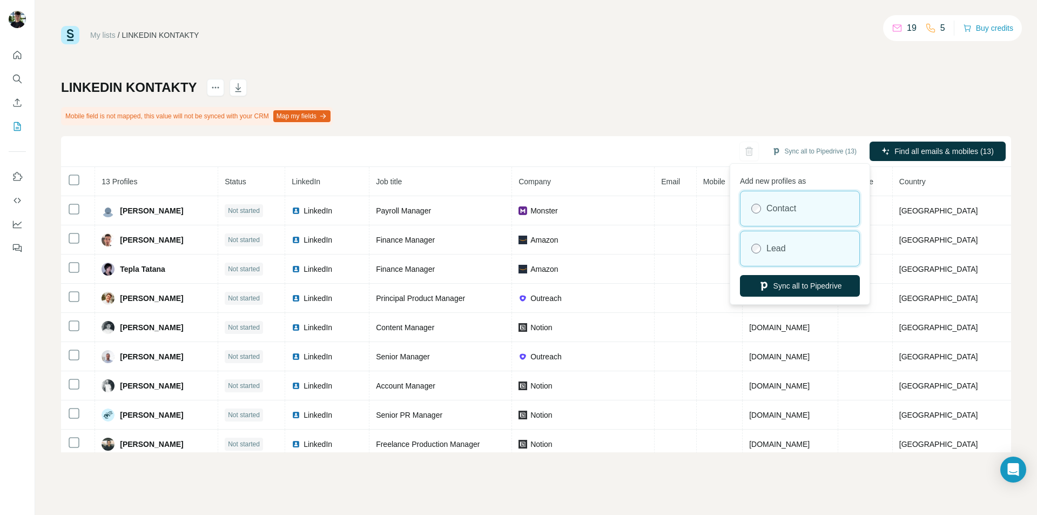
click at [753, 239] on div "Lead" at bounding box center [799, 248] width 119 height 35
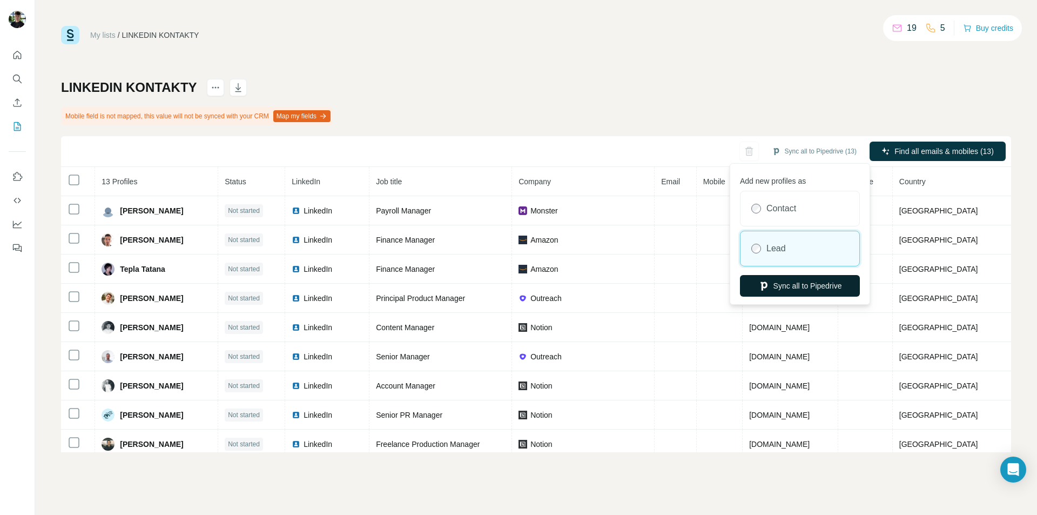
click at [802, 289] on button "Sync all to Pipedrive" at bounding box center [800, 286] width 120 height 22
